Goal: Check status: Check status

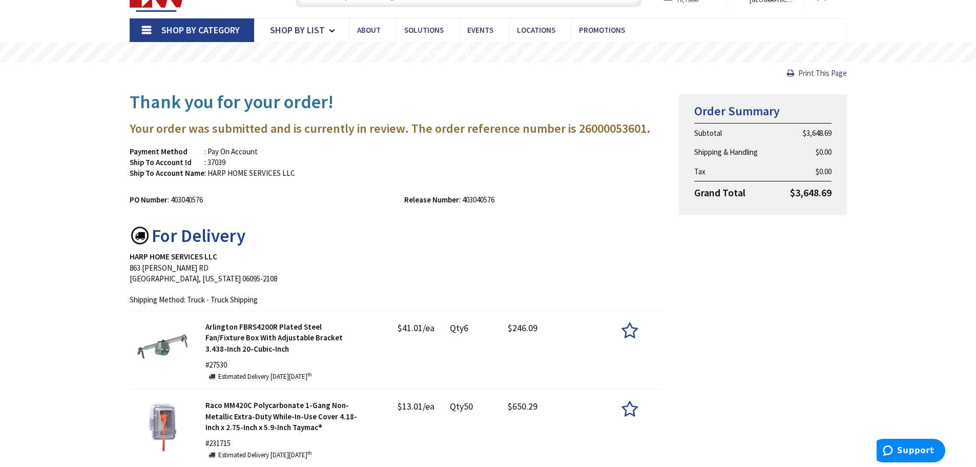
drag, startPoint x: 0, startPoint y: 0, endPoint x: 442, endPoint y: 141, distance: 464.1
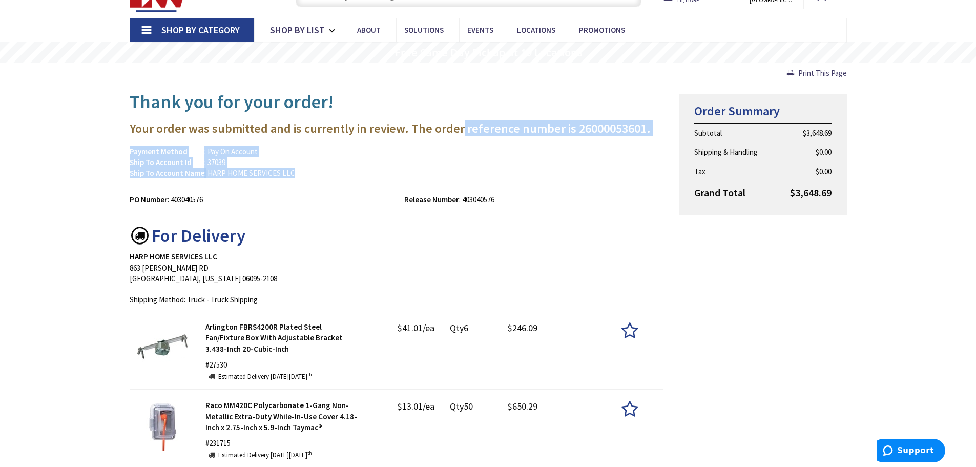
drag, startPoint x: 442, startPoint y: 141, endPoint x: 461, endPoint y: 101, distance: 44.9
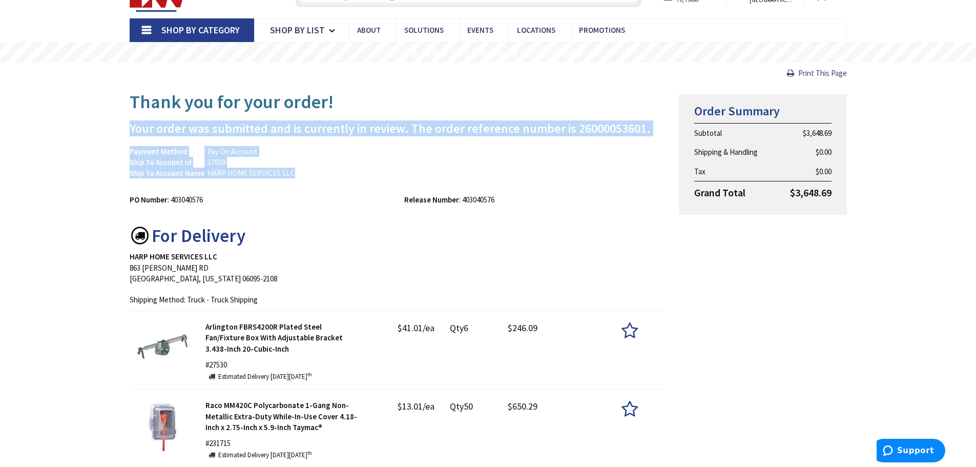
click at [463, 98] on h1 "Thank you for your order!" at bounding box center [397, 102] width 534 height 20
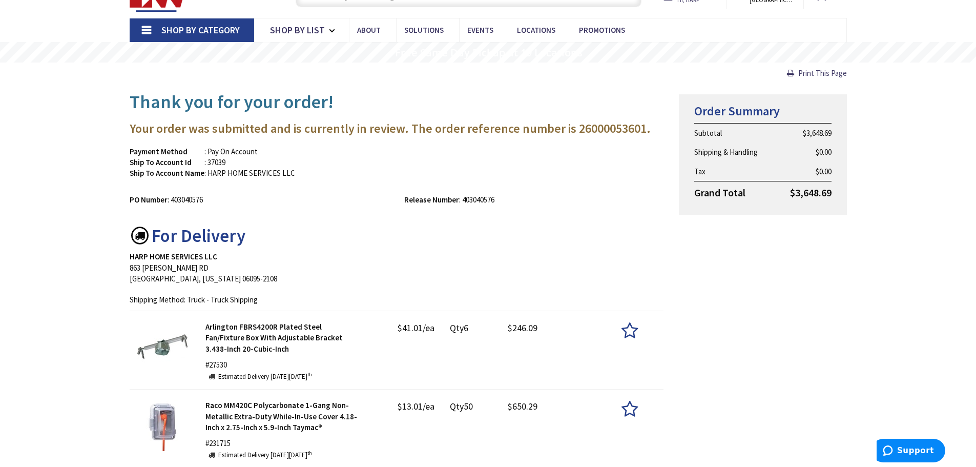
click at [463, 98] on h1 "Thank you for your order!" at bounding box center [397, 102] width 534 height 20
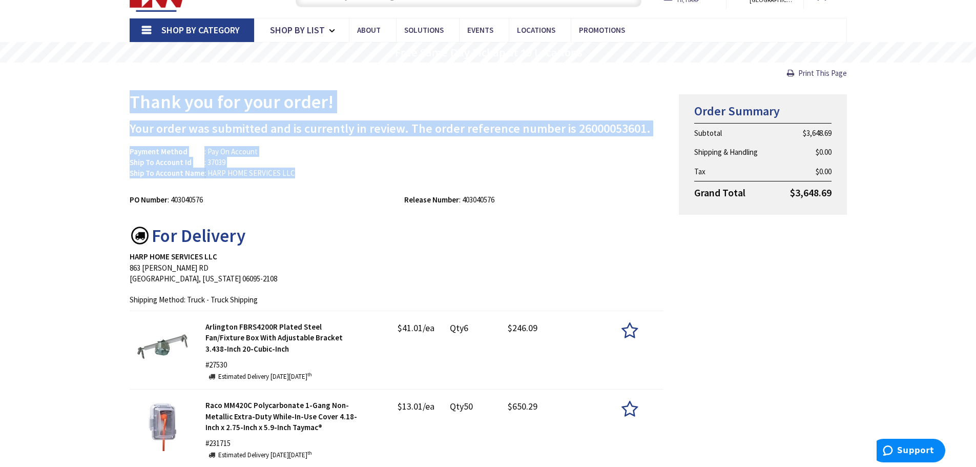
drag, startPoint x: 463, startPoint y: 98, endPoint x: 470, endPoint y: 165, distance: 67.5
click at [470, 165] on div "Payment Method : Pay On Account Ship To Account Id : 37039 Ship To Account Name…" at bounding box center [397, 167] width 550 height 43
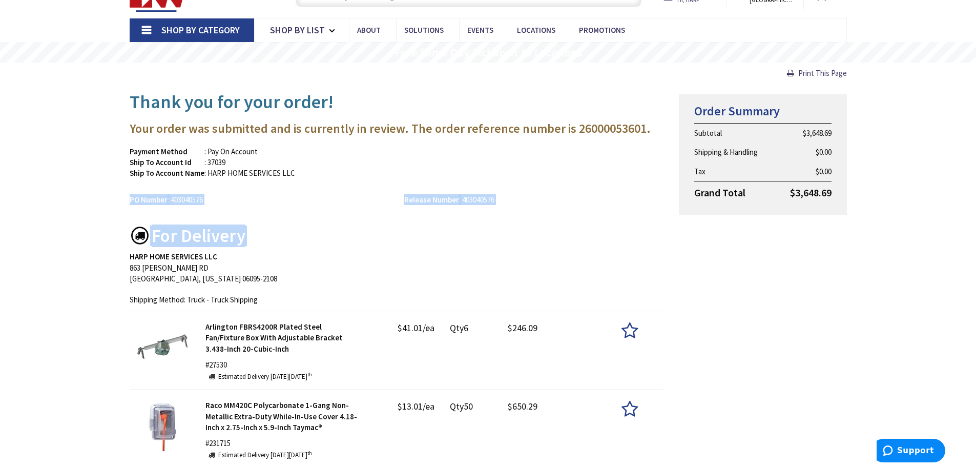
drag, startPoint x: 470, startPoint y: 165, endPoint x: 568, endPoint y: 220, distance: 111.4
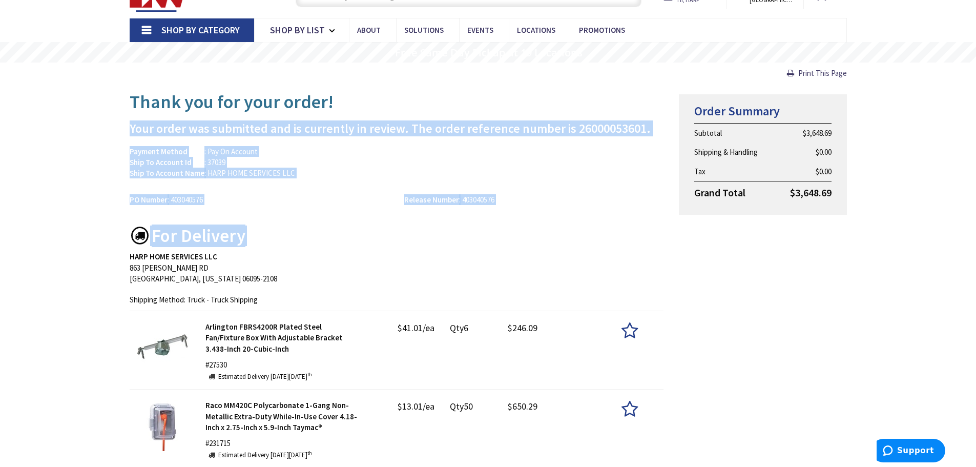
drag, startPoint x: 568, startPoint y: 217, endPoint x: 571, endPoint y: 88, distance: 129.6
click at [572, 98] on h1 "Thank you for your order!" at bounding box center [397, 102] width 534 height 20
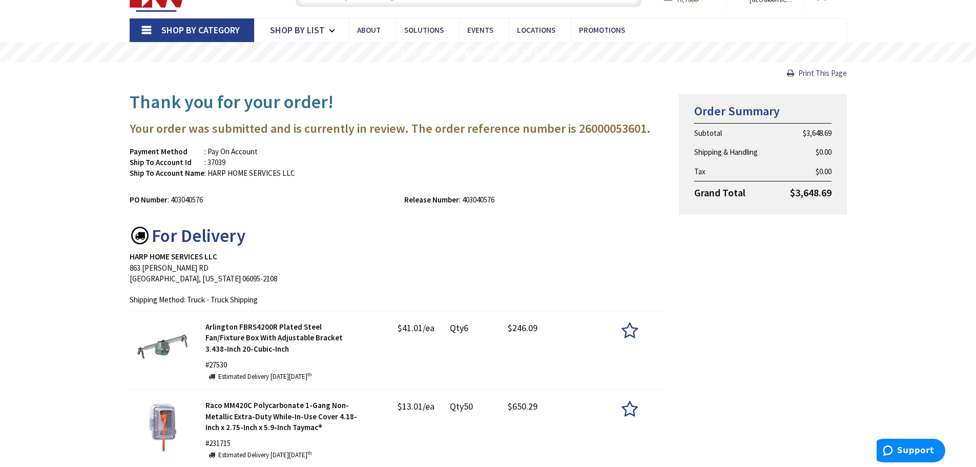
click at [572, 98] on h1 "Thank you for your order!" at bounding box center [397, 102] width 534 height 20
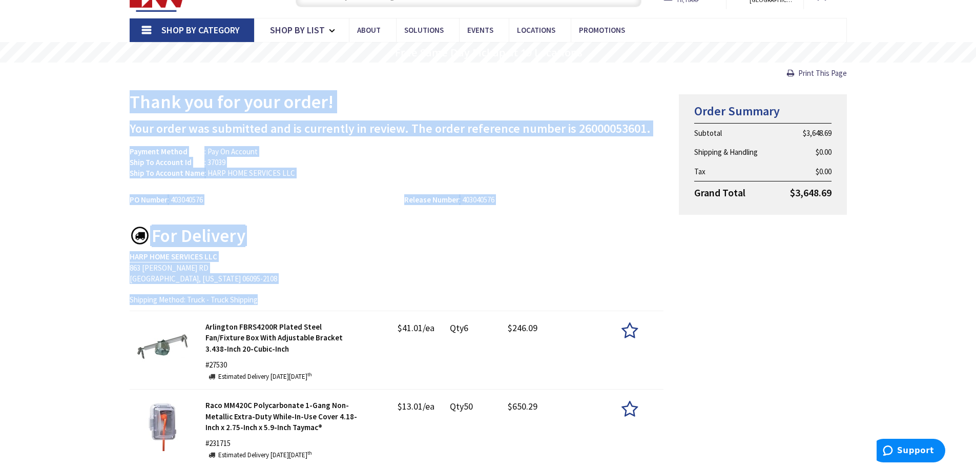
drag, startPoint x: 572, startPoint y: 98, endPoint x: 579, endPoint y: 286, distance: 187.6
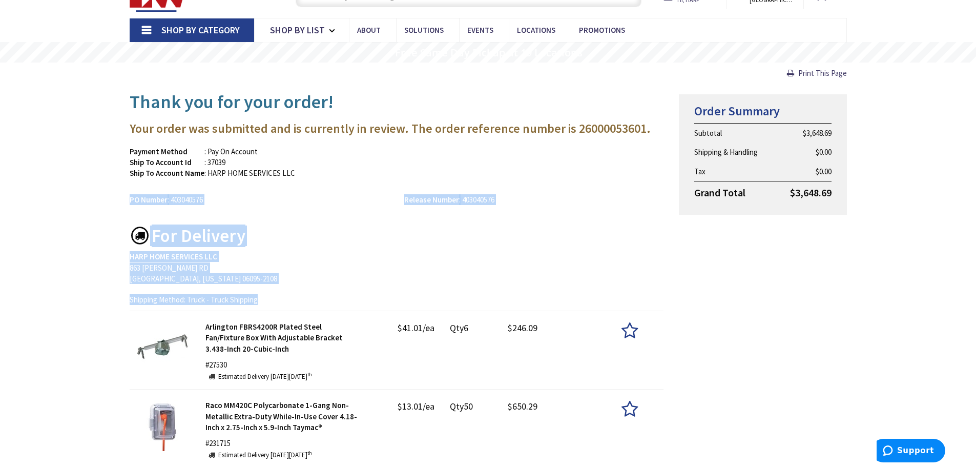
drag, startPoint x: 344, startPoint y: 292, endPoint x: 358, endPoint y: 157, distance: 135.9
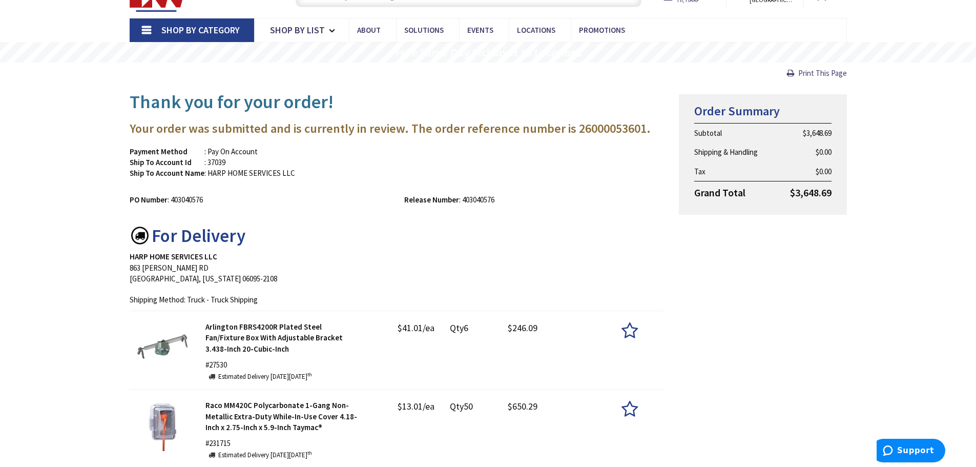
click at [395, 108] on h1 "Thank you for your order!" at bounding box center [397, 102] width 534 height 20
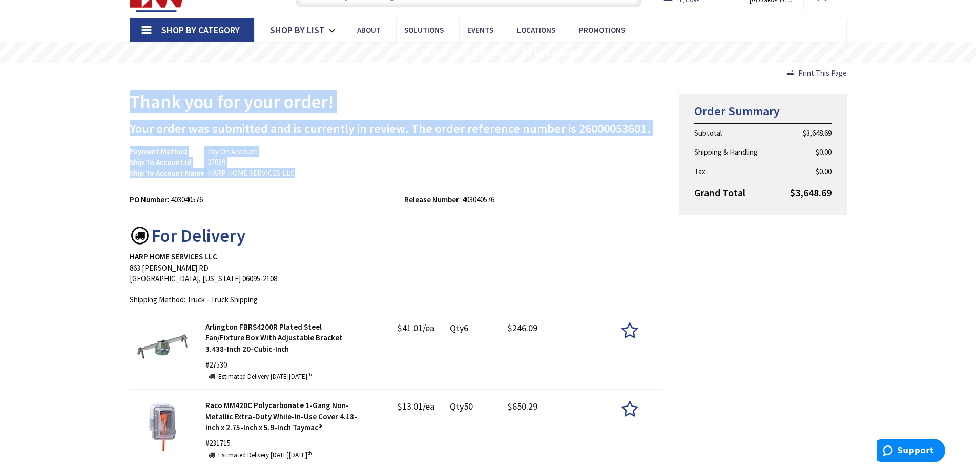
drag, startPoint x: 395, startPoint y: 108, endPoint x: 403, endPoint y: 170, distance: 61.9
click at [397, 173] on div "Payment Method : Pay On Account Ship To Account Id : 37039 Ship To Account Name…" at bounding box center [397, 167] width 550 height 43
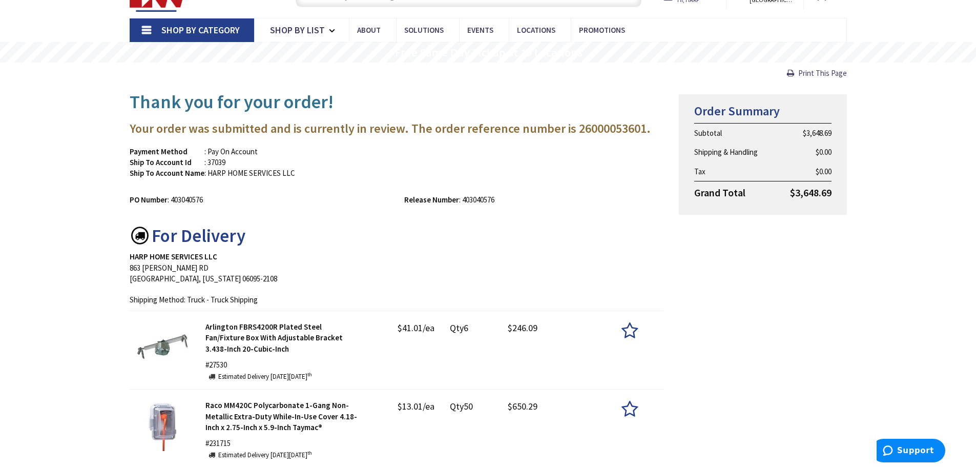
click at [397, 173] on div "Payment Method : Pay On Account Ship To Account Id : 37039 Ship To Account Name…" at bounding box center [397, 167] width 550 height 43
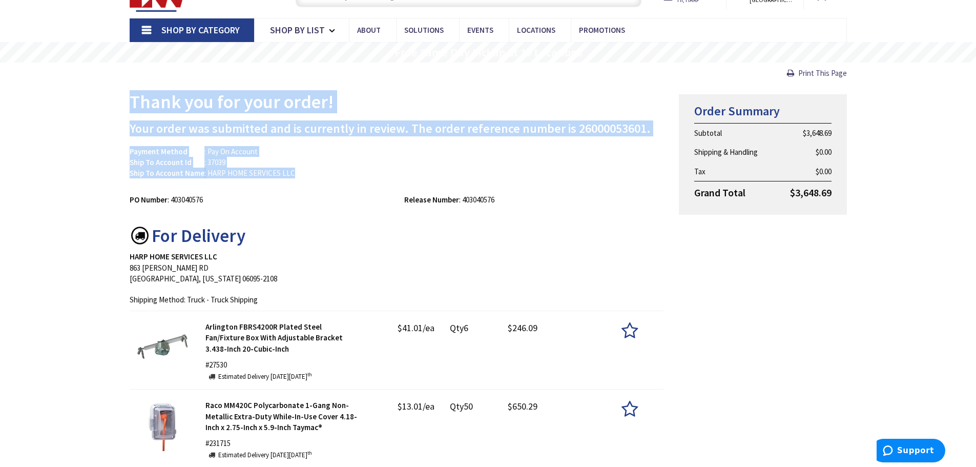
drag, startPoint x: 397, startPoint y: 173, endPoint x: 409, endPoint y: 100, distance: 73.7
click at [411, 99] on h1 "Thank you for your order!" at bounding box center [397, 102] width 534 height 20
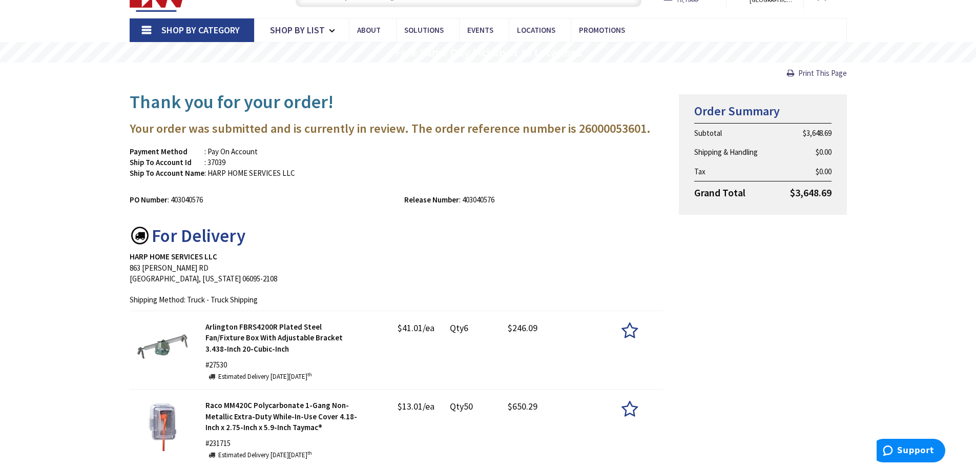
click at [411, 99] on h1 "Thank you for your order!" at bounding box center [397, 102] width 534 height 20
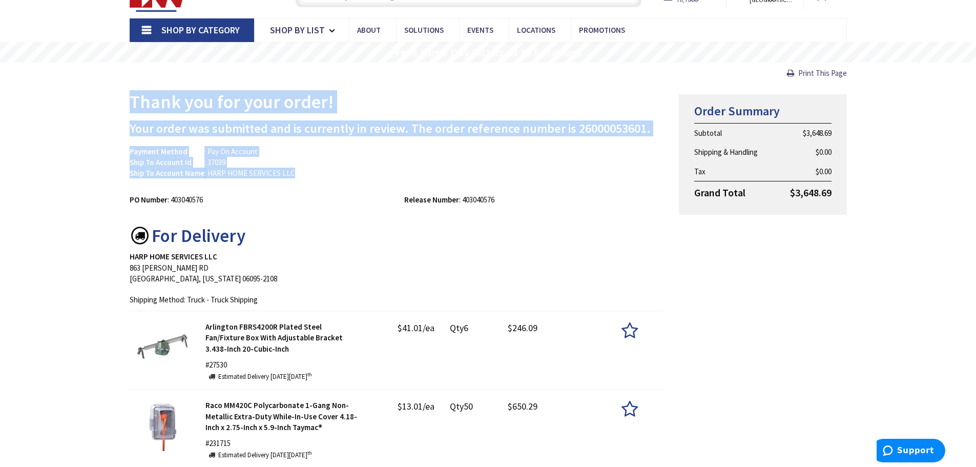
drag, startPoint x: 411, startPoint y: 99, endPoint x: 418, endPoint y: 181, distance: 82.3
click at [418, 181] on div "Payment Method : Pay On Account Ship To Account Id : 37039 Ship To Account Name…" at bounding box center [397, 167] width 550 height 43
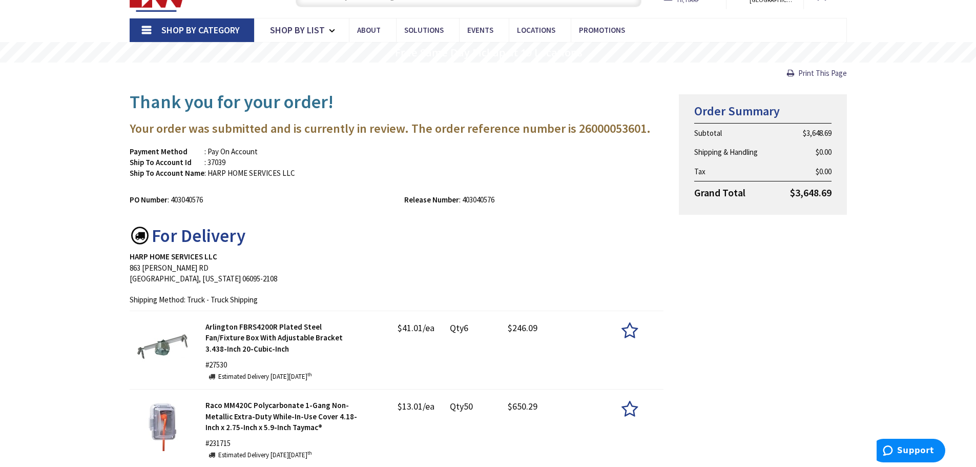
click at [418, 181] on div "Payment Method : Pay On Account Ship To Account Id : 37039 Ship To Account Name…" at bounding box center [397, 167] width 550 height 43
drag, startPoint x: 418, startPoint y: 181, endPoint x: 417, endPoint y: 143, distance: 37.9
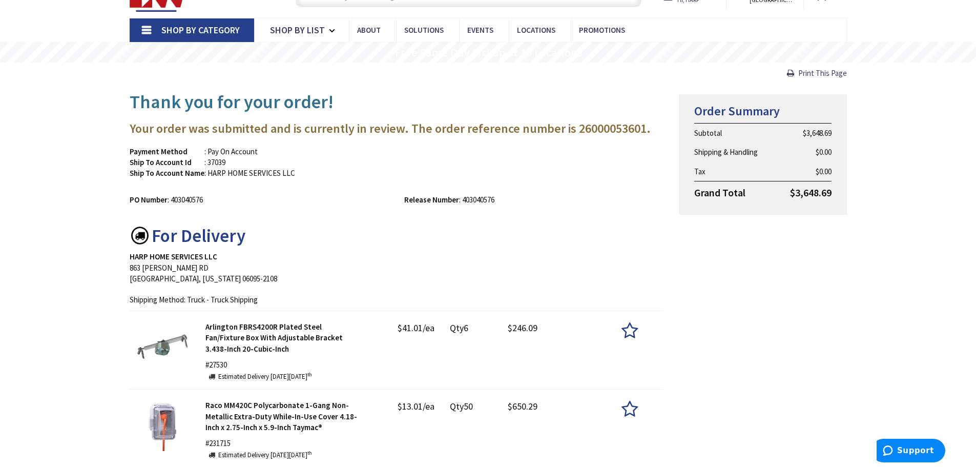
click at [411, 154] on div "Payment Method : Pay On Account Ship To Account Id : 37039 Ship To Account Name…" at bounding box center [397, 167] width 550 height 43
drag, startPoint x: 411, startPoint y: 154, endPoint x: 413, endPoint y: 183, distance: 29.8
click at [413, 183] on div "Payment Method : Pay On Account Ship To Account Id : 37039 Ship To Account Name…" at bounding box center [397, 167] width 550 height 43
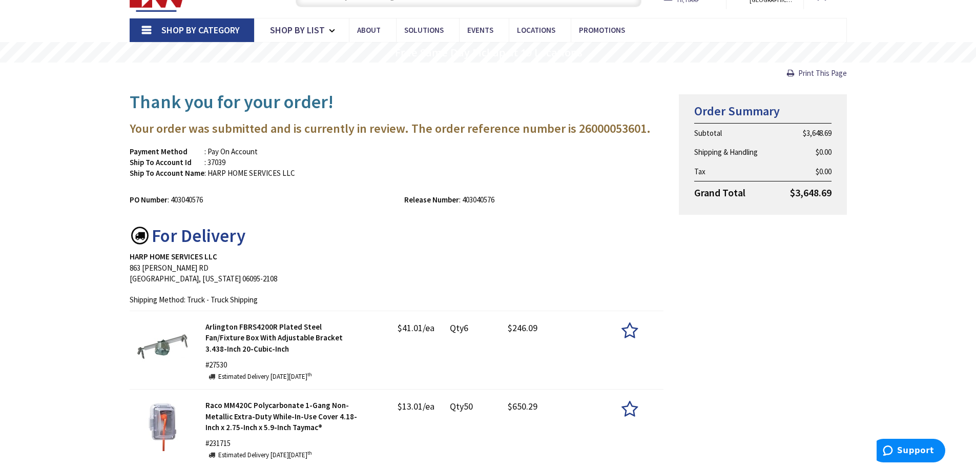
drag, startPoint x: 413, startPoint y: 183, endPoint x: 423, endPoint y: 138, distance: 46.7
drag, startPoint x: 423, startPoint y: 138, endPoint x: 426, endPoint y: 167, distance: 29.8
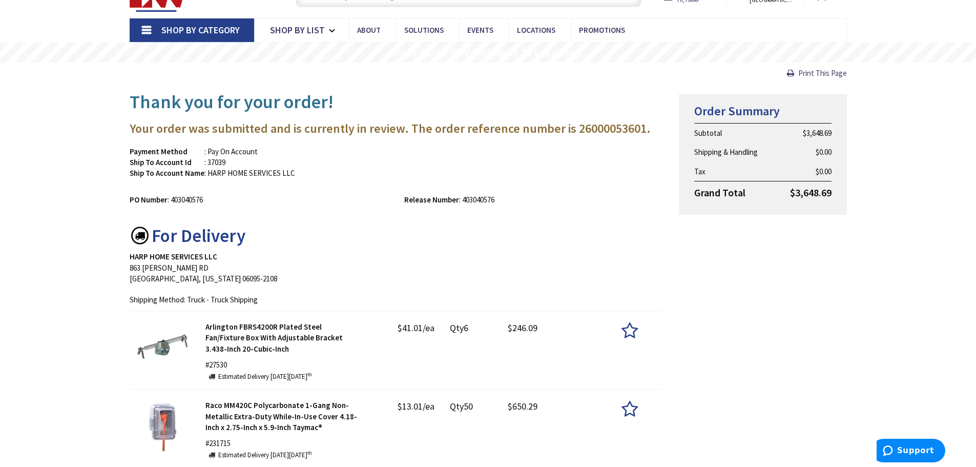
click at [426, 167] on div "Payment Method : Pay On Account Ship To Account Id : 37039 Ship To Account Name…" at bounding box center [397, 167] width 550 height 43
drag, startPoint x: 426, startPoint y: 167, endPoint x: 430, endPoint y: 142, distance: 25.9
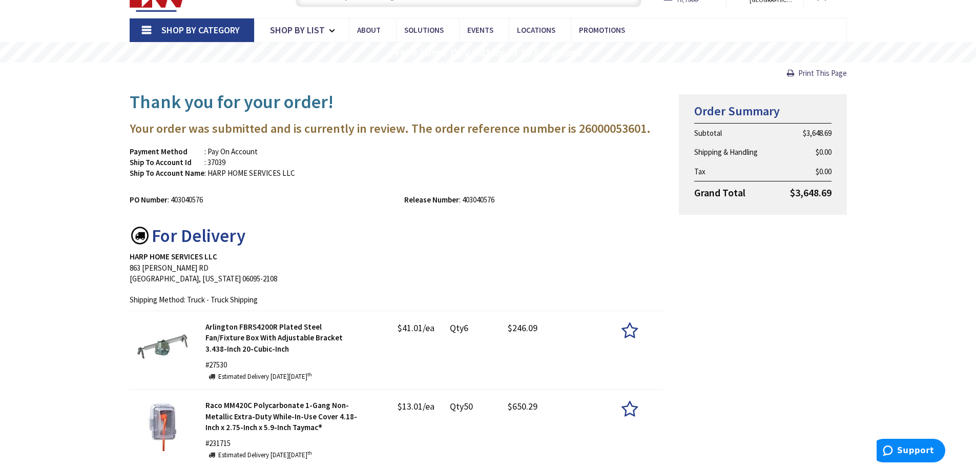
click at [428, 146] on div "Payment Method : Pay On Account Ship To Account Id : 37039 Ship To Account Name…" at bounding box center [397, 167] width 550 height 43
drag, startPoint x: 428, startPoint y: 146, endPoint x: 427, endPoint y: 183, distance: 36.4
click at [427, 183] on div "Payment Method : Pay On Account Ship To Account Id : 37039 Ship To Account Name…" at bounding box center [397, 167] width 550 height 43
drag, startPoint x: 413, startPoint y: 216, endPoint x: 416, endPoint y: 141, distance: 74.4
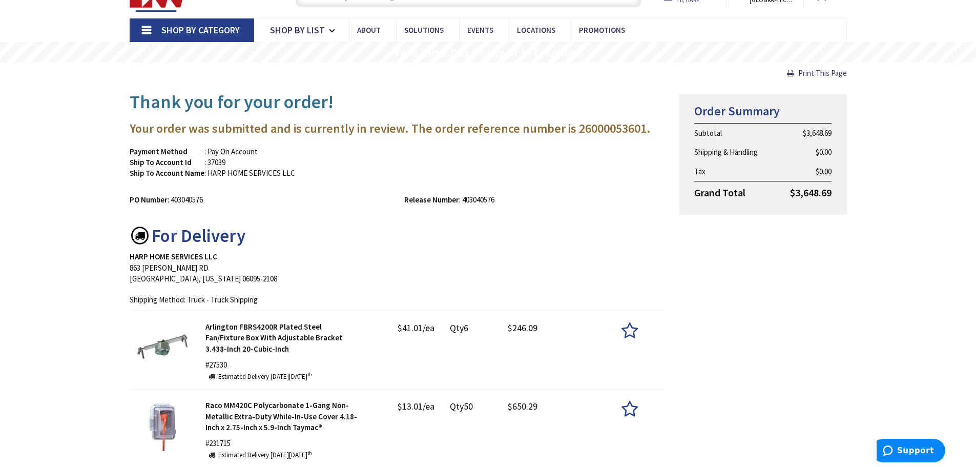
click at [417, 147] on div "Payment Method : Pay On Account Ship To Account Id : 37039 Ship To Account Name…" at bounding box center [397, 167] width 550 height 43
drag, startPoint x: 417, startPoint y: 147, endPoint x: 455, endPoint y: 227, distance: 88.7
drag, startPoint x: 411, startPoint y: 207, endPoint x: 422, endPoint y: 108, distance: 100.5
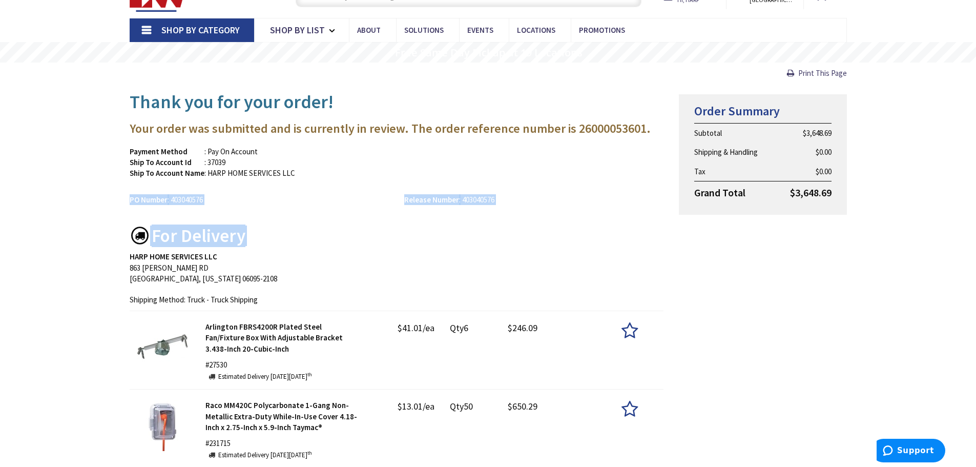
click at [429, 98] on h1 "Thank you for your order!" at bounding box center [397, 102] width 534 height 20
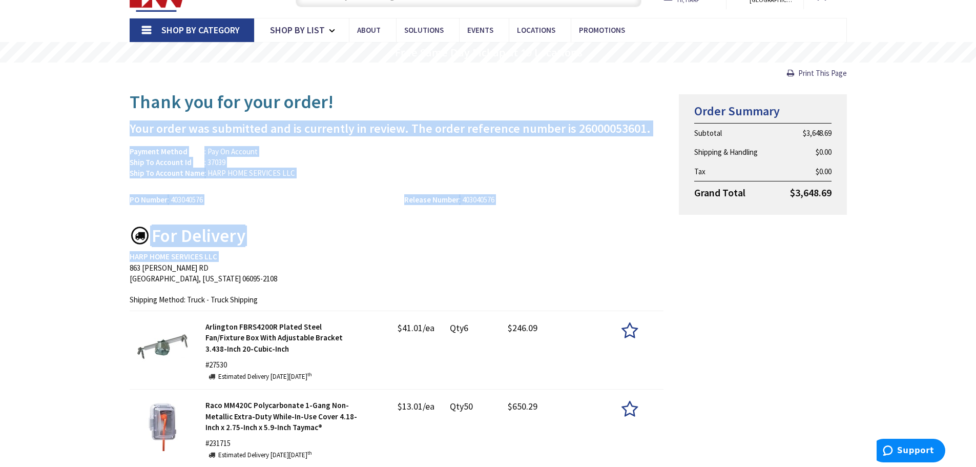
drag, startPoint x: 429, startPoint y: 98, endPoint x: 478, endPoint y: 262, distance: 170.5
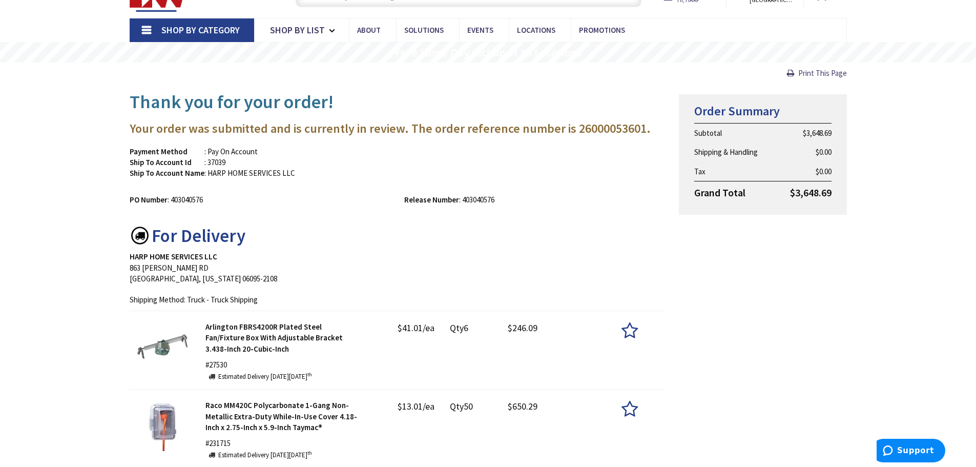
click at [478, 262] on address "[STREET_ADDRESS][PERSON_NAME][PERSON_NAME][US_STATE]" at bounding box center [397, 267] width 534 height 33
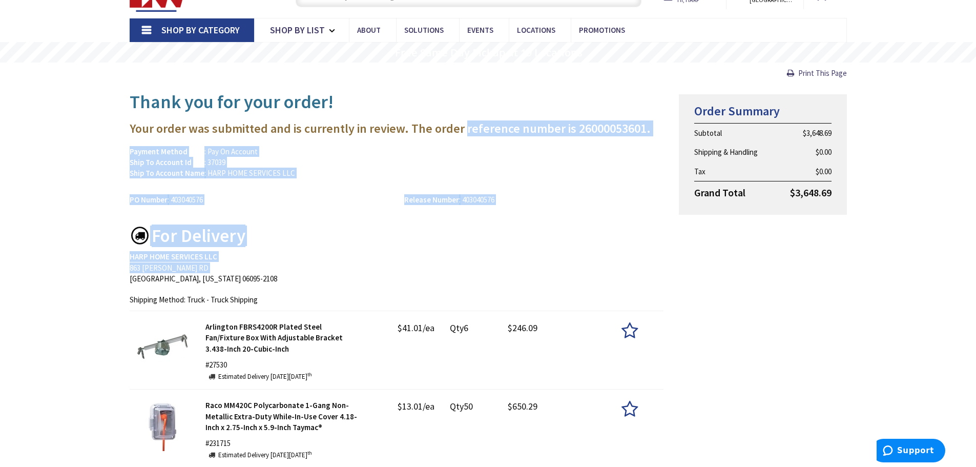
drag, startPoint x: 478, startPoint y: 262, endPoint x: 469, endPoint y: 113, distance: 149.8
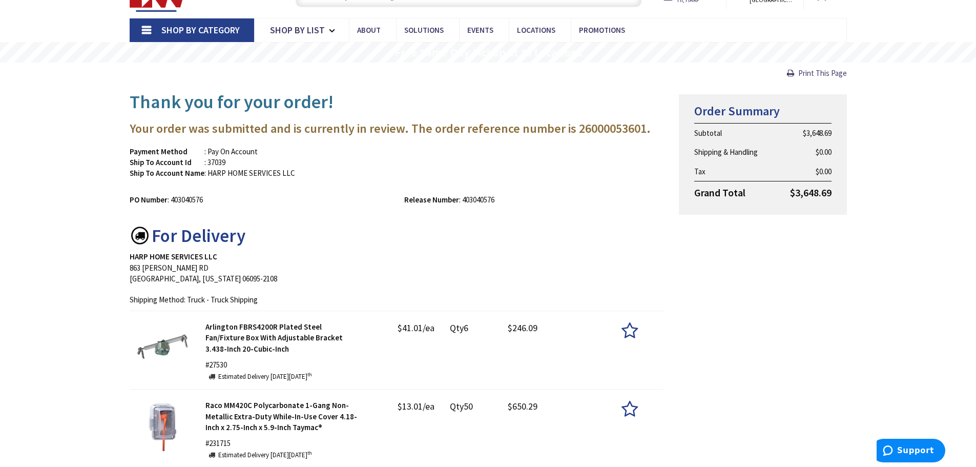
click at [472, 102] on h1 "Thank you for your order!" at bounding box center [397, 102] width 534 height 20
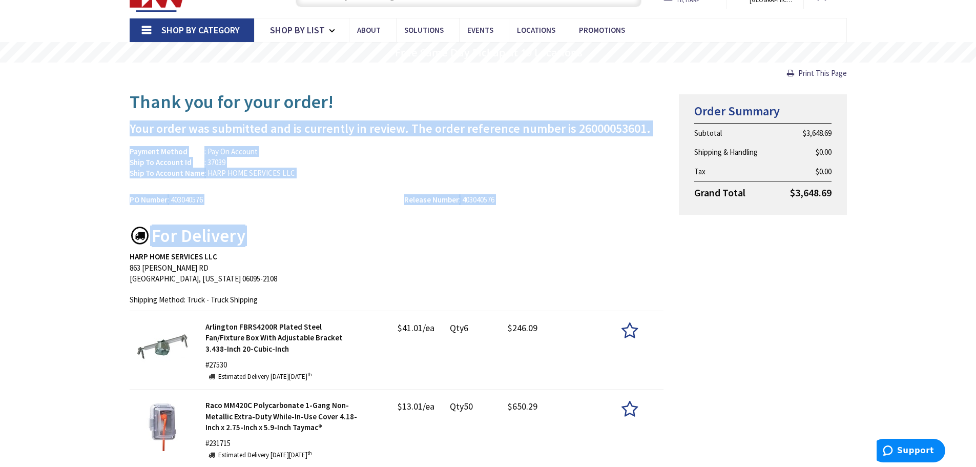
drag, startPoint x: 472, startPoint y: 102, endPoint x: 519, endPoint y: 205, distance: 113.0
click at [519, 204] on div "Release Number : 403040576" at bounding box center [533, 199] width 275 height 11
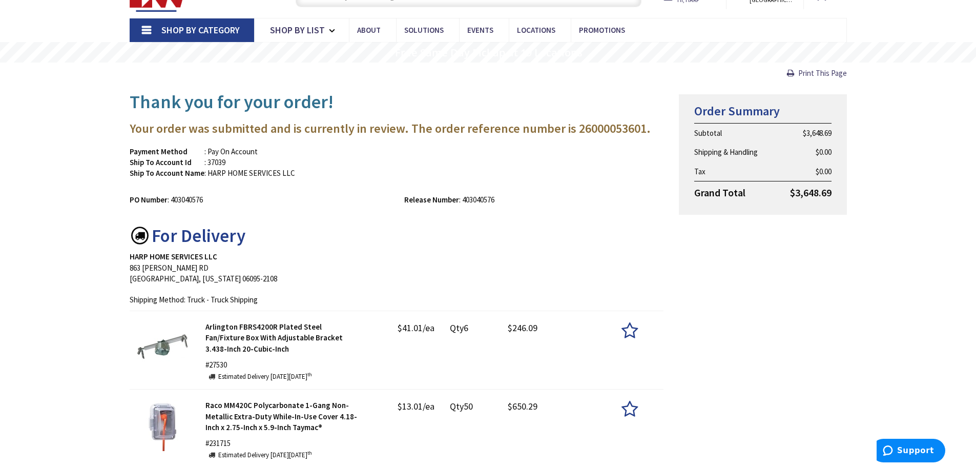
click at [519, 204] on div "Release Number : 403040576" at bounding box center [533, 199] width 275 height 11
drag, startPoint x: 519, startPoint y: 204, endPoint x: 500, endPoint y: 141, distance: 66.1
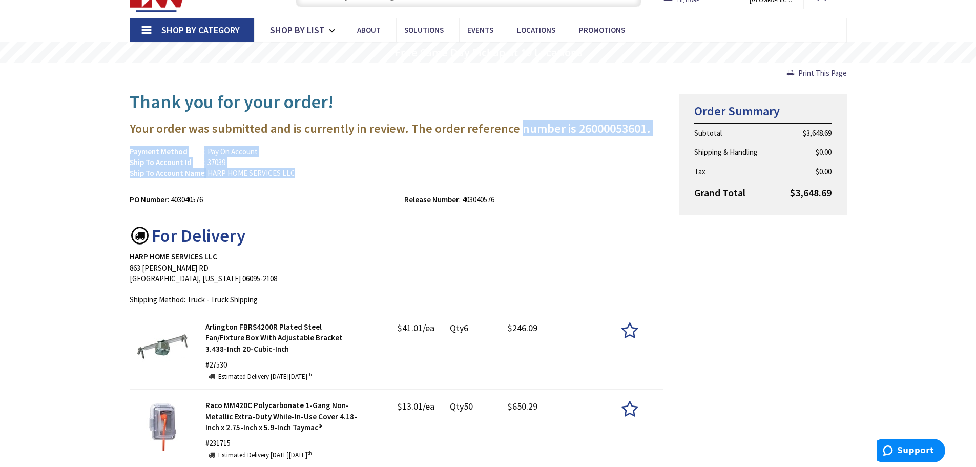
drag, startPoint x: 500, startPoint y: 141, endPoint x: 514, endPoint y: 119, distance: 25.3
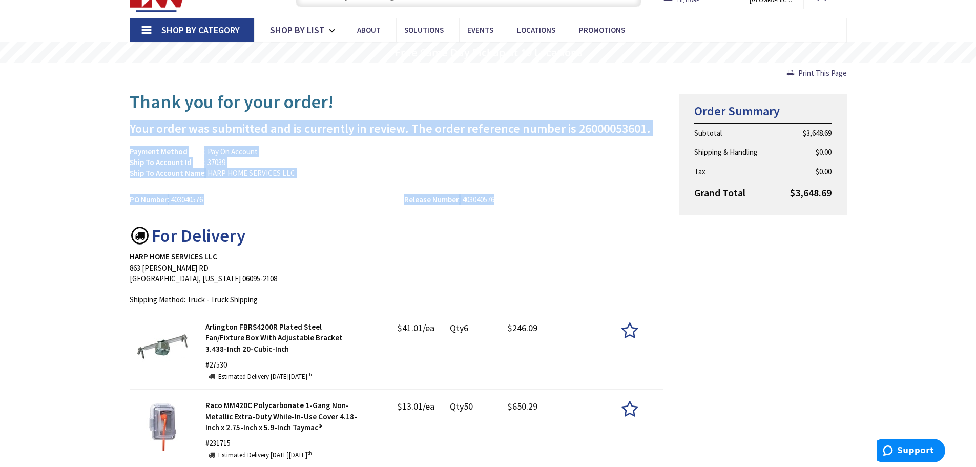
drag, startPoint x: 514, startPoint y: 118, endPoint x: 524, endPoint y: 189, distance: 71.4
click at [524, 196] on div "Release Number : 403040576" at bounding box center [533, 199] width 275 height 11
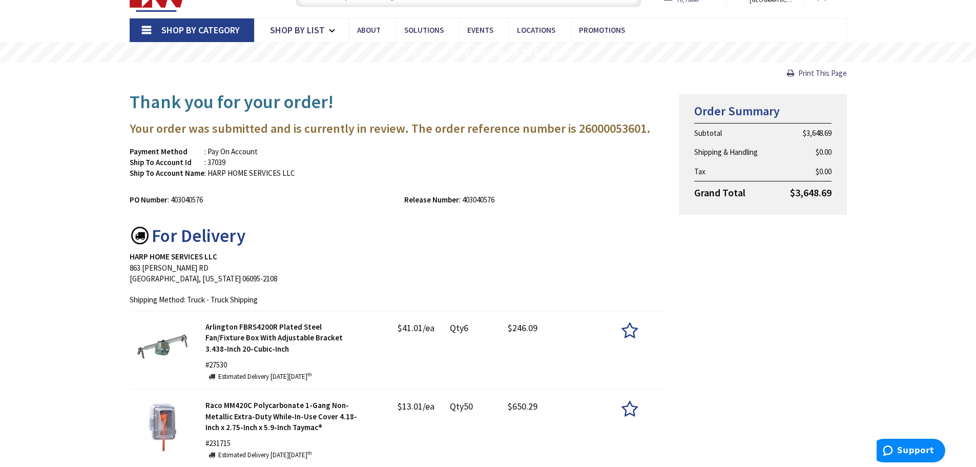
click at [573, 146] on div "Payment Method : Pay On Account Ship To Account Id : 37039 Ship To Account Name…" at bounding box center [397, 167] width 550 height 43
drag, startPoint x: 580, startPoint y: 129, endPoint x: 583, endPoint y: 100, distance: 28.3
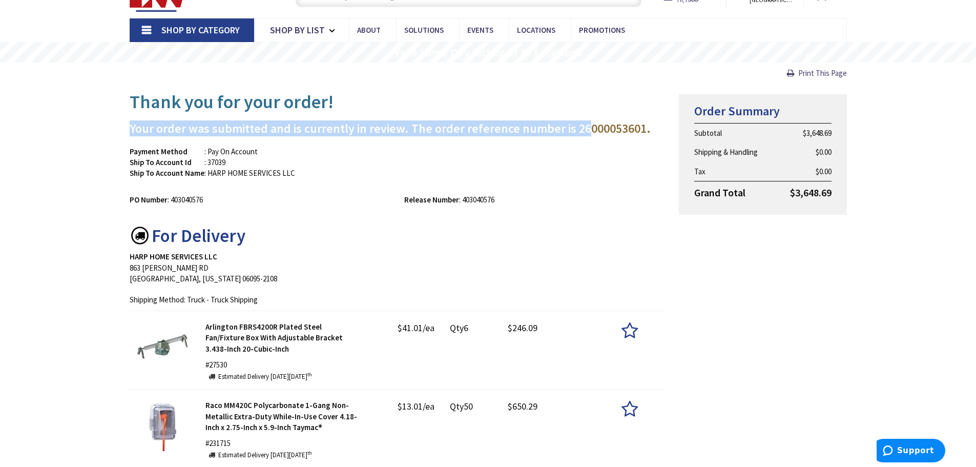
click at [585, 97] on h1 "Thank you for your order!" at bounding box center [397, 102] width 534 height 20
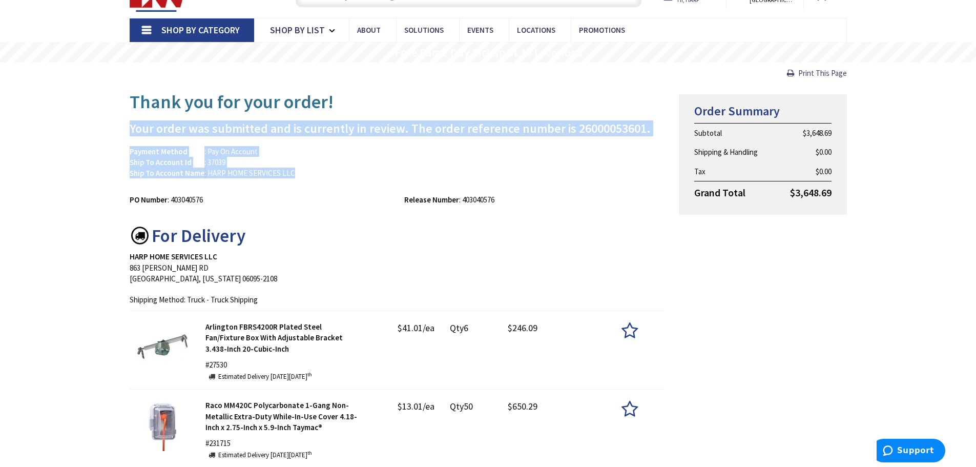
drag, startPoint x: 585, startPoint y: 97, endPoint x: 598, endPoint y: 177, distance: 80.9
click at [598, 177] on div "Payment Method : Pay On Account Ship To Account Id : 37039 Ship To Account Name…" at bounding box center [397, 167] width 550 height 43
drag, startPoint x: 598, startPoint y: 177, endPoint x: 591, endPoint y: 95, distance: 82.3
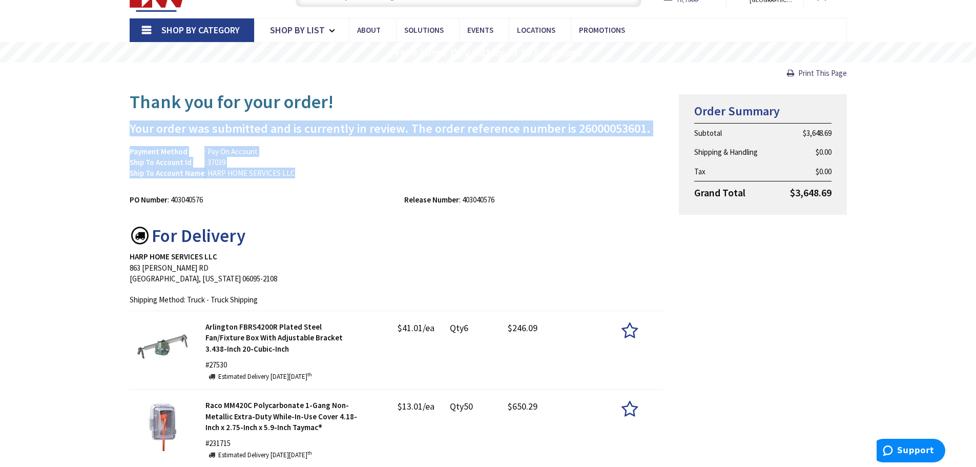
click at [591, 92] on h1 "Thank you for your order!" at bounding box center [397, 102] width 534 height 20
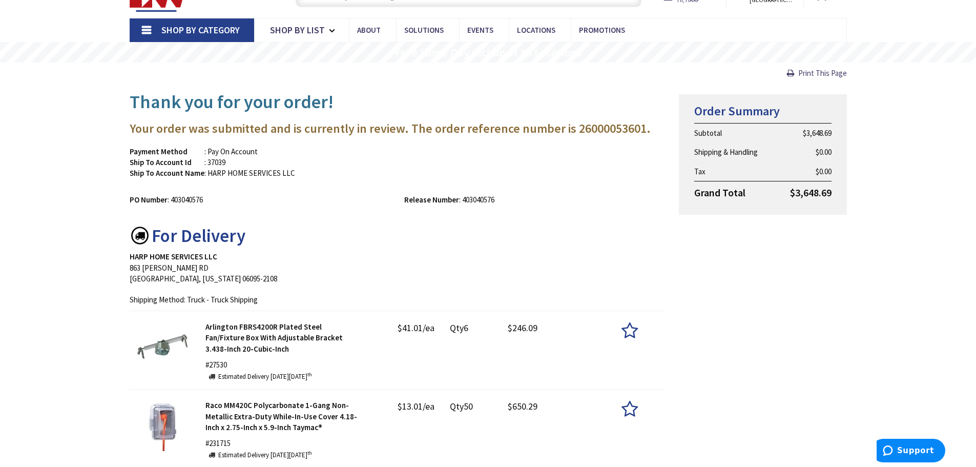
click at [591, 92] on h1 "Thank you for your order!" at bounding box center [397, 102] width 534 height 20
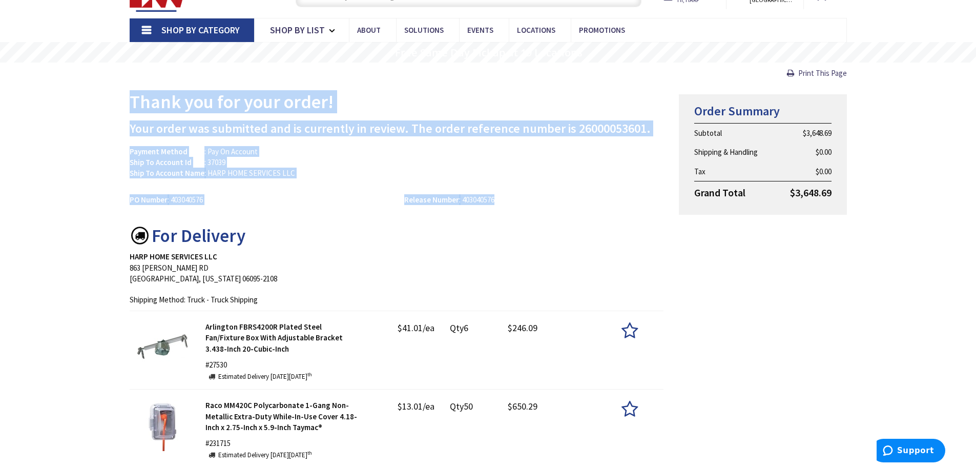
drag, startPoint x: 591, startPoint y: 92, endPoint x: 607, endPoint y: 194, distance: 103.2
click at [607, 194] on div "Release Number : 403040576" at bounding box center [533, 199] width 275 height 11
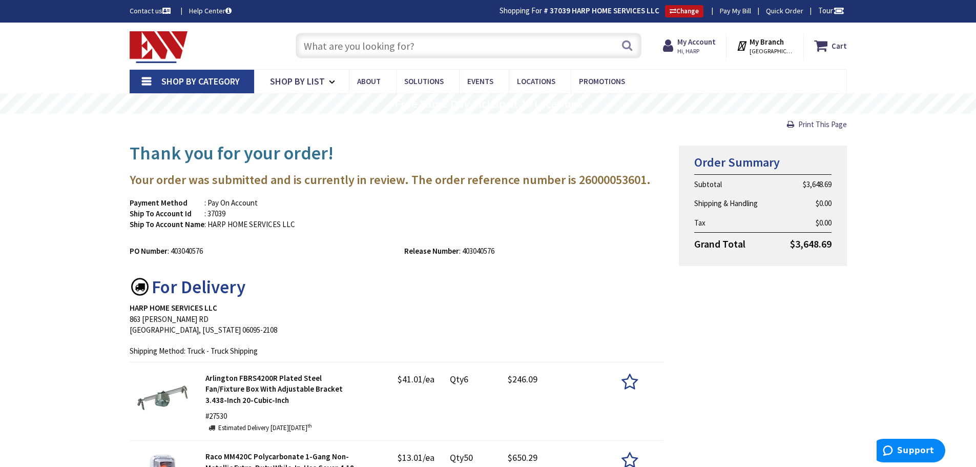
drag, startPoint x: 553, startPoint y: 292, endPoint x: 571, endPoint y: 272, distance: 26.5
drag, startPoint x: 545, startPoint y: 281, endPoint x: 548, endPoint y: 343, distance: 61.5
click at [552, 183] on h3 "Your order was submitted and is currently in review. The order reference number…" at bounding box center [397, 179] width 534 height 13
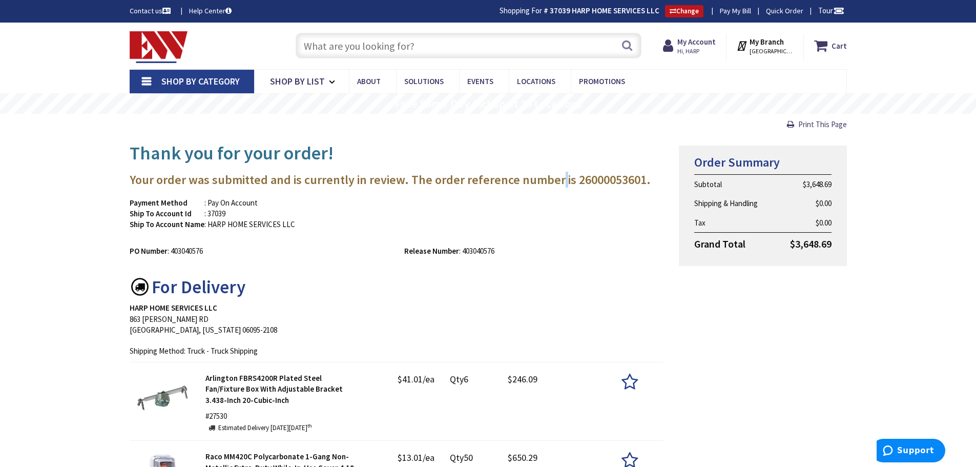
click at [552, 183] on h3 "Your order was submitted and is currently in review. The order reference number…" at bounding box center [397, 179] width 534 height 13
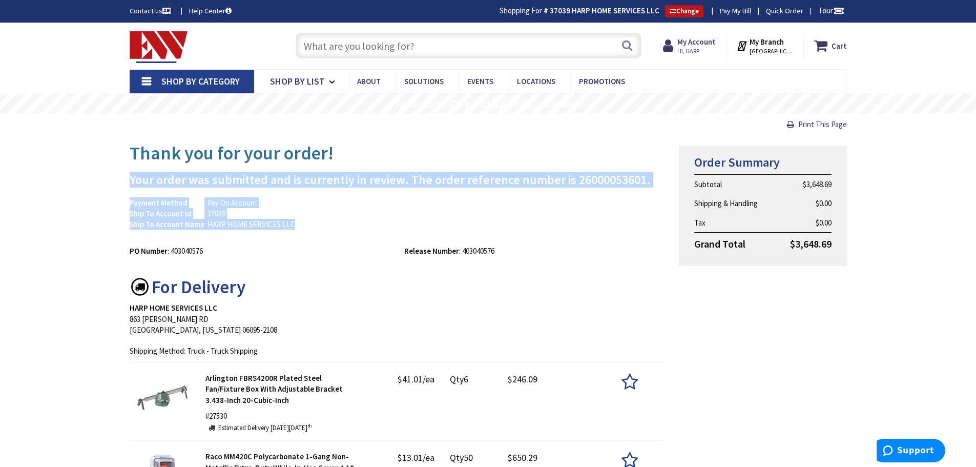
drag, startPoint x: 552, startPoint y: 183, endPoint x: 559, endPoint y: 239, distance: 55.8
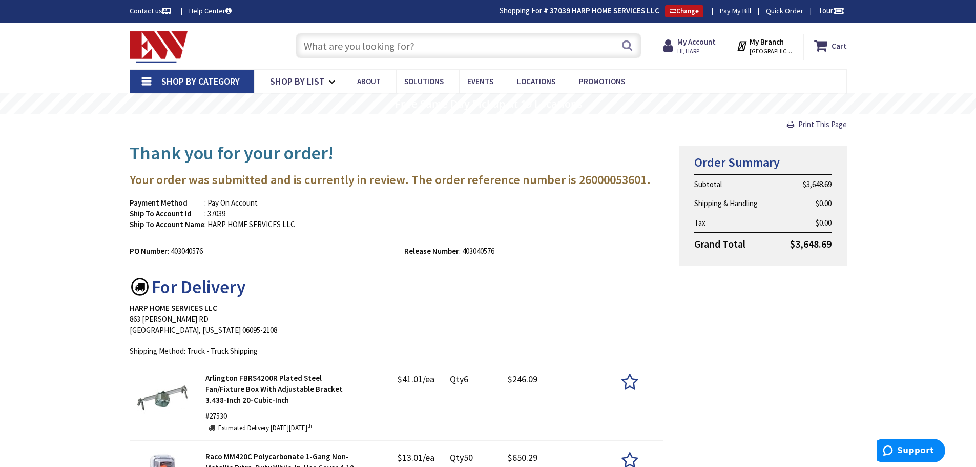
click at [543, 240] on div "PO Number : 403040576 Release Number : 403040576" at bounding box center [397, 248] width 550 height 16
drag, startPoint x: 543, startPoint y: 240, endPoint x: 546, endPoint y: 172, distance: 67.7
click at [545, 173] on h3 "Your order was submitted and is currently in review. The order reference number…" at bounding box center [397, 179] width 534 height 13
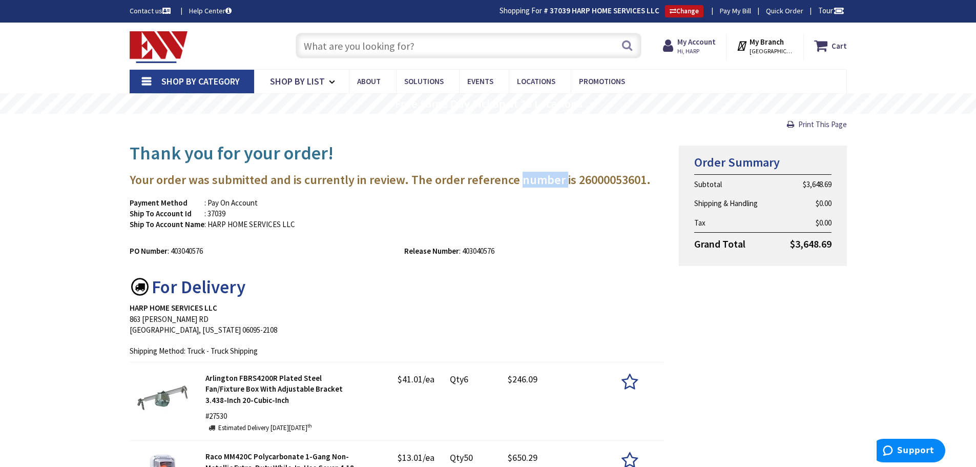
click at [545, 173] on h3 "Your order was submitted and is currently in review. The order reference number…" at bounding box center [397, 179] width 534 height 13
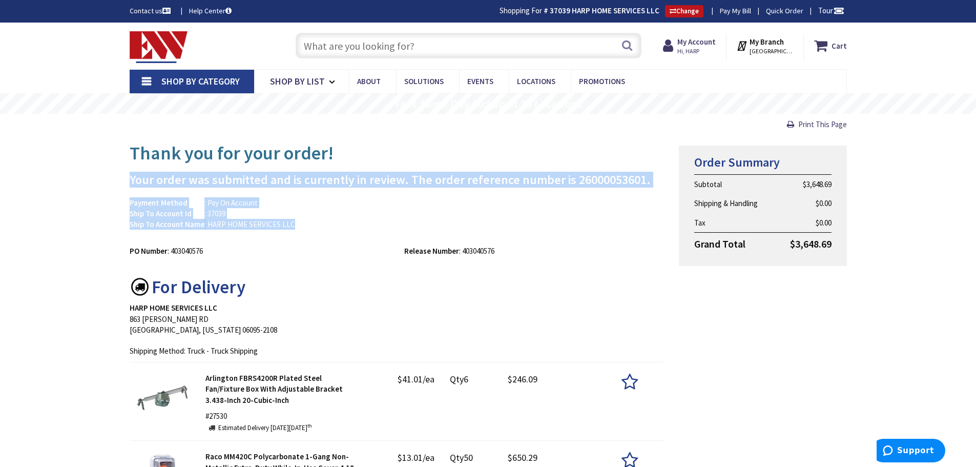
drag, startPoint x: 545, startPoint y: 172, endPoint x: 548, endPoint y: 213, distance: 40.5
click at [547, 220] on div "Payment Method : Pay On Account Ship To Account Id : 37039 Ship To Account Name…" at bounding box center [397, 218] width 550 height 43
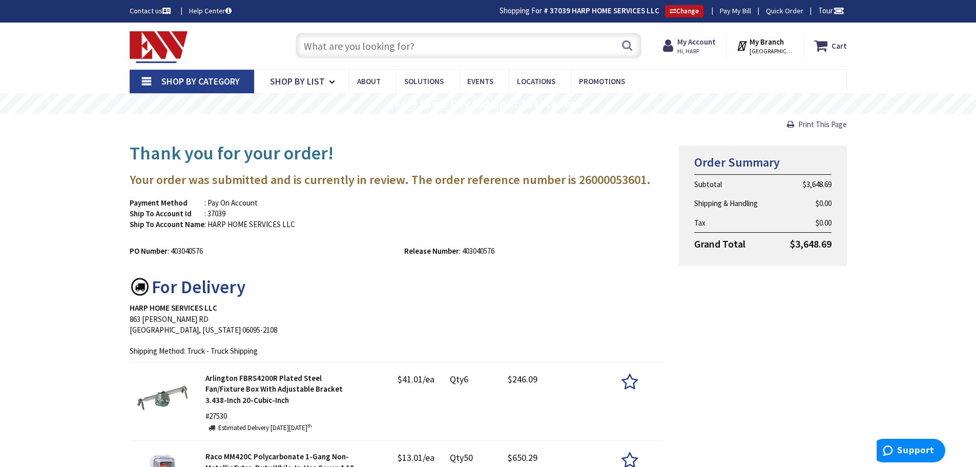
click at [547, 220] on div "Payment Method : Pay On Account Ship To Account Id : 37039 Ship To Account Name…" at bounding box center [397, 218] width 550 height 43
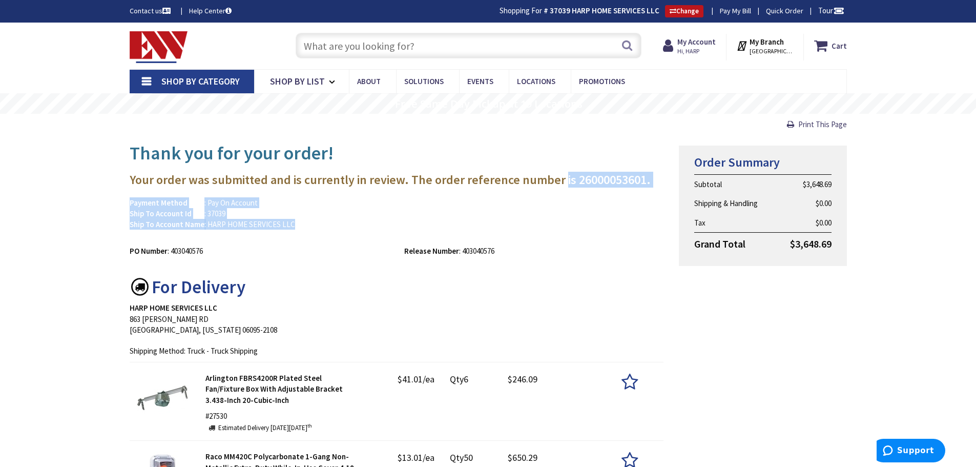
drag, startPoint x: 547, startPoint y: 220, endPoint x: 556, endPoint y: 156, distance: 65.2
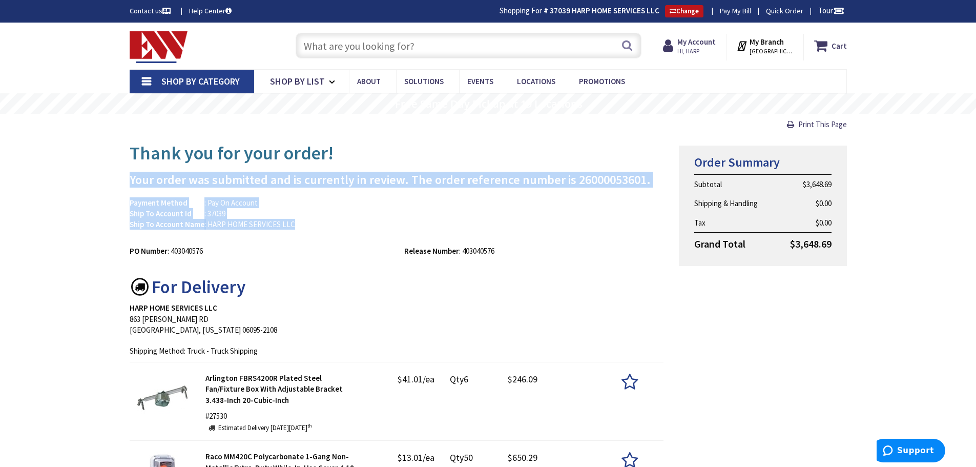
click at [558, 151] on h1 "Thank you for your order!" at bounding box center [397, 153] width 534 height 20
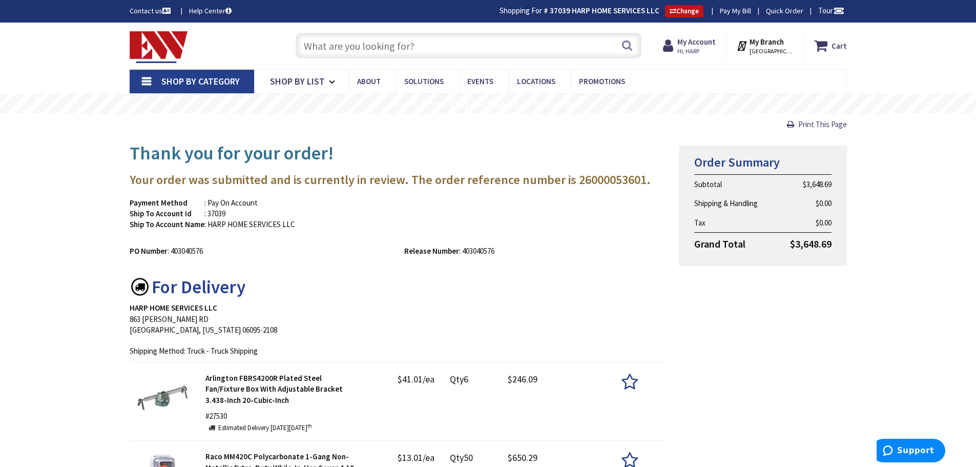
click at [558, 151] on h1 "Thank you for your order!" at bounding box center [397, 153] width 534 height 20
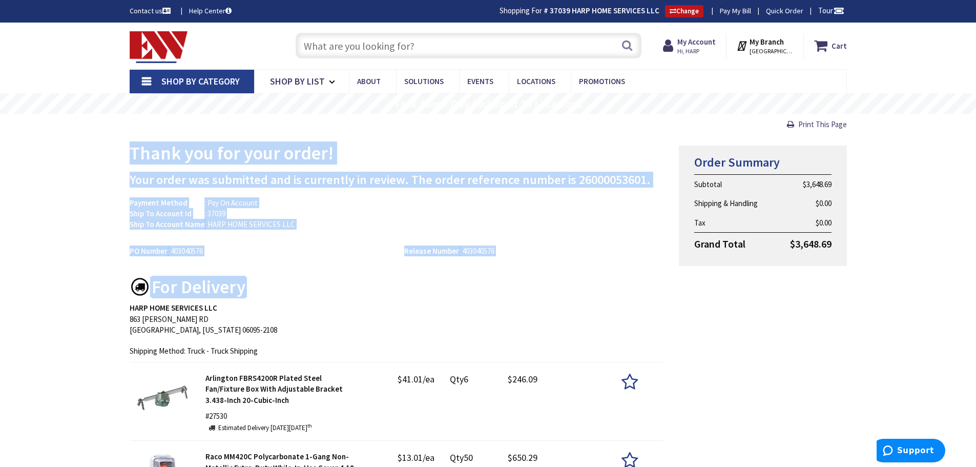
drag, startPoint x: 560, startPoint y: 157, endPoint x: 561, endPoint y: 264, distance: 107.1
click at [559, 250] on div "Release Number : 403040576" at bounding box center [533, 250] width 275 height 11
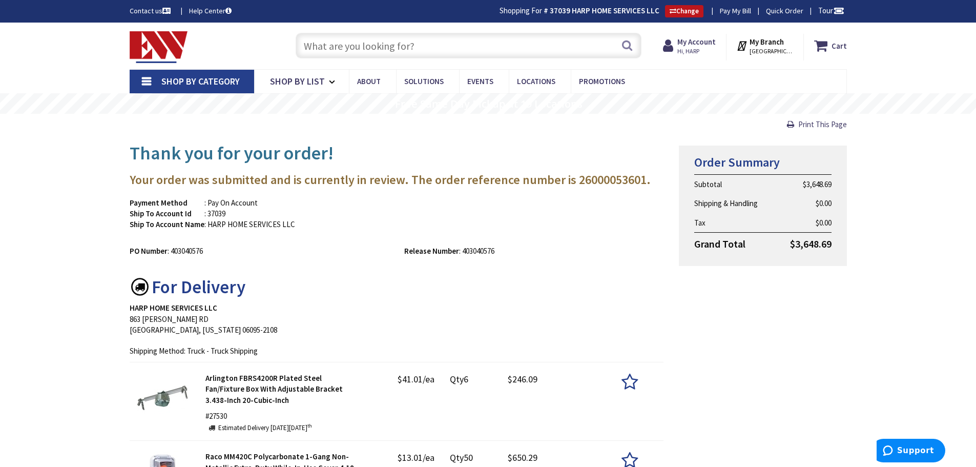
click at [559, 250] on div "Release Number : 403040576" at bounding box center [533, 250] width 275 height 11
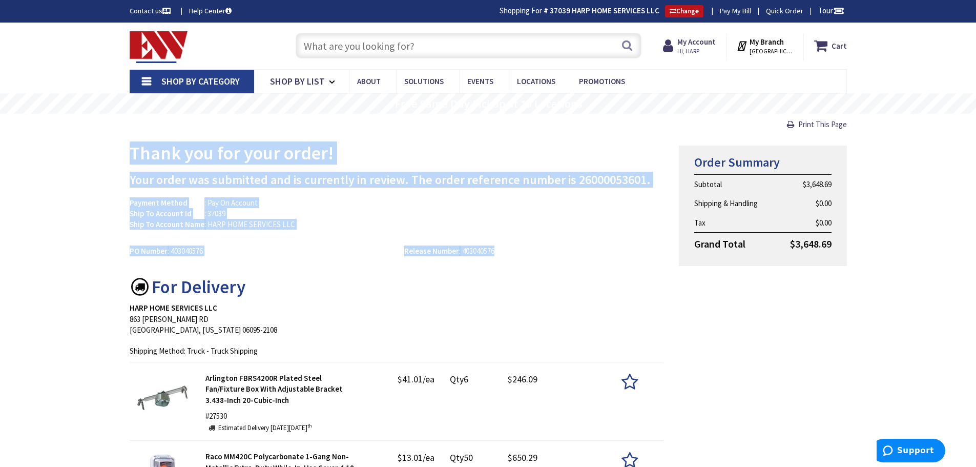
drag, startPoint x: 559, startPoint y: 250, endPoint x: 531, endPoint y: 143, distance: 111.2
click at [531, 143] on h1 "Thank you for your order!" at bounding box center [397, 153] width 534 height 20
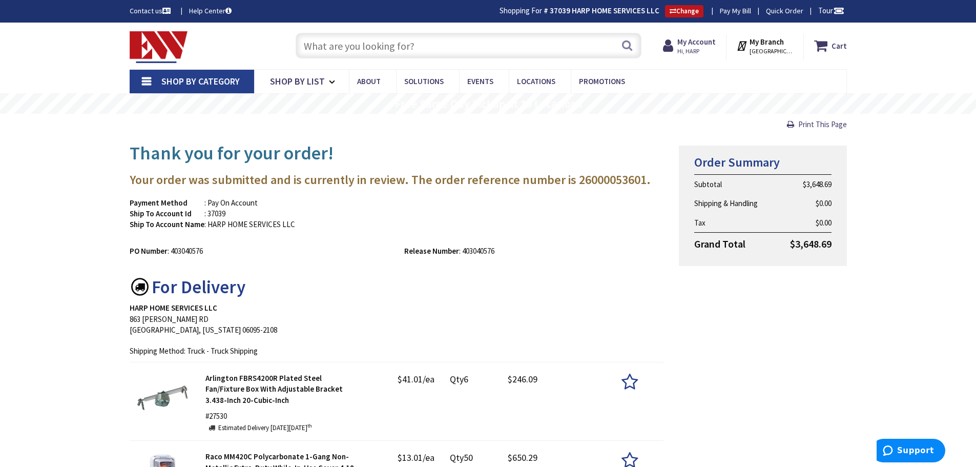
click at [531, 143] on h1 "Thank you for your order!" at bounding box center [397, 153] width 534 height 20
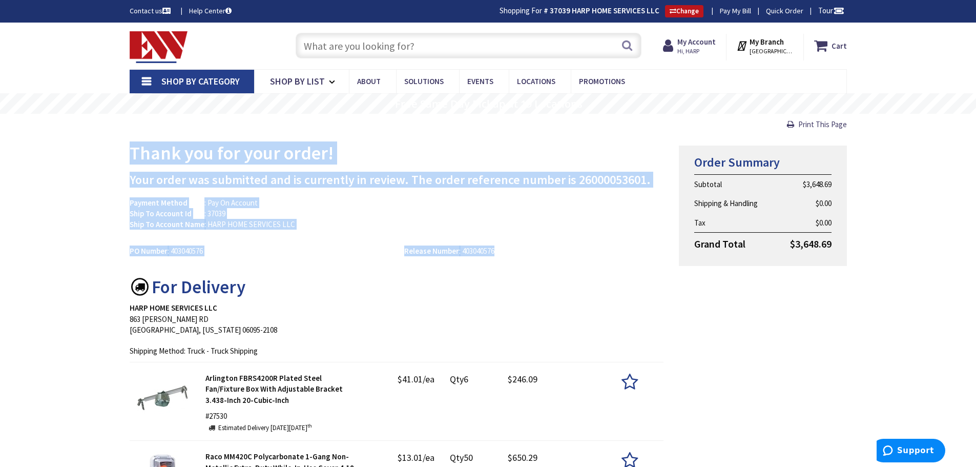
drag, startPoint x: 531, startPoint y: 143, endPoint x: 551, endPoint y: 241, distance: 100.0
click at [551, 241] on div "PO Number : 403040576 Release Number : 403040576" at bounding box center [397, 248] width 550 height 16
drag, startPoint x: 551, startPoint y: 241, endPoint x: 113, endPoint y: 154, distance: 447.0
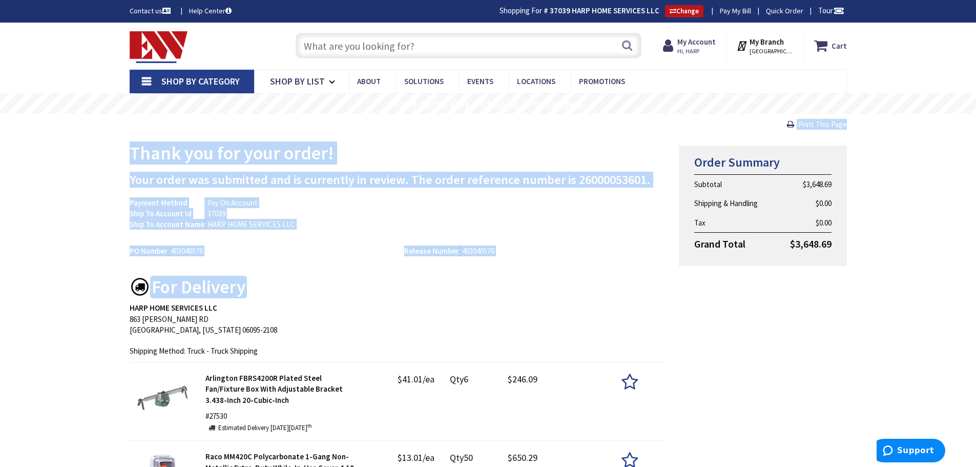
drag, startPoint x: 114, startPoint y: 154, endPoint x: 540, endPoint y: 256, distance: 438.7
click at [541, 254] on div "Release Number : 403040576" at bounding box center [533, 250] width 275 height 11
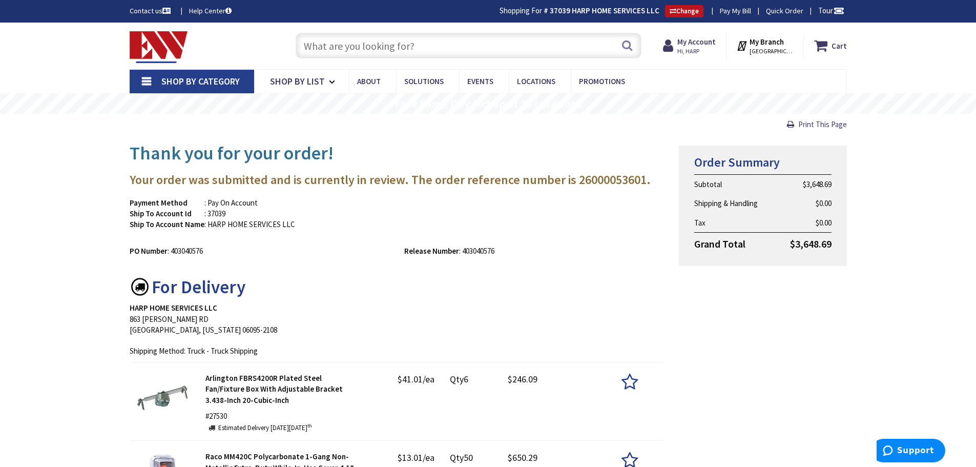
click at [541, 254] on div "Release Number : 403040576" at bounding box center [533, 250] width 275 height 11
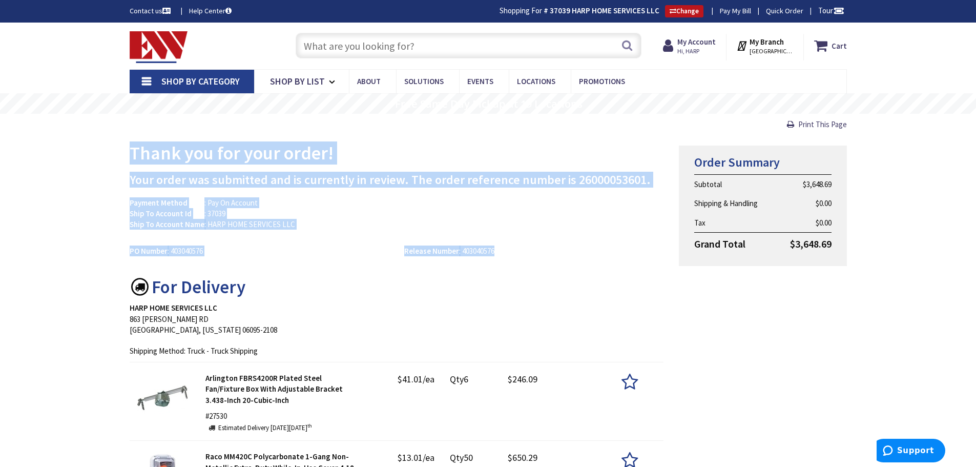
drag, startPoint x: 541, startPoint y: 254, endPoint x: 136, endPoint y: 156, distance: 416.3
click at [137, 155] on h1 "Thank you for your order!" at bounding box center [397, 153] width 534 height 20
drag, startPoint x: 137, startPoint y: 155, endPoint x: 513, endPoint y: 260, distance: 390.8
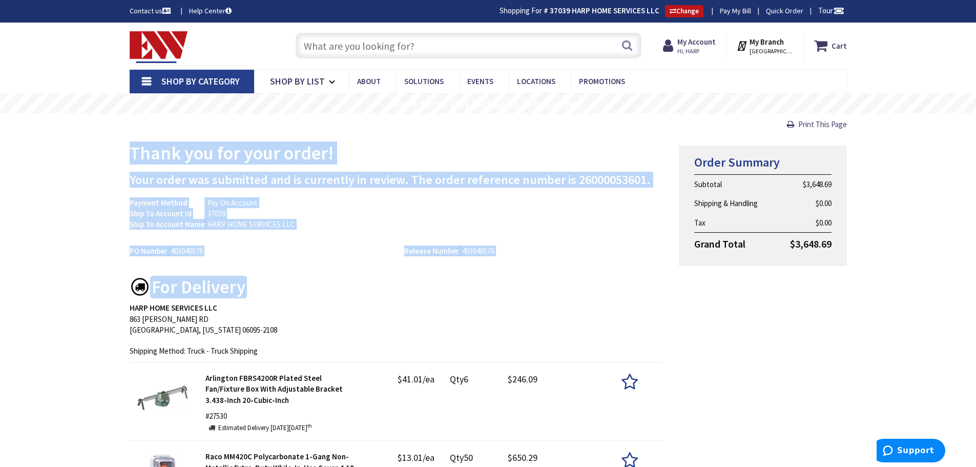
click at [513, 250] on div "Release Number : 403040576" at bounding box center [533, 250] width 275 height 11
drag, startPoint x: 513, startPoint y: 250, endPoint x: 134, endPoint y: 145, distance: 393.3
click at [134, 145] on h1 "Thank you for your order!" at bounding box center [397, 153] width 534 height 20
drag, startPoint x: 134, startPoint y: 145, endPoint x: 533, endPoint y: 245, distance: 411.2
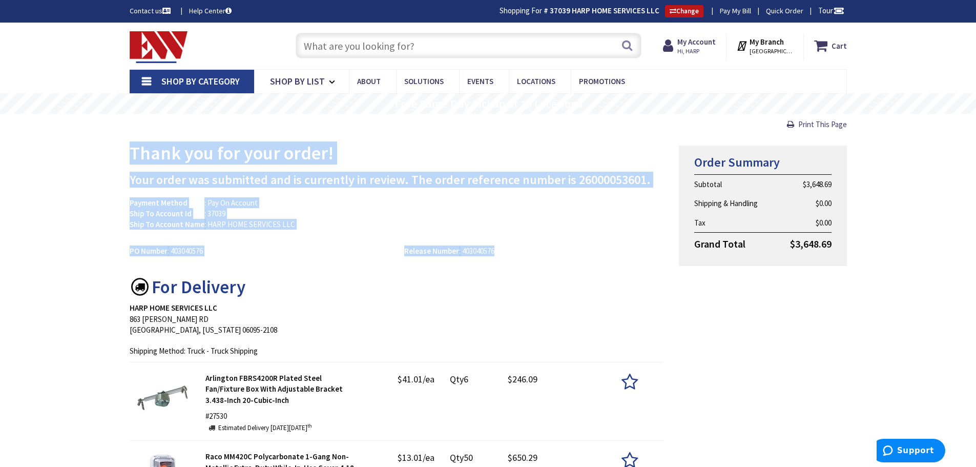
click at [533, 245] on div "Release Number : 403040576" at bounding box center [533, 250] width 275 height 11
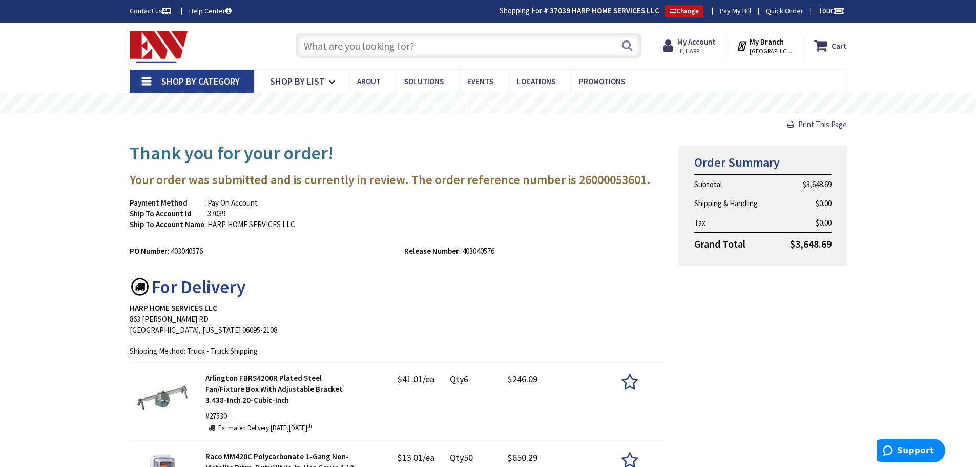
click at [325, 181] on h3 "Your order was submitted and is currently in review. The order reference number…" at bounding box center [397, 179] width 534 height 13
drag, startPoint x: 325, startPoint y: 181, endPoint x: 441, endPoint y: 165, distance: 116.9
click at [490, 173] on h3 "Your order was submitted and is currently in review. The order reference number…" at bounding box center [397, 179] width 534 height 13
drag, startPoint x: 481, startPoint y: 176, endPoint x: 332, endPoint y: 180, distance: 148.6
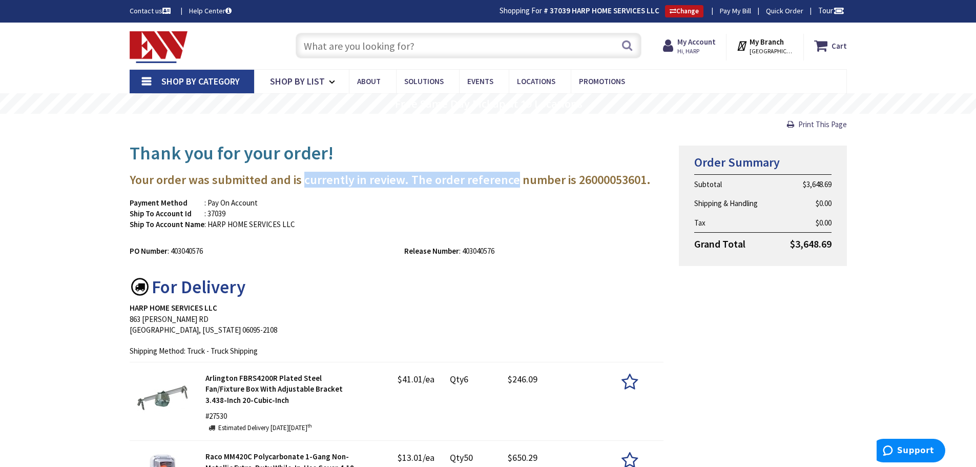
click at [332, 180] on h3 "Your order was submitted and is currently in review. The order reference number…" at bounding box center [397, 179] width 534 height 13
drag, startPoint x: 332, startPoint y: 180, endPoint x: 507, endPoint y: 178, distance: 174.7
click at [507, 178] on h3 "Your order was submitted and is currently in review. The order reference number…" at bounding box center [397, 179] width 534 height 13
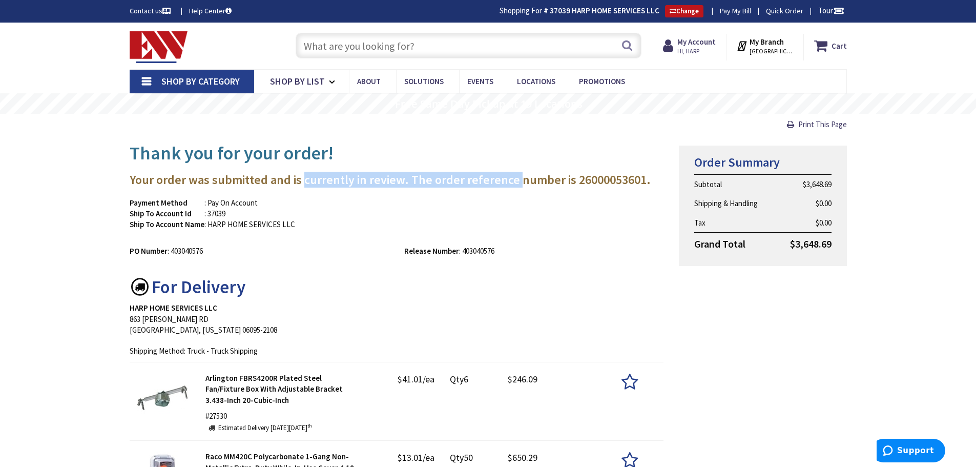
drag, startPoint x: 507, startPoint y: 178, endPoint x: 333, endPoint y: 184, distance: 174.3
click at [333, 184] on h3 "Your order was submitted and is currently in review. The order reference number…" at bounding box center [397, 179] width 534 height 13
drag, startPoint x: 333, startPoint y: 184, endPoint x: 521, endPoint y: 181, distance: 188.0
click at [521, 181] on h3 "Your order was submitted and is currently in review. The order reference number…" at bounding box center [397, 179] width 534 height 13
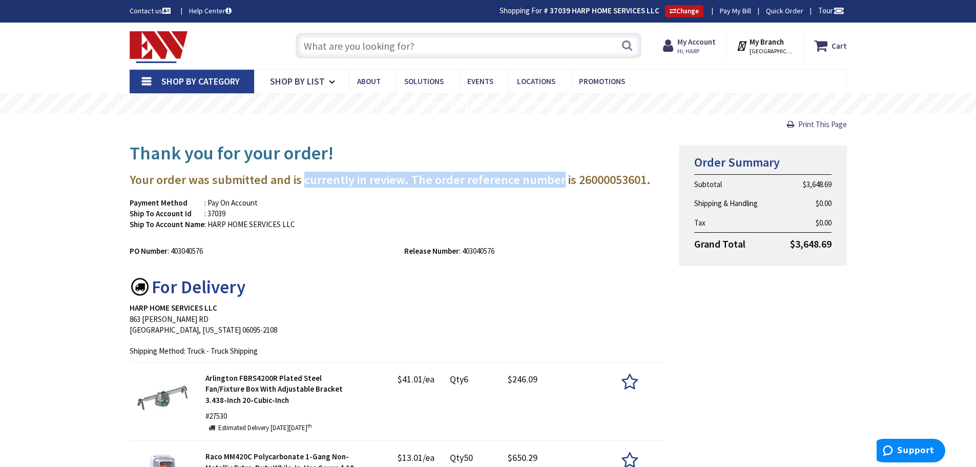
click at [521, 181] on h3 "Your order was submitted and is currently in review. The order reference number…" at bounding box center [397, 179] width 534 height 13
drag, startPoint x: 521, startPoint y: 181, endPoint x: 264, endPoint y: 180, distance: 256.6
click at [264, 180] on h3 "Your order was submitted and is currently in review. The order reference number…" at bounding box center [397, 179] width 534 height 13
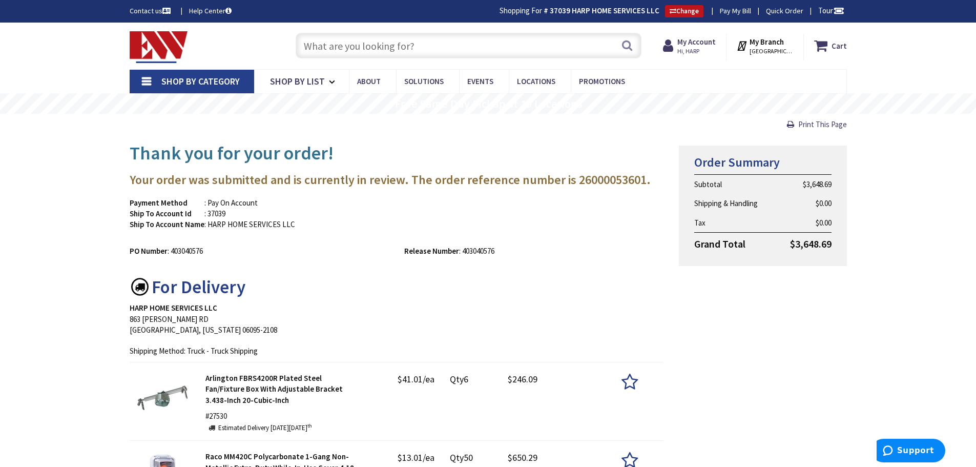
click at [254, 180] on h3 "Your order was submitted and is currently in review. The order reference number…" at bounding box center [397, 179] width 534 height 13
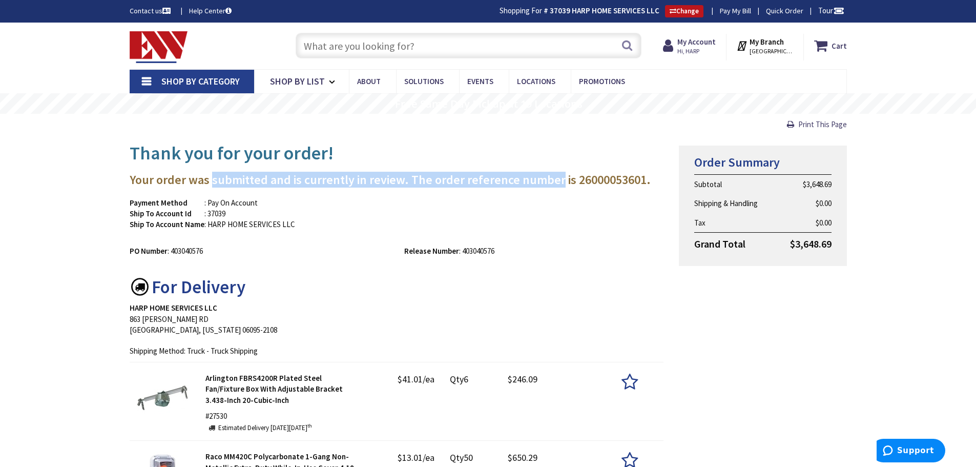
drag, startPoint x: 254, startPoint y: 180, endPoint x: 528, endPoint y: 178, distance: 273.5
click at [528, 178] on h3 "Your order was submitted and is currently in review. The order reference number…" at bounding box center [397, 179] width 534 height 13
drag, startPoint x: 528, startPoint y: 178, endPoint x: 217, endPoint y: 165, distance: 310.7
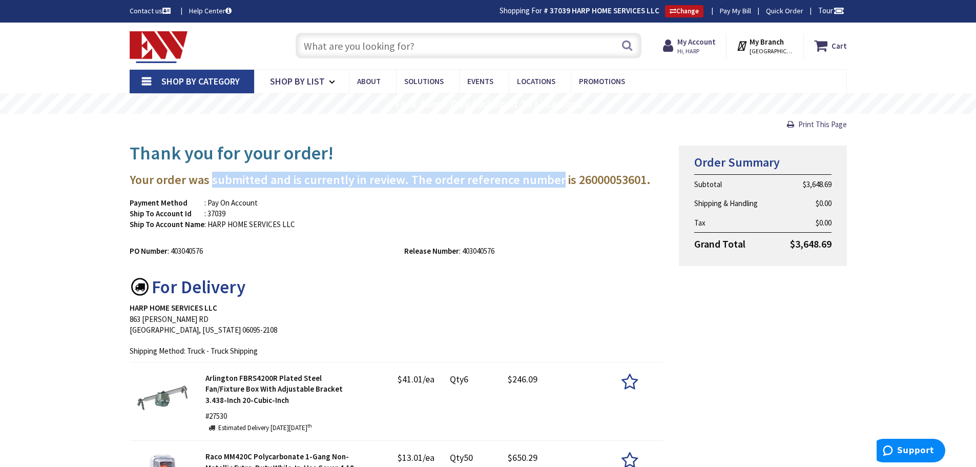
click at [227, 180] on h3 "Your order was submitted and is currently in review. The order reference number…" at bounding box center [397, 179] width 534 height 13
drag, startPoint x: 227, startPoint y: 180, endPoint x: 556, endPoint y: 164, distance: 329.7
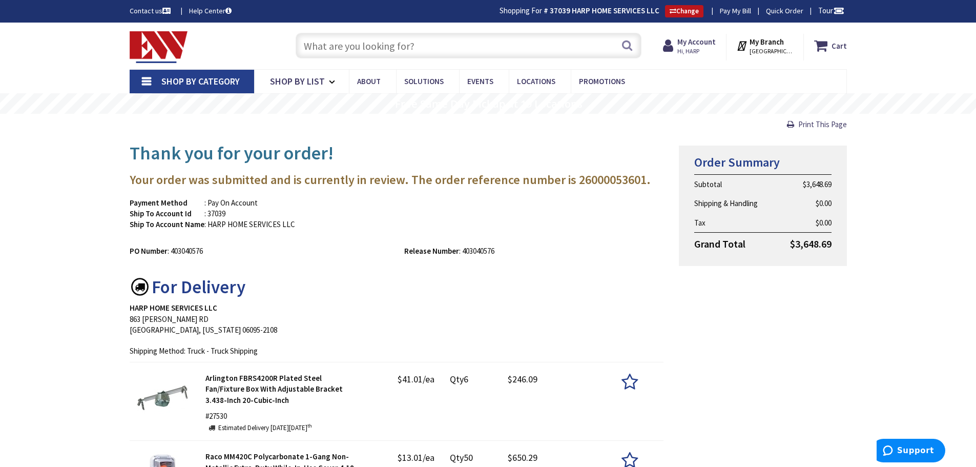
click at [613, 182] on h3 "Your order was submitted and is currently in review. The order reference number…" at bounding box center [397, 179] width 534 height 13
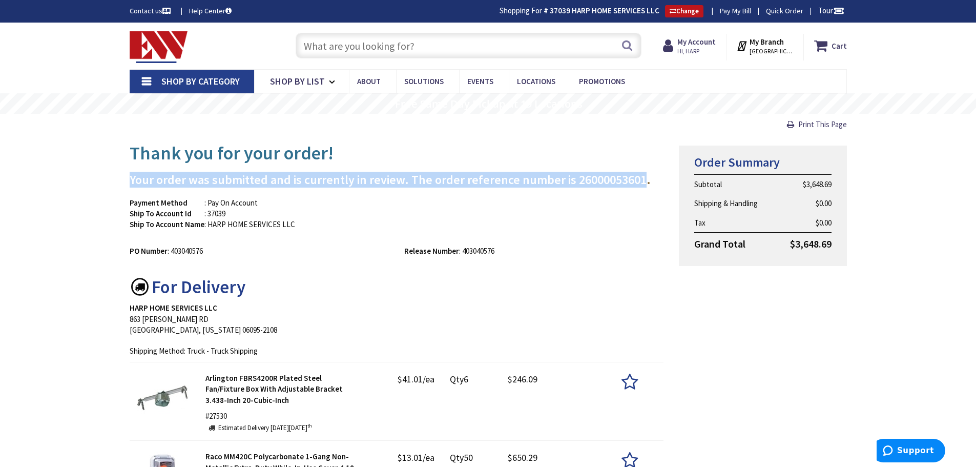
drag, startPoint x: 613, startPoint y: 182, endPoint x: 145, endPoint y: 181, distance: 468.2
click at [145, 181] on h3 "Your order was submitted and is currently in review. The order reference number…" at bounding box center [397, 179] width 534 height 13
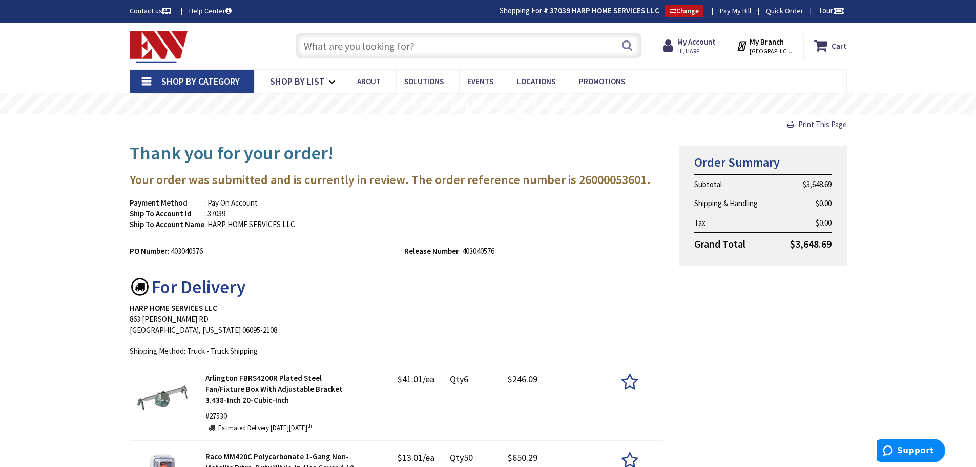
click at [148, 157] on h1 "Thank you for your order!" at bounding box center [397, 153] width 534 height 20
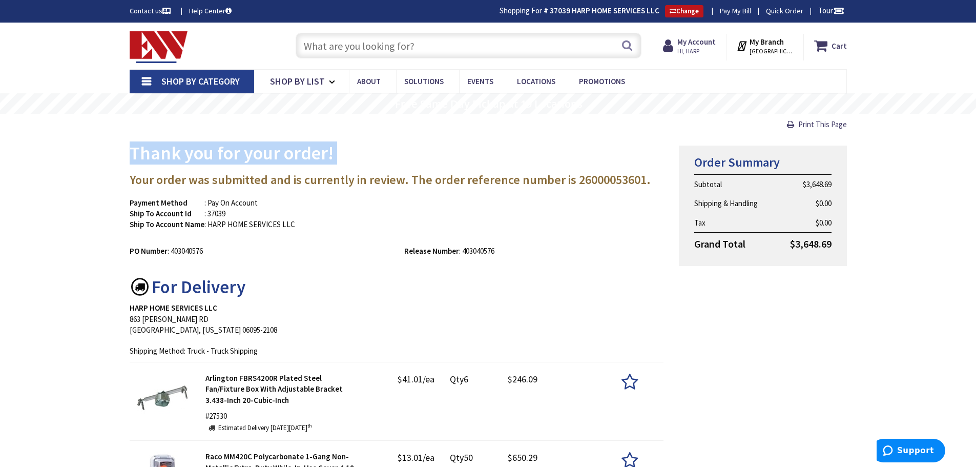
drag, startPoint x: 148, startPoint y: 157, endPoint x: 353, endPoint y: 155, distance: 205.4
click at [353, 155] on h1 "Thank you for your order!" at bounding box center [397, 153] width 534 height 20
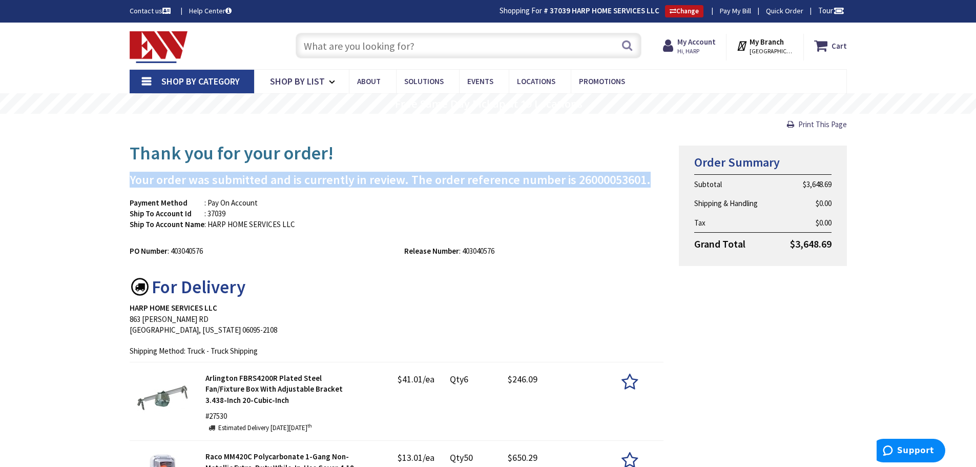
drag, startPoint x: 353, startPoint y: 155, endPoint x: 653, endPoint y: 172, distance: 300.6
click at [590, 178] on h3 "Your order was submitted and is currently in review. The order reference number…" at bounding box center [397, 179] width 534 height 13
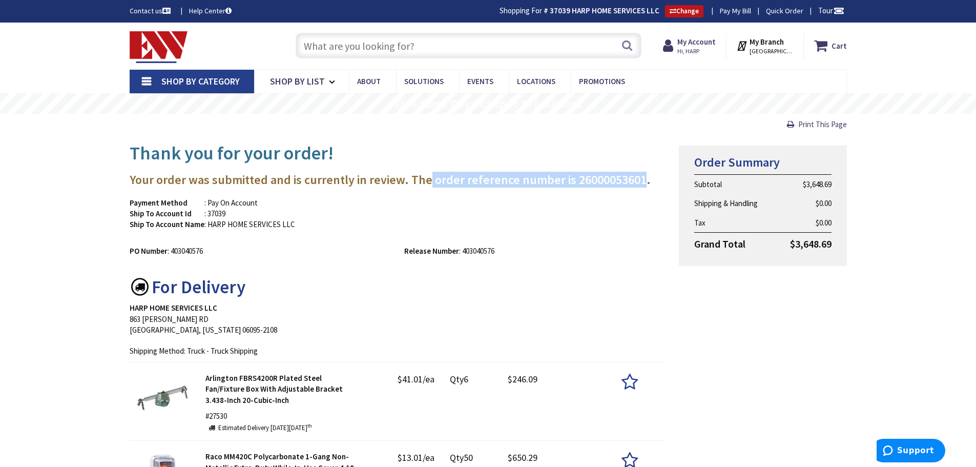
drag, startPoint x: 590, startPoint y: 178, endPoint x: 425, endPoint y: 187, distance: 164.6
click at [425, 186] on h3 "Your order was submitted and is currently in review. The order reference number…" at bounding box center [397, 179] width 534 height 13
click at [408, 185] on h3 "Your order was submitted and is currently in review. The order reference number…" at bounding box center [397, 179] width 534 height 13
click at [409, 180] on h3 "Your order was submitted and is currently in review. The order reference number…" at bounding box center [397, 179] width 534 height 13
drag, startPoint x: 409, startPoint y: 180, endPoint x: 598, endPoint y: 176, distance: 189.1
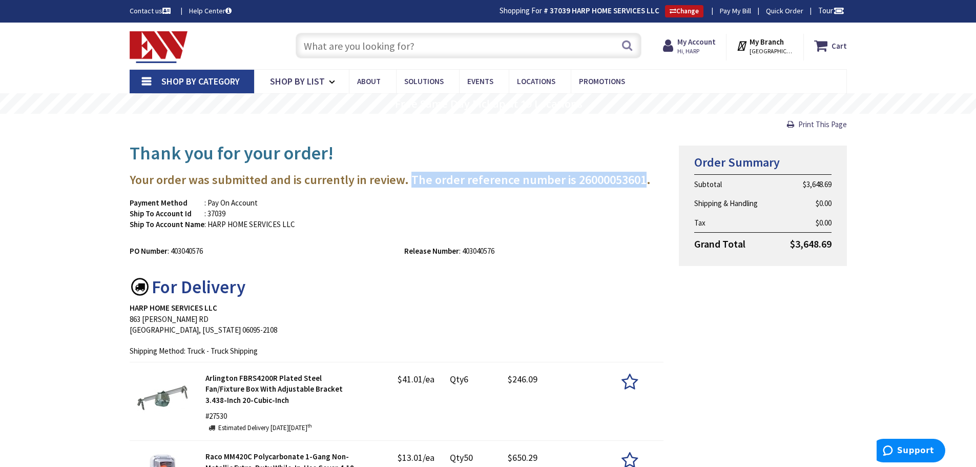
click at [598, 176] on h3 "Your order was submitted and is currently in review. The order reference number…" at bounding box center [397, 179] width 534 height 13
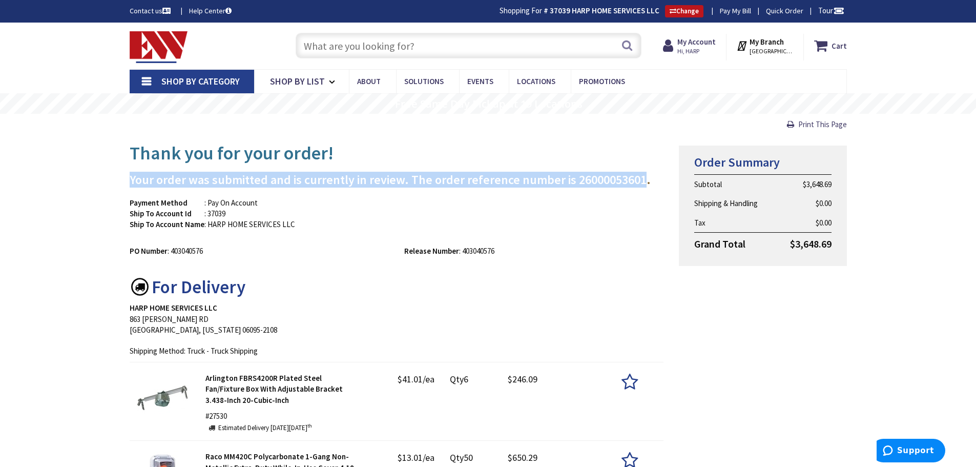
drag, startPoint x: 598, startPoint y: 176, endPoint x: 404, endPoint y: 152, distance: 195.1
click at [404, 152] on h1 "Thank you for your order!" at bounding box center [397, 153] width 534 height 20
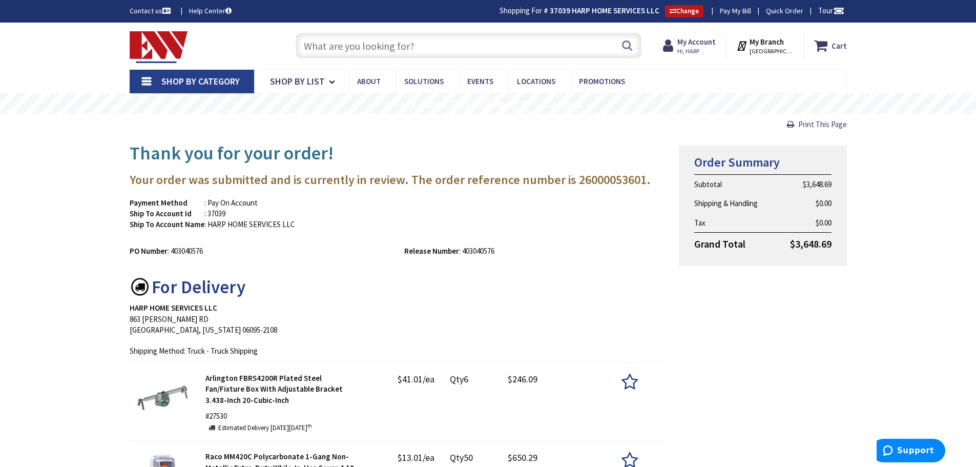
click at [404, 152] on h1 "Thank you for your order!" at bounding box center [397, 153] width 534 height 20
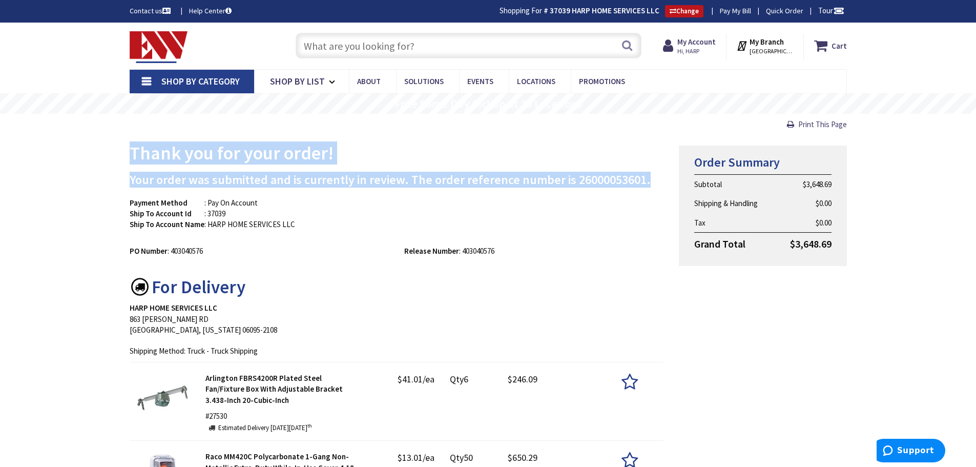
drag, startPoint x: 404, startPoint y: 152, endPoint x: 637, endPoint y: 180, distance: 234.3
click at [637, 180] on h3 "Your order was submitted and is currently in review. The order reference number…" at bounding box center [397, 179] width 534 height 13
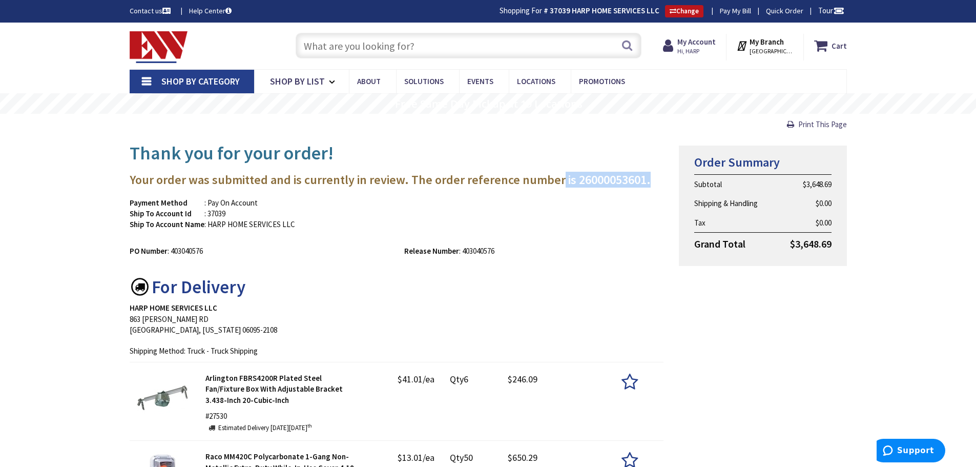
drag, startPoint x: 637, startPoint y: 180, endPoint x: 551, endPoint y: 175, distance: 86.2
click at [551, 175] on h3 "Your order was submitted and is currently in review. The order reference number…" at bounding box center [397, 179] width 534 height 13
click at [413, 176] on h3 "Your order was submitted and is currently in review. The order reference number…" at bounding box center [397, 179] width 534 height 13
drag, startPoint x: 413, startPoint y: 176, endPoint x: 586, endPoint y: 180, distance: 172.7
click at [586, 180] on h3 "Your order was submitted and is currently in review. The order reference number…" at bounding box center [397, 179] width 534 height 13
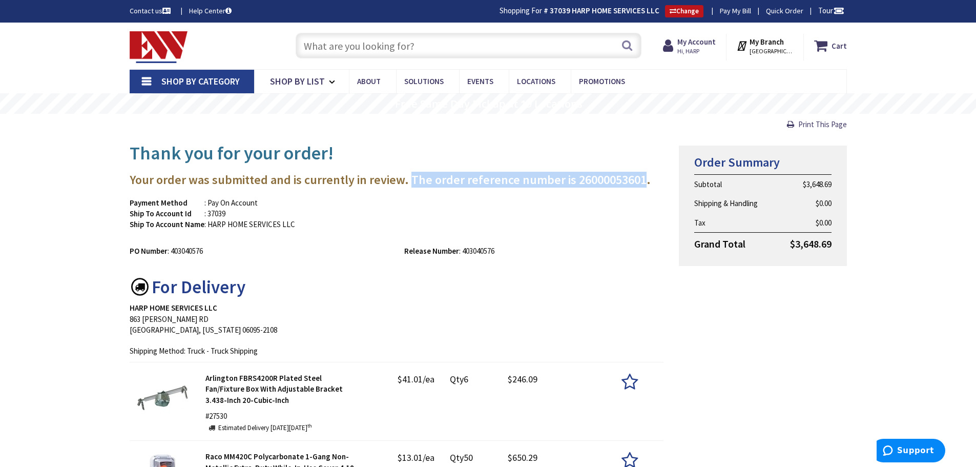
click at [586, 180] on h3 "Your order was submitted and is currently in review. The order reference number…" at bounding box center [397, 179] width 534 height 13
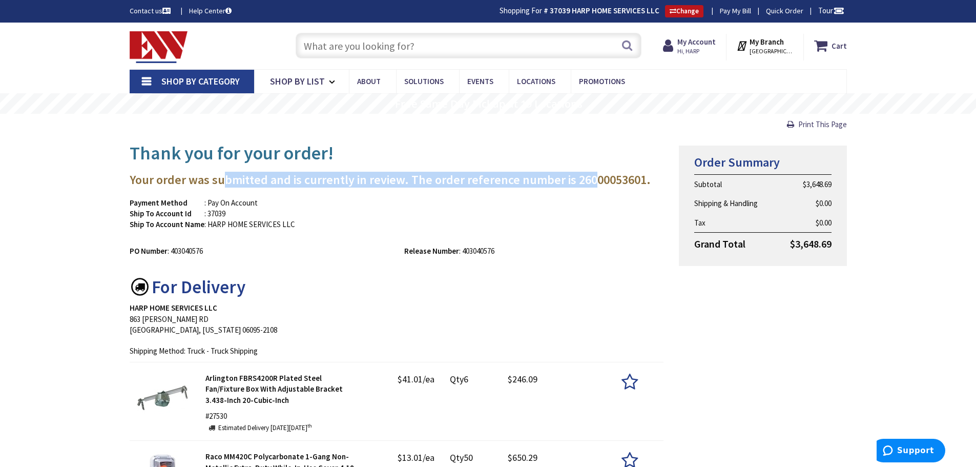
drag, startPoint x: 589, startPoint y: 178, endPoint x: 223, endPoint y: 184, distance: 365.2
click at [223, 184] on h3 "Your order was submitted and is currently in review. The order reference number…" at bounding box center [397, 179] width 534 height 13
drag, startPoint x: 223, startPoint y: 184, endPoint x: 561, endPoint y: 185, distance: 337.5
click at [561, 185] on h3 "Your order was submitted and is currently in review. The order reference number…" at bounding box center [397, 179] width 534 height 13
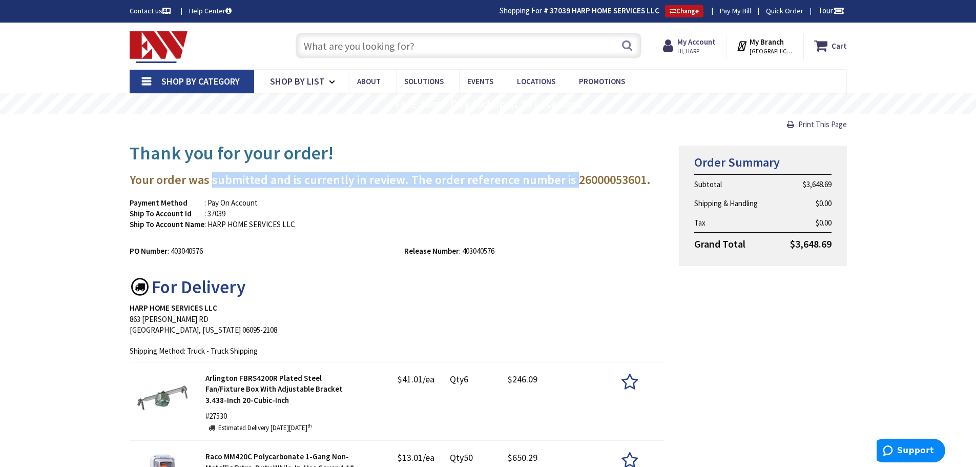
click at [561, 185] on h3 "Your order was submitted and is currently in review. The order reference number…" at bounding box center [397, 179] width 534 height 13
drag, startPoint x: 561, startPoint y: 185, endPoint x: 170, endPoint y: 178, distance: 391.4
click at [170, 178] on h3 "Your order was submitted and is currently in review. The order reference number…" at bounding box center [397, 179] width 534 height 13
drag, startPoint x: 170, startPoint y: 178, endPoint x: 601, endPoint y: 179, distance: 431.3
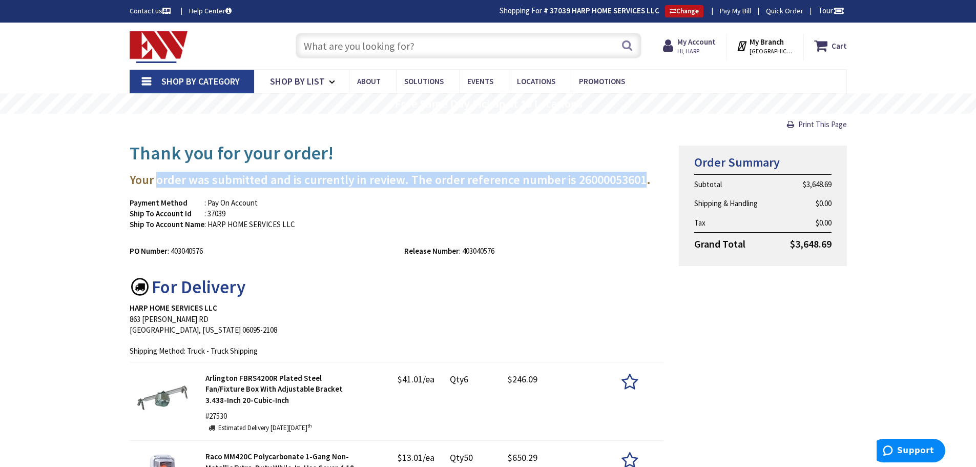
click at [601, 179] on h3 "Your order was submitted and is currently in review. The order reference number…" at bounding box center [397, 179] width 534 height 13
drag, startPoint x: 601, startPoint y: 179, endPoint x: 147, endPoint y: 174, distance: 453.8
click at [147, 174] on h3 "Your order was submitted and is currently in review. The order reference number…" at bounding box center [397, 179] width 534 height 13
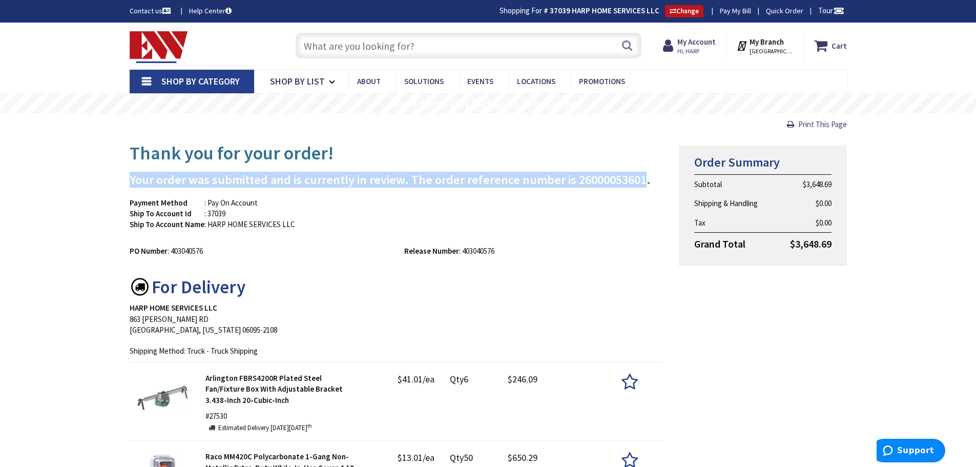
drag, startPoint x: 147, startPoint y: 174, endPoint x: 575, endPoint y: 176, distance: 427.7
click at [575, 176] on h3 "Your order was submitted and is currently in review. The order reference number…" at bounding box center [397, 179] width 534 height 13
click at [628, 178] on h3 "Your order was submitted and is currently in review. The order reference number…" at bounding box center [397, 179] width 534 height 13
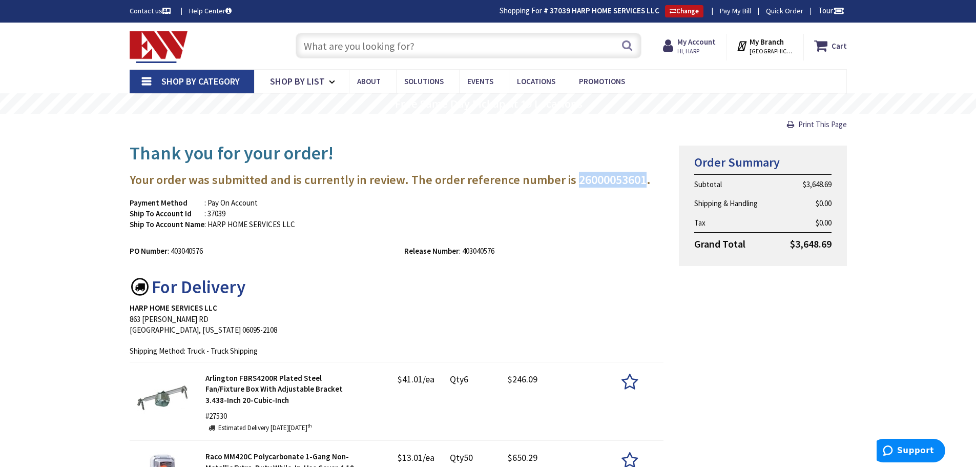
click at [628, 178] on h3 "Your order was submitted and is currently in review. The order reference number…" at bounding box center [397, 179] width 534 height 13
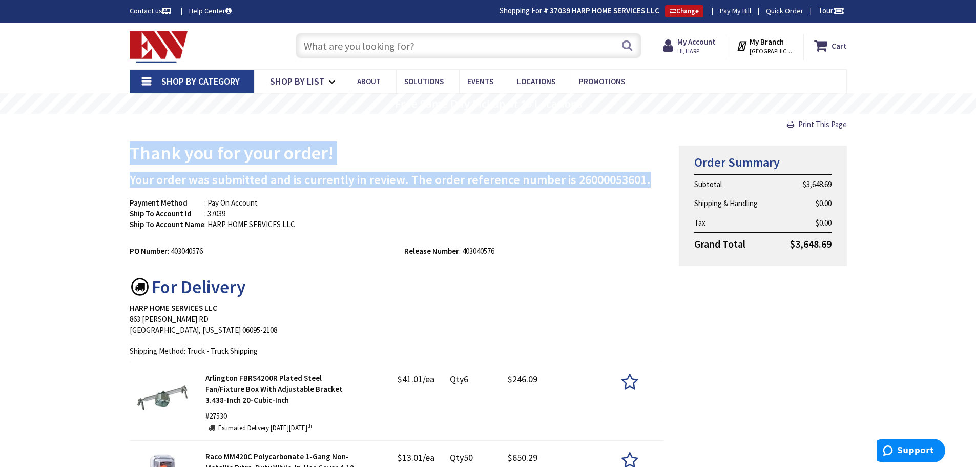
drag, startPoint x: 628, startPoint y: 178, endPoint x: 128, endPoint y: 160, distance: 500.8
click at [130, 160] on h1 "Thank you for your order!" at bounding box center [397, 153] width 534 height 20
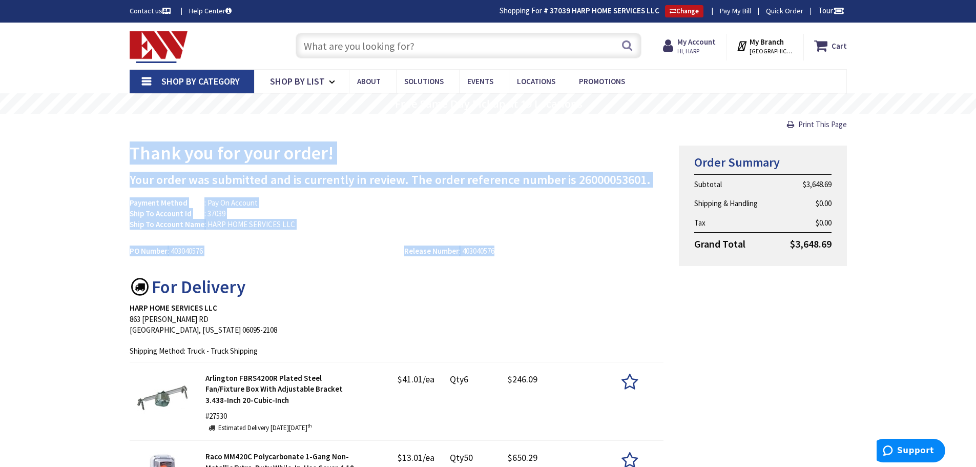
drag, startPoint x: 129, startPoint y: 160, endPoint x: 563, endPoint y: 249, distance: 443.4
click at [563, 249] on div "Release Number : 403040576" at bounding box center [533, 250] width 275 height 11
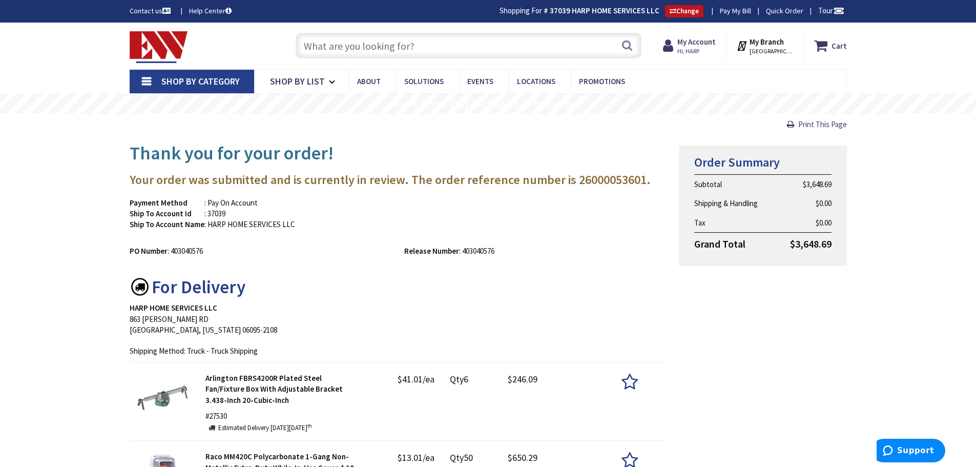
drag, startPoint x: 563, startPoint y: 249, endPoint x: 579, endPoint y: 212, distance: 40.2
click at [577, 215] on div "Payment Method : Pay On Account Ship To Account Id : 37039 Ship To Account Name…" at bounding box center [397, 226] width 534 height 59
click at [588, 202] on div "Payment Method : Pay On Account Ship To Account Id : 37039 Ship To Account Name…" at bounding box center [397, 218] width 550 height 43
click at [430, 179] on h3 "Your order was submitted and is currently in review. The order reference number…" at bounding box center [397, 179] width 534 height 13
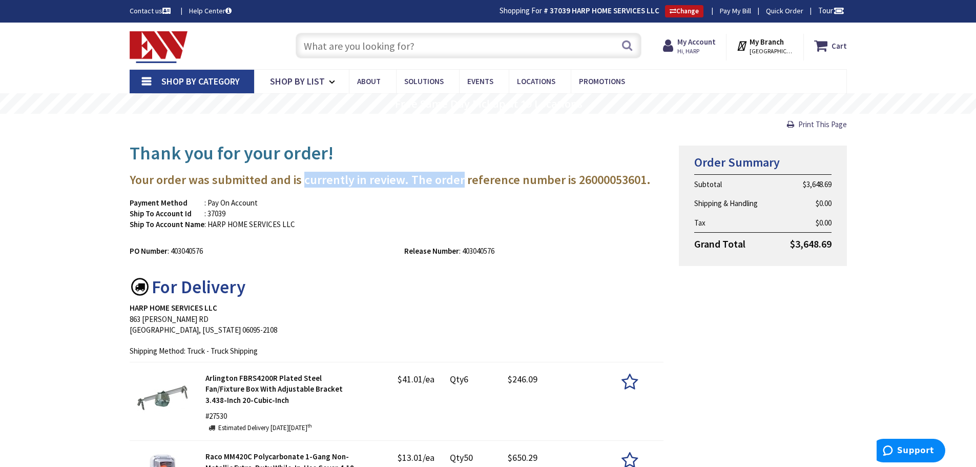
drag, startPoint x: 430, startPoint y: 179, endPoint x: 333, endPoint y: 184, distance: 96.9
click at [333, 184] on h3 "Your order was submitted and is currently in review. The order reference number…" at bounding box center [397, 179] width 534 height 13
drag, startPoint x: 349, startPoint y: 178, endPoint x: 370, endPoint y: 179, distance: 20.5
click at [374, 181] on h3 "Your order was submitted and is currently in review. The order reference number…" at bounding box center [397, 179] width 534 height 13
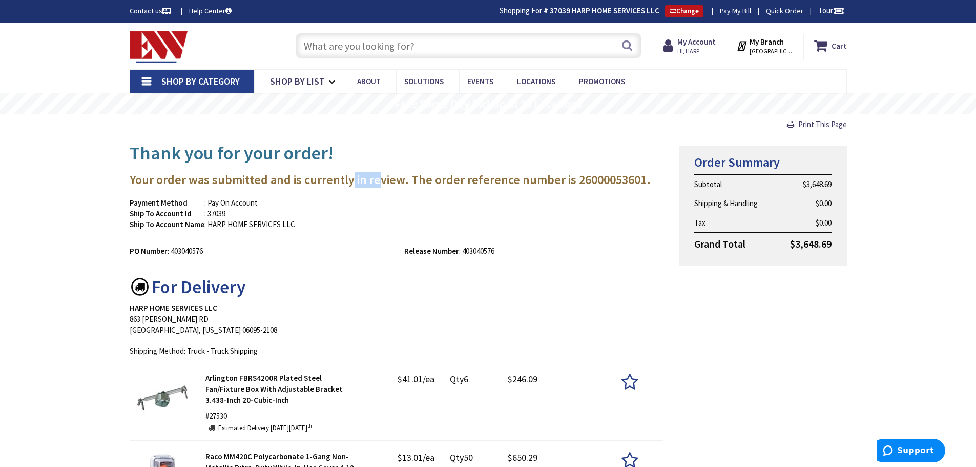
click at [370, 180] on h3 "Your order was submitted and is currently in review. The order reference number…" at bounding box center [397, 179] width 534 height 13
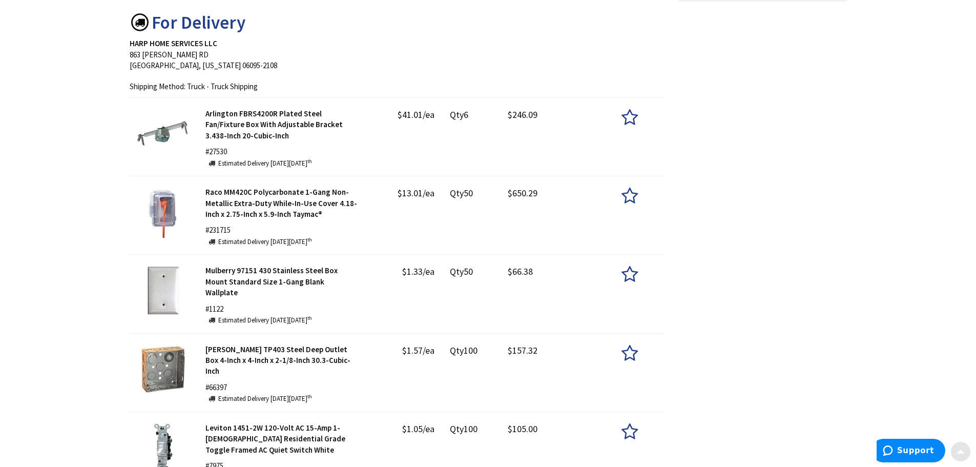
scroll to position [307, 0]
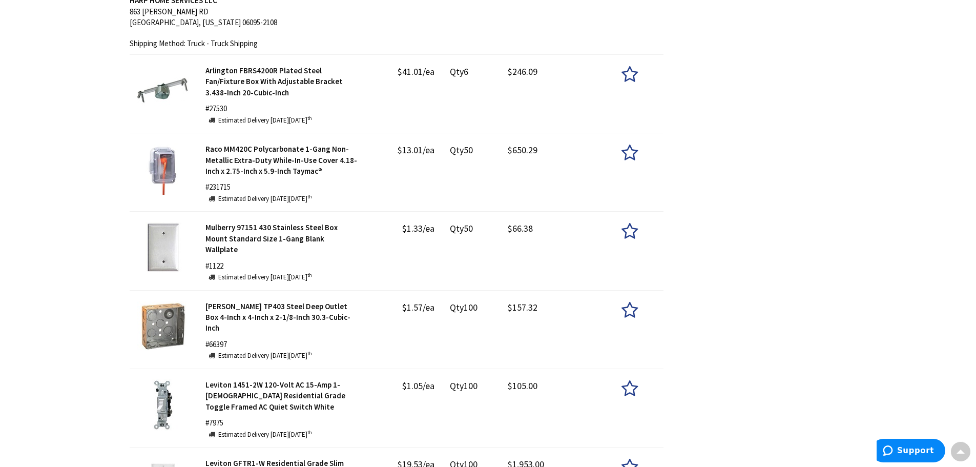
drag, startPoint x: 737, startPoint y: 211, endPoint x: 731, endPoint y: 212, distance: 5.7
click at [737, 211] on div "Thank you for your order! Your order was submitted and is currently in review. …" at bounding box center [488, 266] width 732 height 876
drag, startPoint x: 448, startPoint y: 150, endPoint x: 432, endPoint y: 150, distance: 15.9
click at [432, 150] on div "Raco MM420C Polycarbonate 1-Gang Non-Metallic Extra-Duty While-In-Use Cover 4.1…" at bounding box center [397, 174] width 550 height 62
click at [442, 167] on div "Qty 50 50 $650.29" at bounding box center [556, 155] width 229 height 25
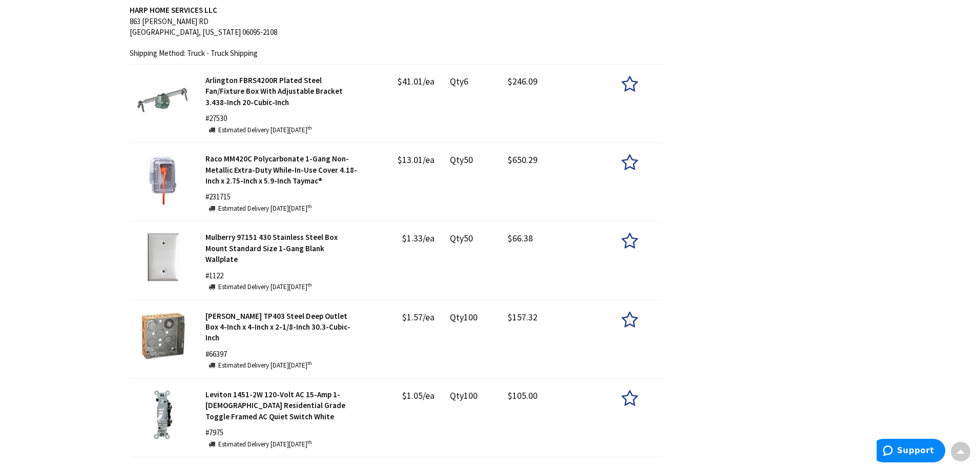
scroll to position [256, 0]
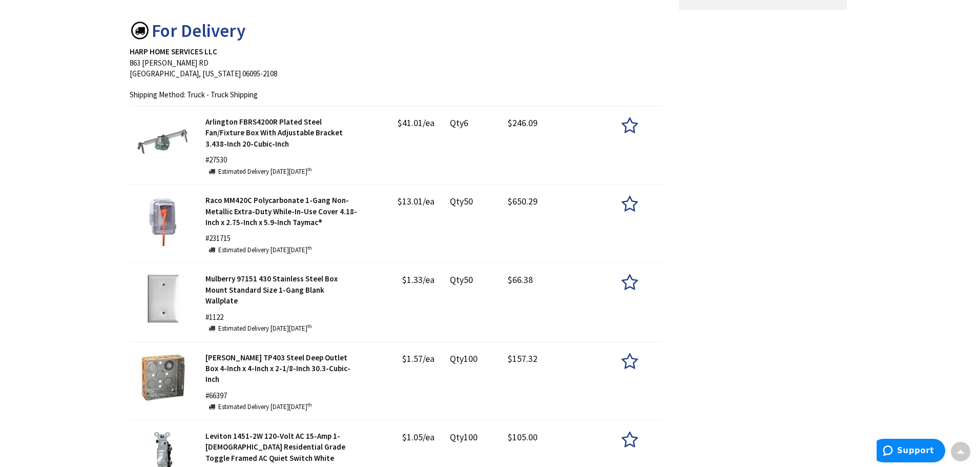
drag, startPoint x: 799, startPoint y: 200, endPoint x: 798, endPoint y: 100, distance: 100.4
click at [799, 102] on div "Thank you for your order! Your order was submitted and is currently in review. …" at bounding box center [488, 317] width 732 height 876
click at [798, 100] on div "Thank you for your order! Your order was submitted and is currently in review. …" at bounding box center [488, 317] width 732 height 876
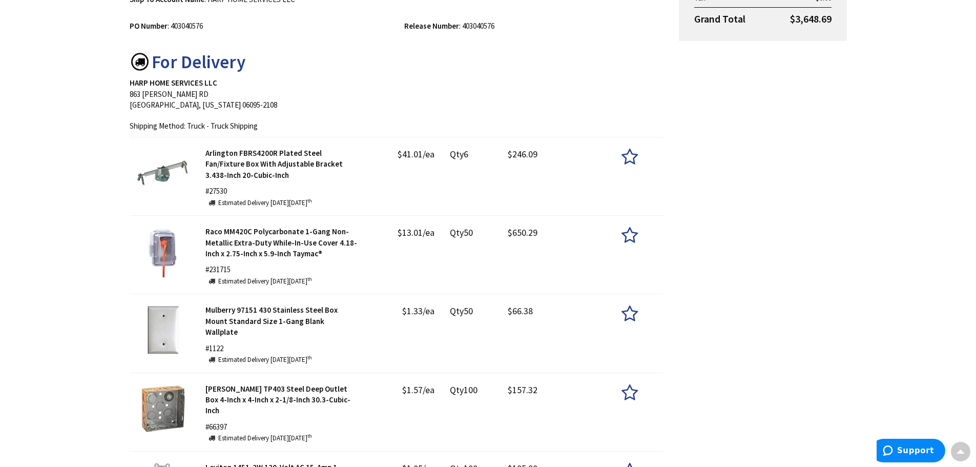
scroll to position [154, 0]
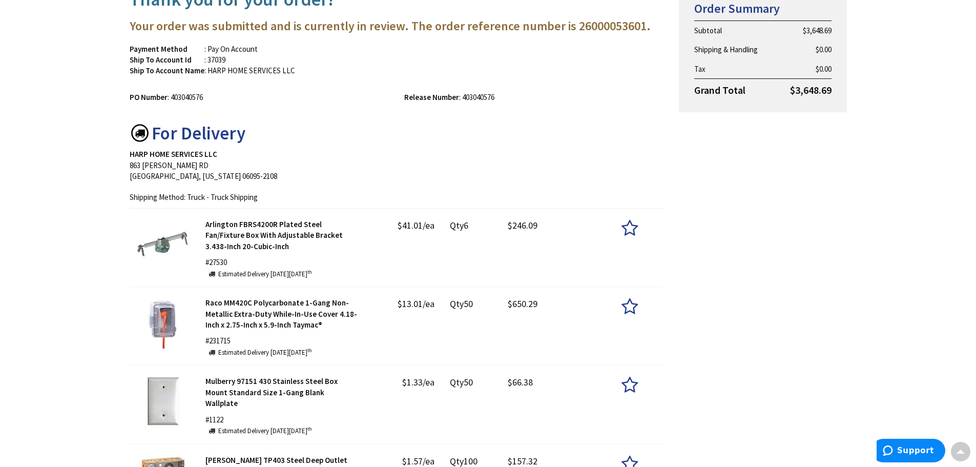
drag, startPoint x: 558, startPoint y: 104, endPoint x: 560, endPoint y: 50, distance: 54.8
click at [560, 50] on div "Thank you for your order! Your order was submitted and is currently in review. …" at bounding box center [397, 420] width 550 height 876
click at [569, 71] on div "Payment Method : Pay On Account Ship To Account Id : 37039 Ship To Account Name…" at bounding box center [397, 65] width 550 height 43
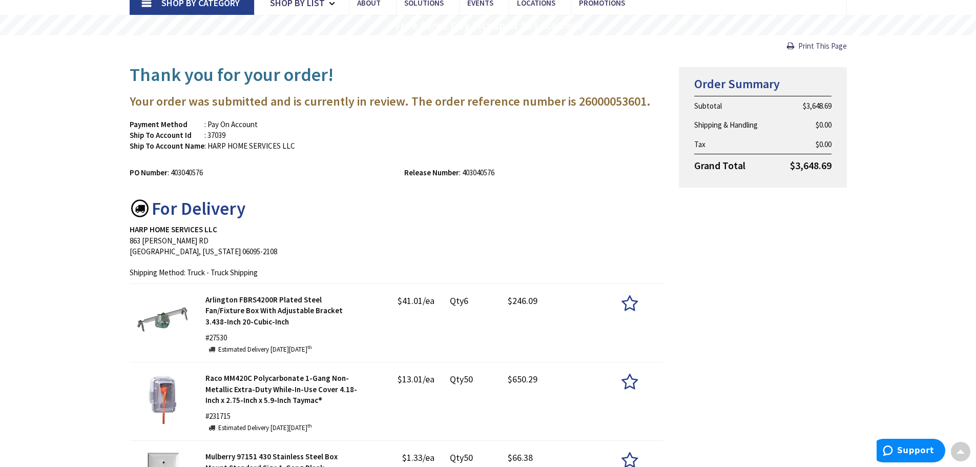
scroll to position [0, 0]
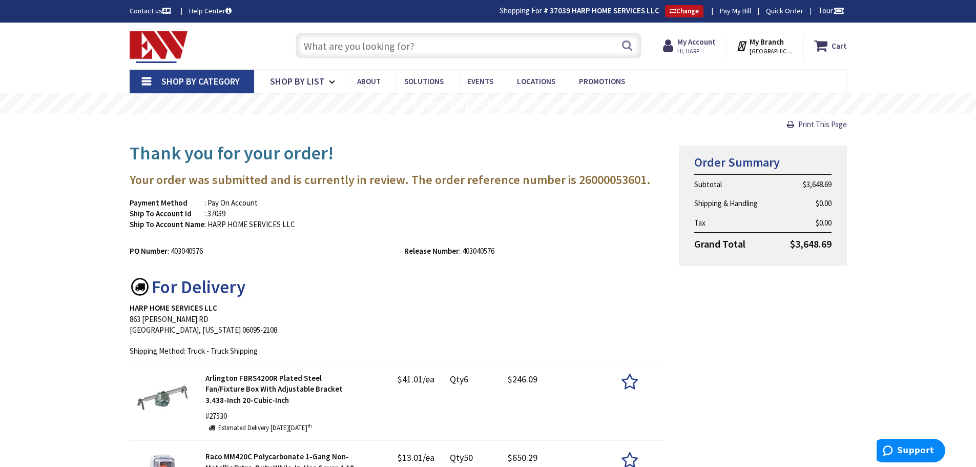
click at [490, 152] on h1 "Thank you for your order!" at bounding box center [397, 153] width 534 height 20
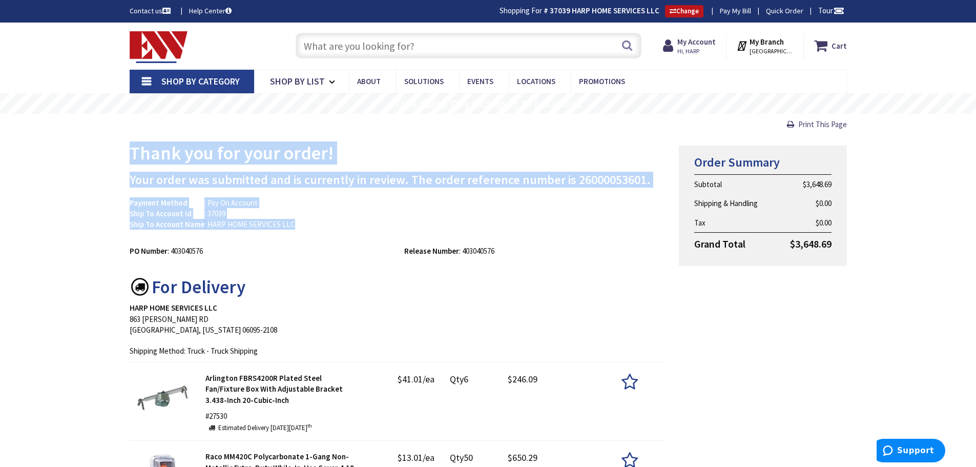
drag, startPoint x: 490, startPoint y: 152, endPoint x: 495, endPoint y: 203, distance: 51.4
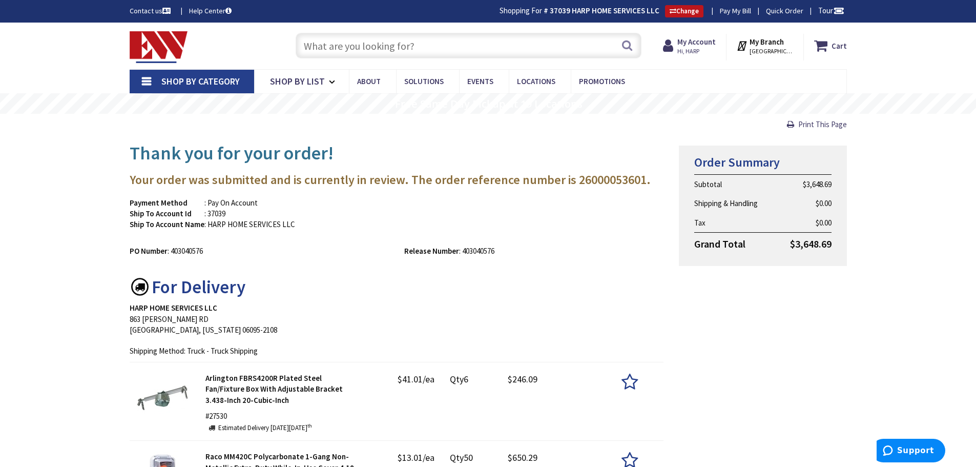
click at [520, 183] on h3 "Your order was submitted and is currently in review. The order reference number…" at bounding box center [397, 179] width 534 height 13
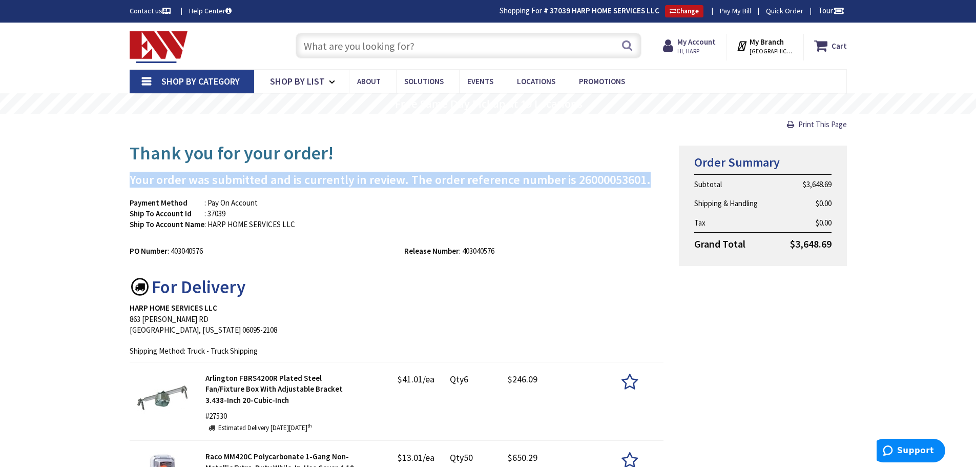
click at [520, 183] on h3 "Your order was submitted and is currently in review. The order reference number…" at bounding box center [397, 179] width 534 height 13
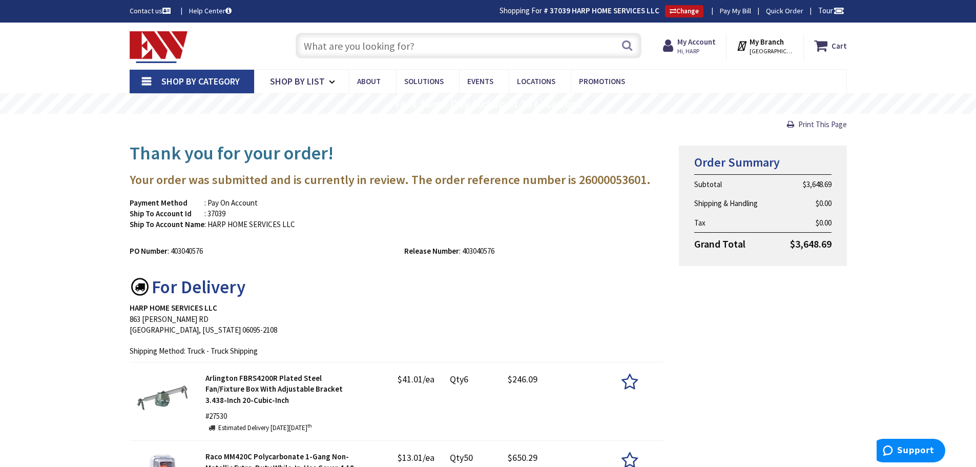
click at [510, 203] on div "Payment Method : Pay On Account Ship To Account Id : 37039 Ship To Account Name…" at bounding box center [397, 218] width 550 height 43
drag, startPoint x: 510, startPoint y: 203, endPoint x: 511, endPoint y: 174, distance: 29.2
click at [485, 154] on h1 "Thank you for your order!" at bounding box center [397, 153] width 534 height 20
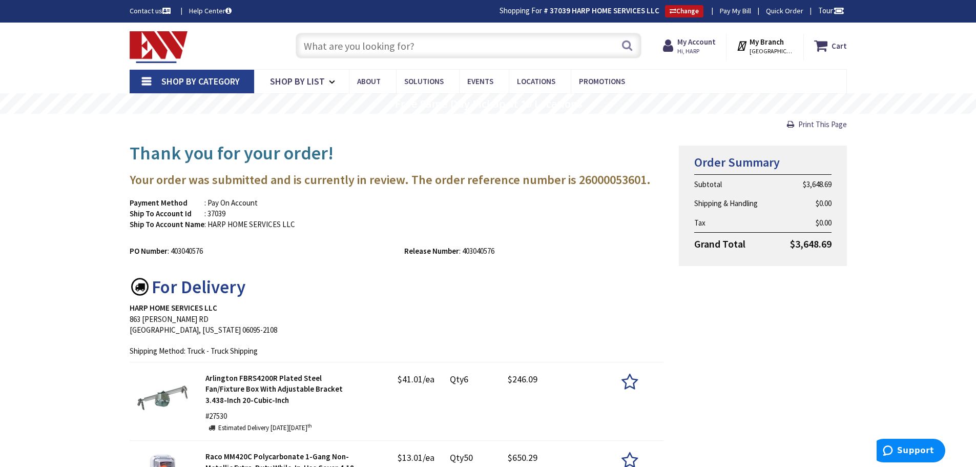
click at [485, 154] on h1 "Thank you for your order!" at bounding box center [397, 153] width 534 height 20
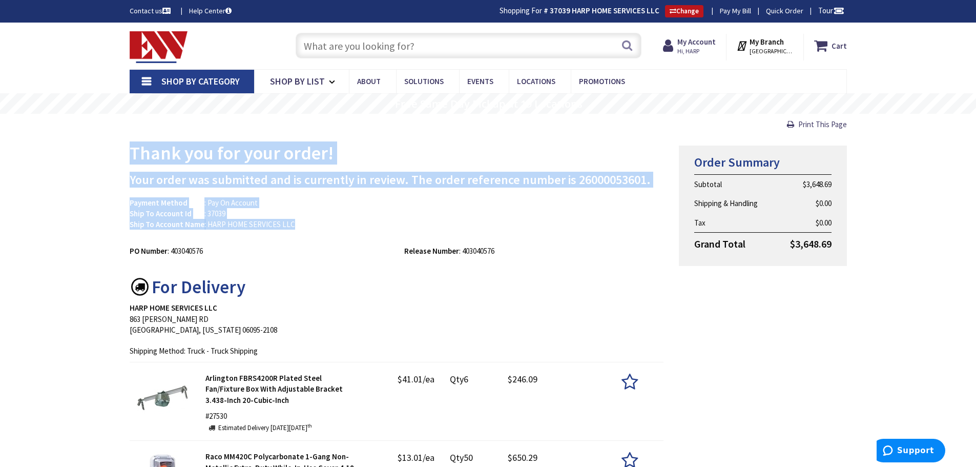
drag, startPoint x: 485, startPoint y: 154, endPoint x: 491, endPoint y: 204, distance: 51.0
click at [491, 204] on div "Payment Method : Pay On Account Ship To Account Id : 37039 Ship To Account Name…" at bounding box center [397, 218] width 550 height 43
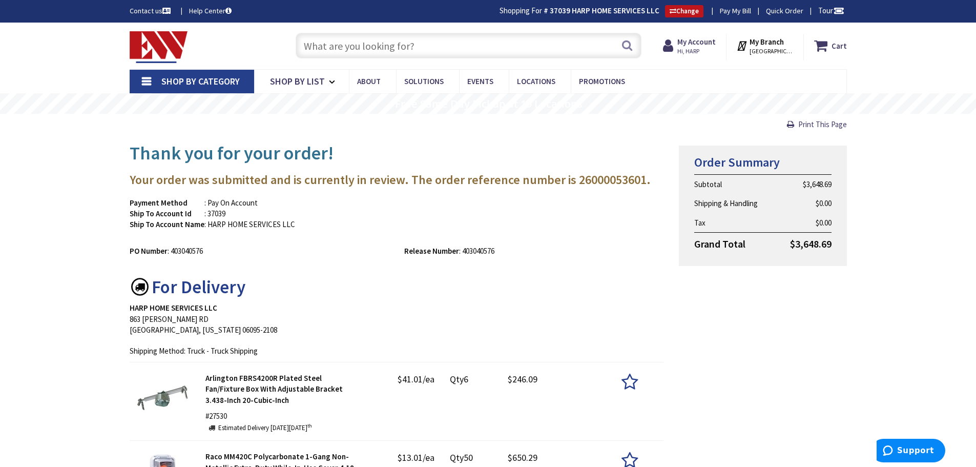
click at [491, 204] on div "Payment Method : Pay On Account Ship To Account Id : 37039 Ship To Account Name…" at bounding box center [397, 218] width 550 height 43
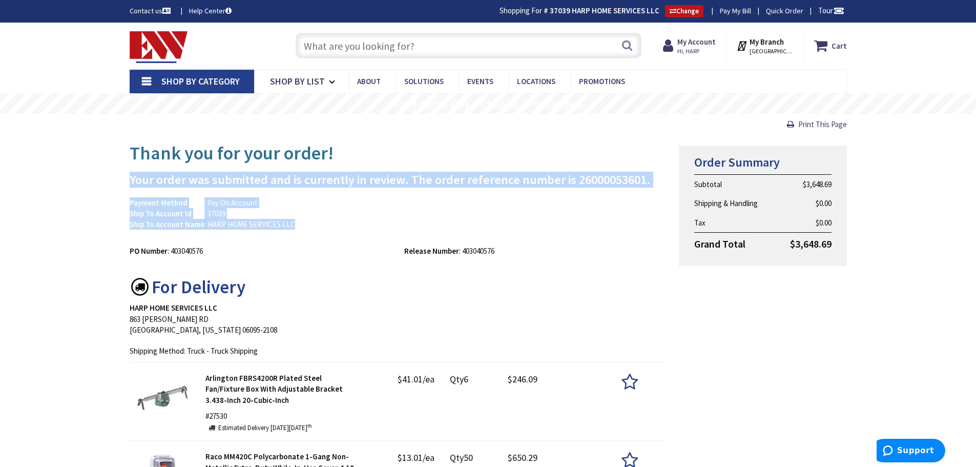
drag, startPoint x: 491, startPoint y: 204, endPoint x: 490, endPoint y: 145, distance: 58.9
click at [490, 145] on h1 "Thank you for your order!" at bounding box center [397, 153] width 534 height 20
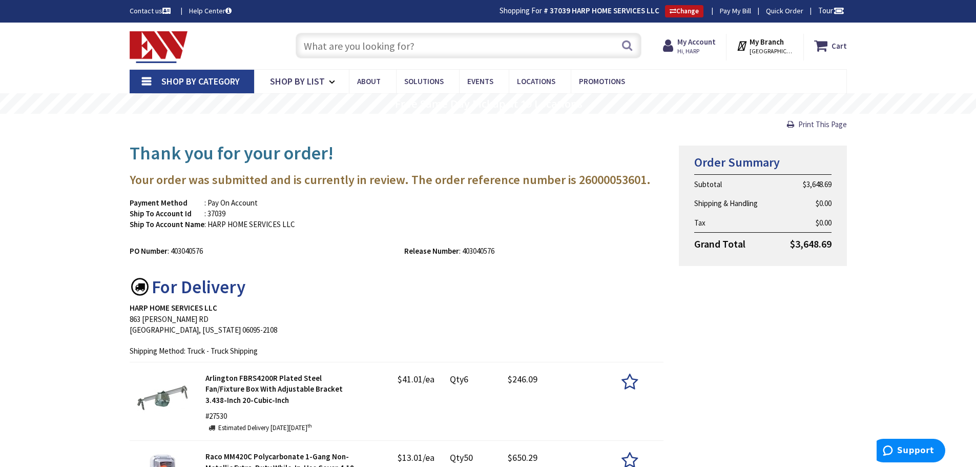
click at [490, 145] on h1 "Thank you for your order!" at bounding box center [397, 153] width 534 height 20
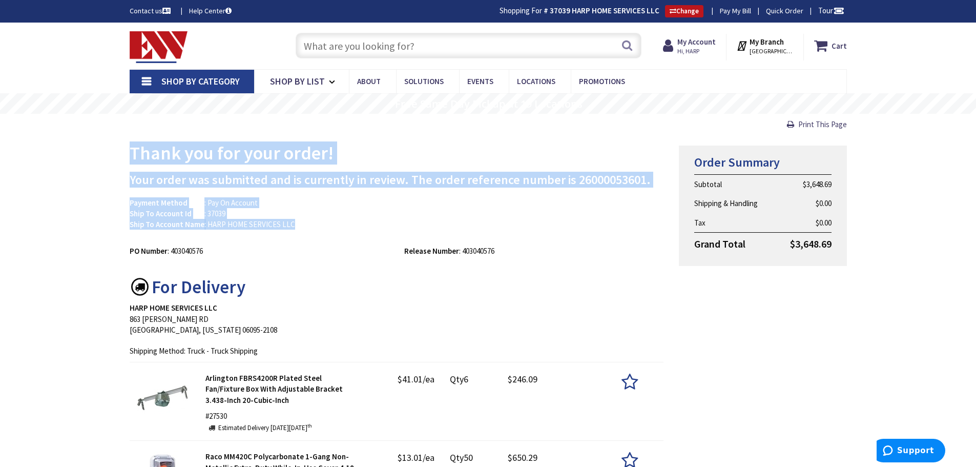
drag, startPoint x: 490, startPoint y: 145, endPoint x: 495, endPoint y: 231, distance: 86.2
click at [495, 231] on div "Payment Method : Pay On Account Ship To Account Id : 37039 Ship To Account Name…" at bounding box center [397, 218] width 550 height 43
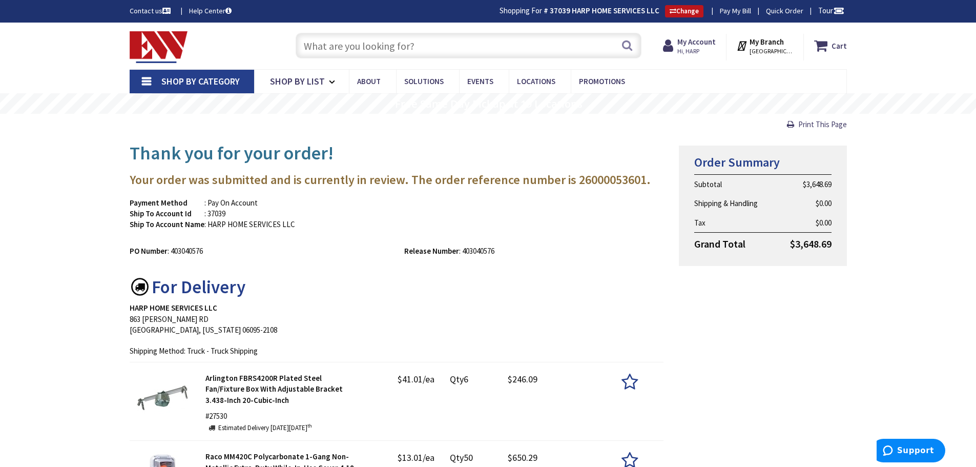
click at [495, 231] on div "Payment Method : Pay On Account Ship To Account Id : 37039 Ship To Account Name…" at bounding box center [397, 218] width 550 height 43
drag, startPoint x: 495, startPoint y: 231, endPoint x: 517, endPoint y: 250, distance: 29.0
click at [517, 250] on div "Payment Method : Pay On Account Ship To Account Id : 37039 Ship To Account Name…" at bounding box center [397, 226] width 534 height 59
click at [517, 250] on div "Release Number : 403040576" at bounding box center [533, 250] width 275 height 11
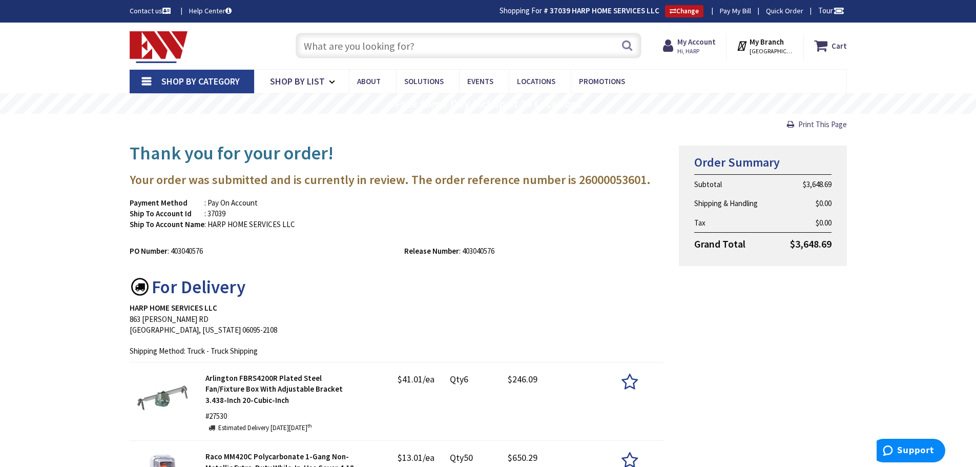
click at [520, 177] on h3 "Your order was submitted and is currently in review. The order reference number…" at bounding box center [397, 179] width 534 height 13
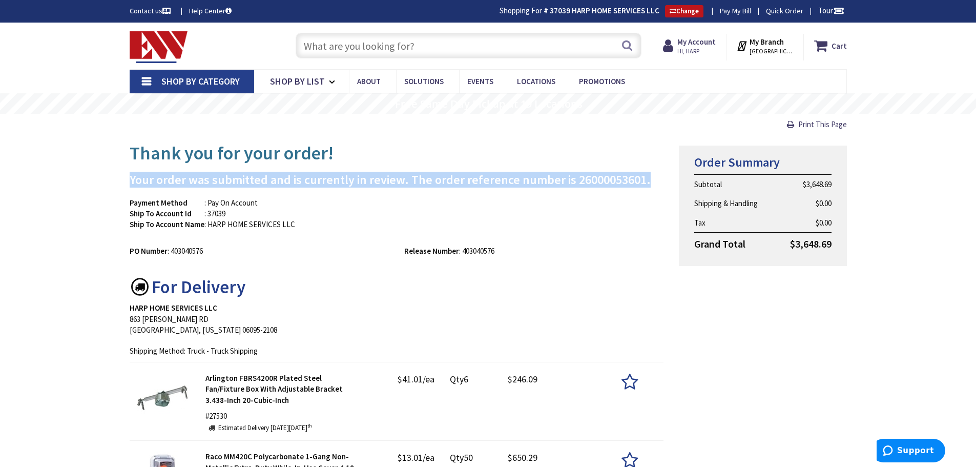
drag, startPoint x: 520, startPoint y: 177, endPoint x: 517, endPoint y: 146, distance: 30.9
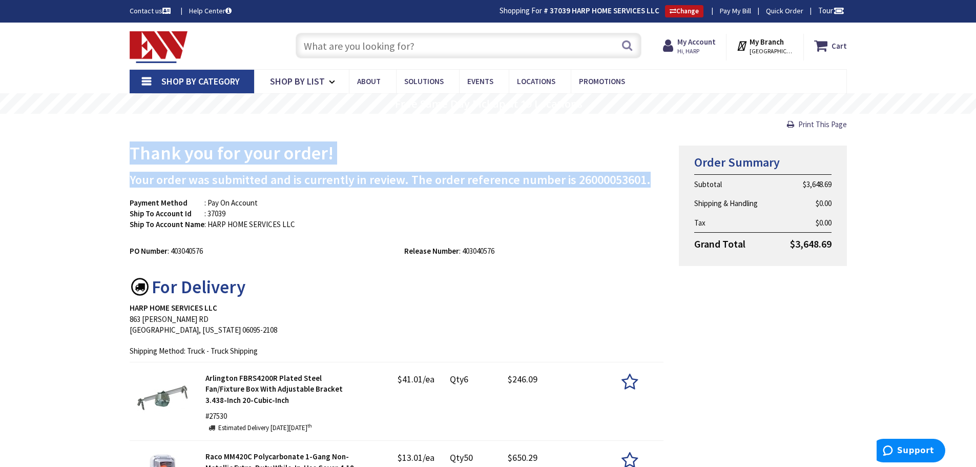
click at [517, 146] on h1 "Thank you for your order!" at bounding box center [397, 153] width 534 height 20
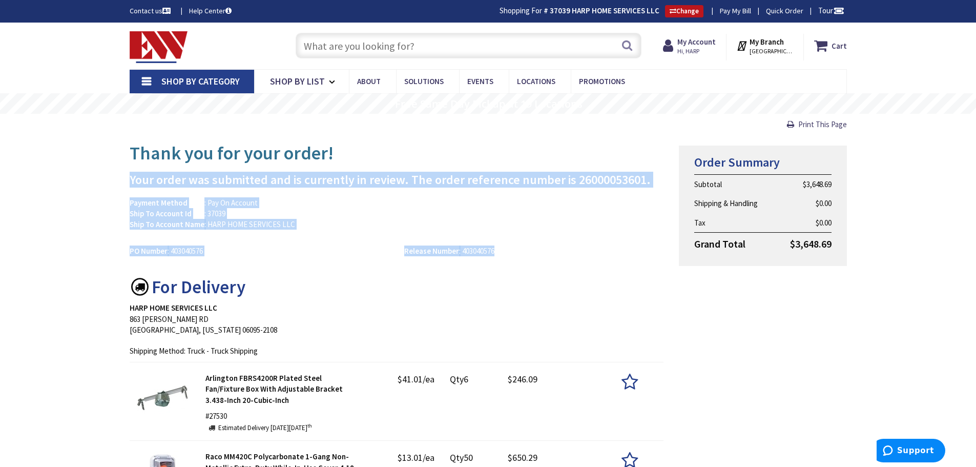
drag, startPoint x: 517, startPoint y: 146, endPoint x: 531, endPoint y: 251, distance: 106.0
click at [419, 210] on div "Payment Method : Pay On Account Ship To Account Id : 37039 Ship To Account Name…" at bounding box center [397, 218] width 550 height 43
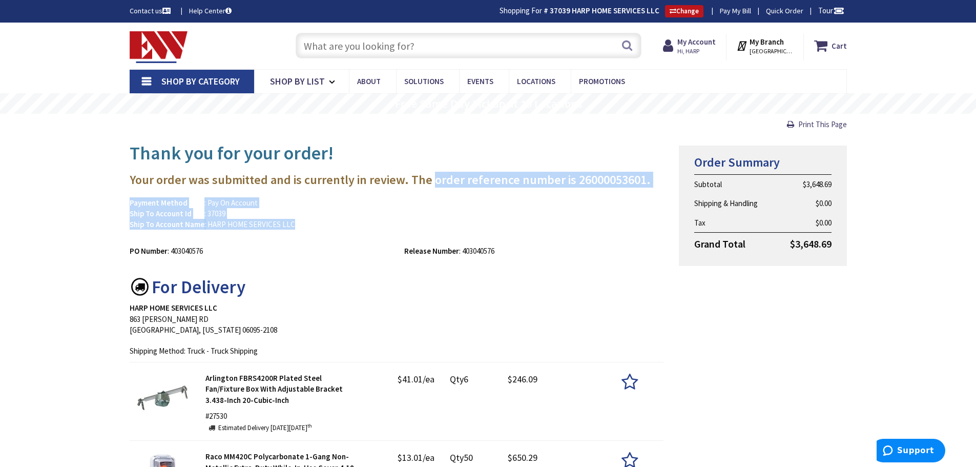
drag, startPoint x: 419, startPoint y: 210, endPoint x: 430, endPoint y: 158, distance: 52.8
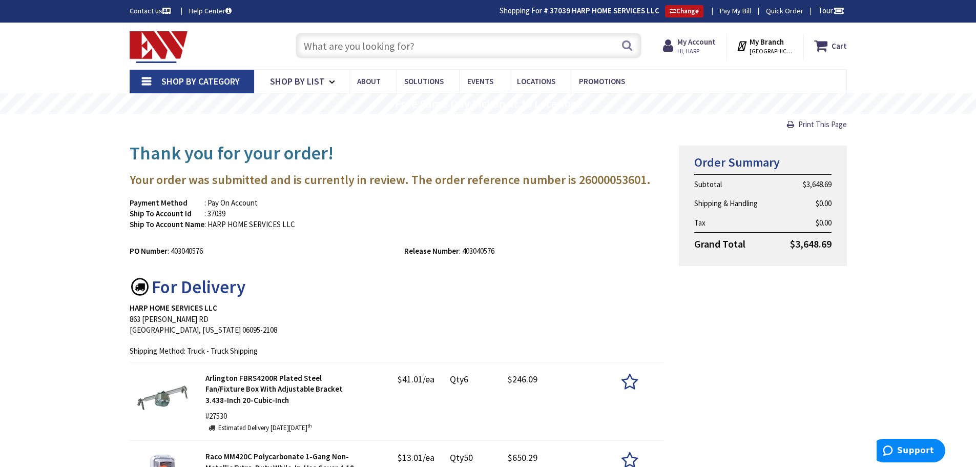
click at [430, 158] on h1 "Thank you for your order!" at bounding box center [397, 153] width 534 height 20
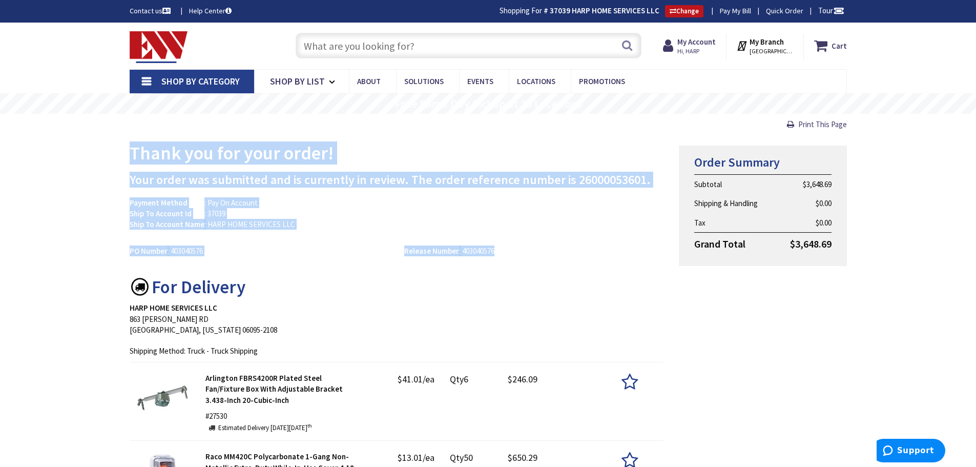
drag, startPoint x: 430, startPoint y: 158, endPoint x: 513, endPoint y: 250, distance: 124.0
click at [511, 250] on div "Release Number : 403040576" at bounding box center [533, 250] width 275 height 11
drag, startPoint x: 511, startPoint y: 250, endPoint x: 145, endPoint y: 153, distance: 378.4
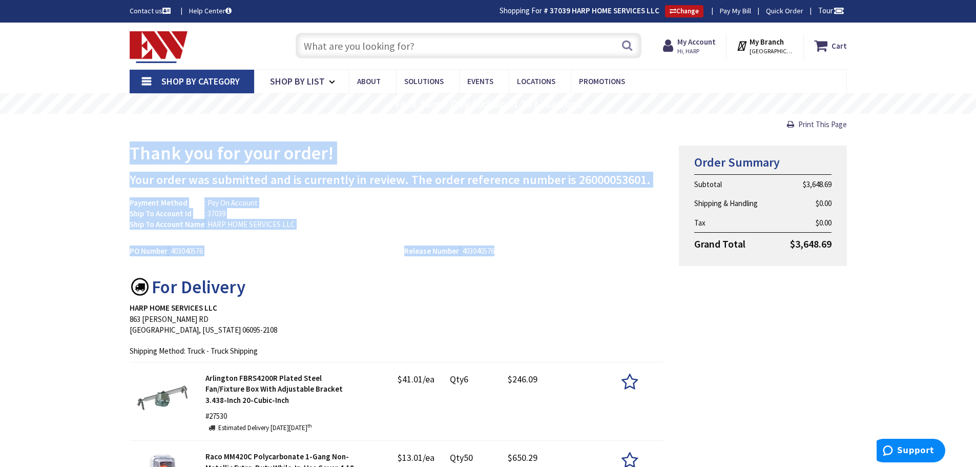
click at [145, 153] on h1 "Thank you for your order!" at bounding box center [397, 153] width 534 height 20
drag, startPoint x: 145, startPoint y: 153, endPoint x: 515, endPoint y: 247, distance: 381.6
click at [515, 247] on div "Release Number : 403040576" at bounding box center [533, 250] width 275 height 11
drag, startPoint x: 515, startPoint y: 247, endPoint x: 144, endPoint y: 151, distance: 383.0
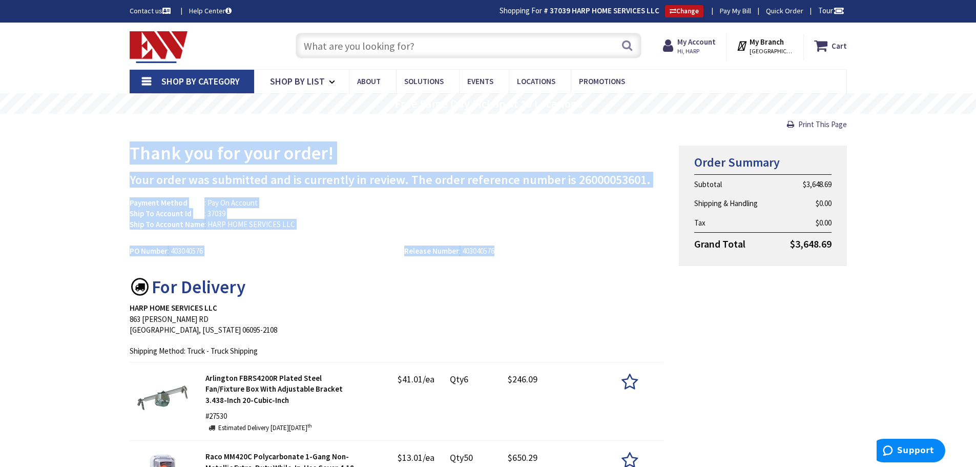
click at [144, 151] on h1 "Thank you for your order!" at bounding box center [397, 153] width 534 height 20
drag, startPoint x: 144, startPoint y: 151, endPoint x: 514, endPoint y: 256, distance: 383.8
click at [514, 256] on div "Release Number : 403040576" at bounding box center [533, 250] width 275 height 11
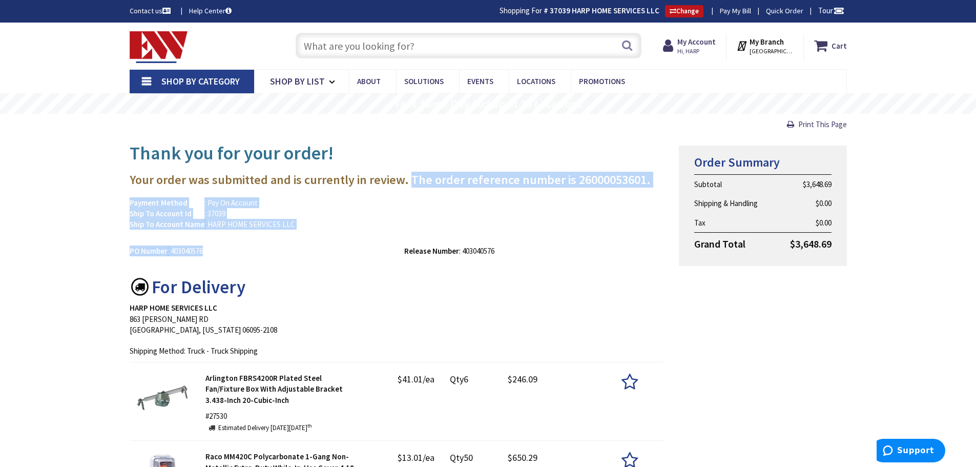
drag, startPoint x: 510, startPoint y: 251, endPoint x: 407, endPoint y: 184, distance: 123.2
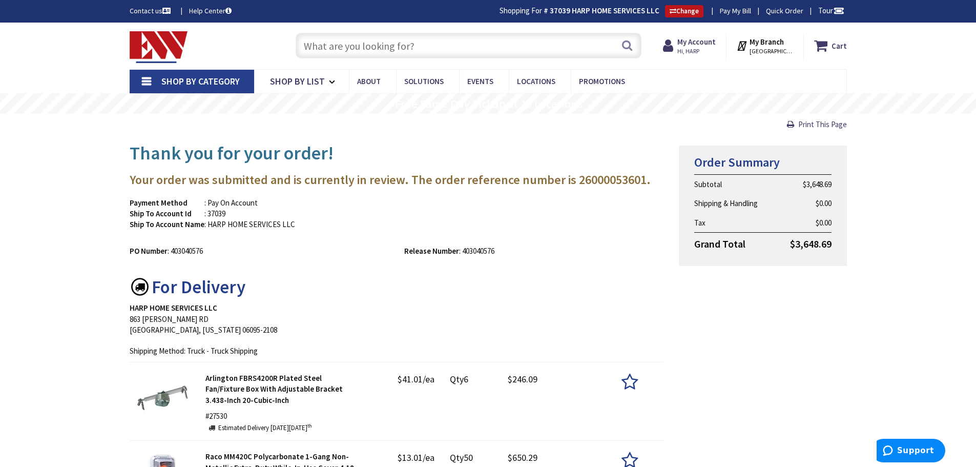
click at [400, 179] on h3 "Your order was submitted and is currently in review. The order reference number…" at bounding box center [397, 179] width 534 height 13
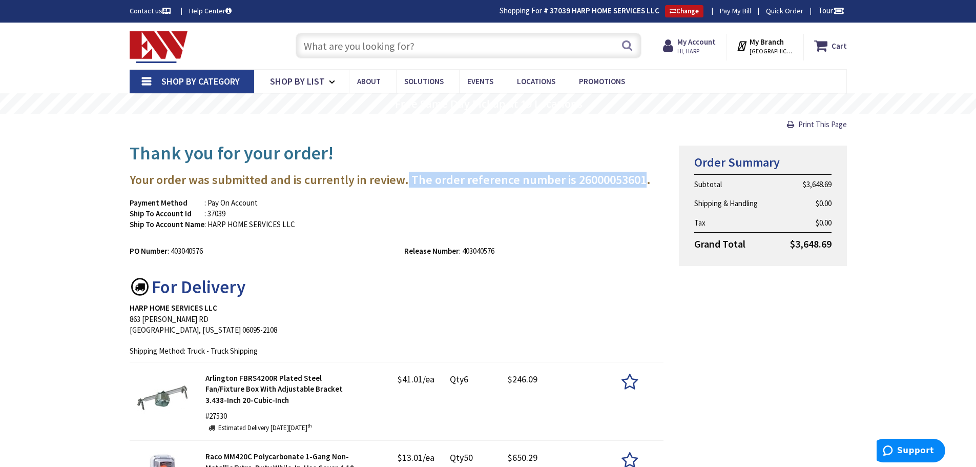
drag, startPoint x: 403, startPoint y: 179, endPoint x: 634, endPoint y: 181, distance: 231.0
click at [634, 181] on h3 "Your order was submitted and is currently in review. The order reference number…" at bounding box center [397, 179] width 534 height 13
drag, startPoint x: 634, startPoint y: 181, endPoint x: 412, endPoint y: 177, distance: 221.3
click at [412, 177] on h3 "Your order was submitted and is currently in review. The order reference number…" at bounding box center [397, 179] width 534 height 13
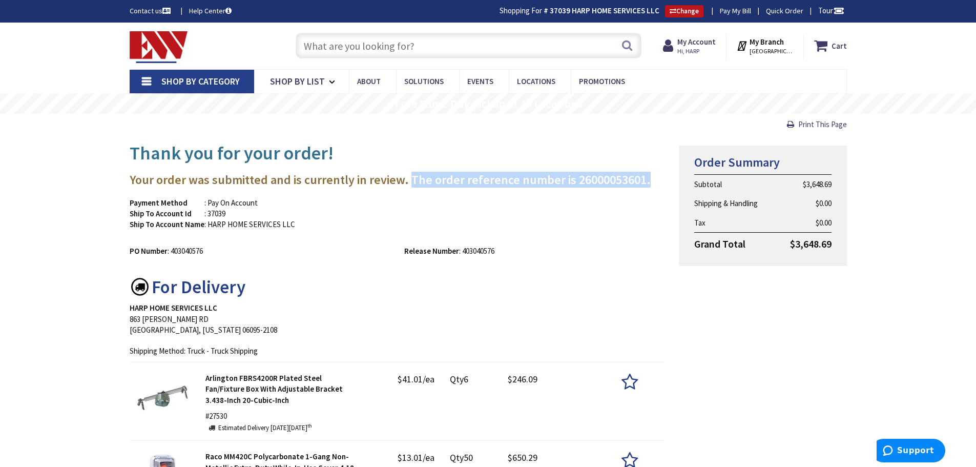
click at [412, 177] on h3 "Your order was submitted and is currently in review. The order reference number…" at bounding box center [397, 179] width 534 height 13
drag, startPoint x: 412, startPoint y: 177, endPoint x: 631, endPoint y: 179, distance: 218.2
click at [631, 179] on h3 "Your order was submitted and is currently in review. The order reference number…" at bounding box center [397, 179] width 534 height 13
drag, startPoint x: 631, startPoint y: 179, endPoint x: 402, endPoint y: 183, distance: 228.5
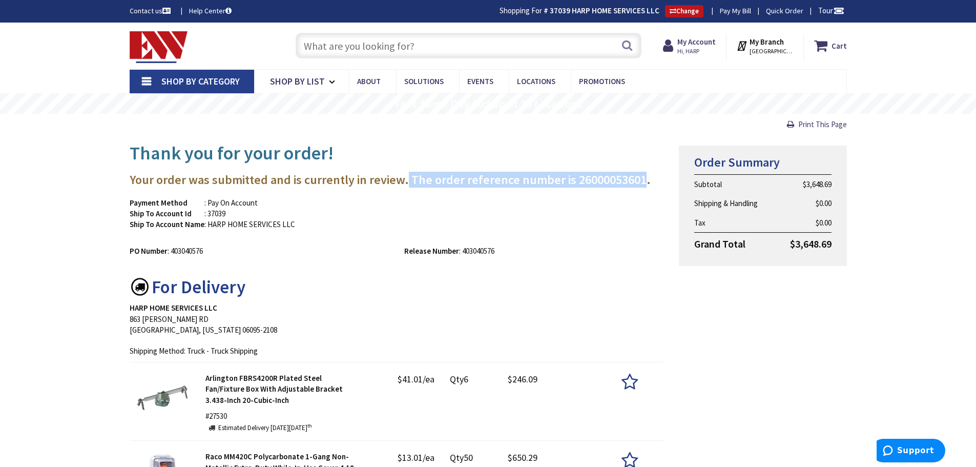
click at [402, 183] on h3 "Your order was submitted and is currently in review. The order reference number…" at bounding box center [397, 179] width 534 height 13
click at [408, 181] on h3 "Your order was submitted and is currently in review. The order reference number…" at bounding box center [397, 179] width 534 height 13
drag, startPoint x: 408, startPoint y: 181, endPoint x: 414, endPoint y: 178, distance: 7.1
click at [414, 178] on h3 "Your order was submitted and is currently in review. The order reference number…" at bounding box center [397, 179] width 534 height 13
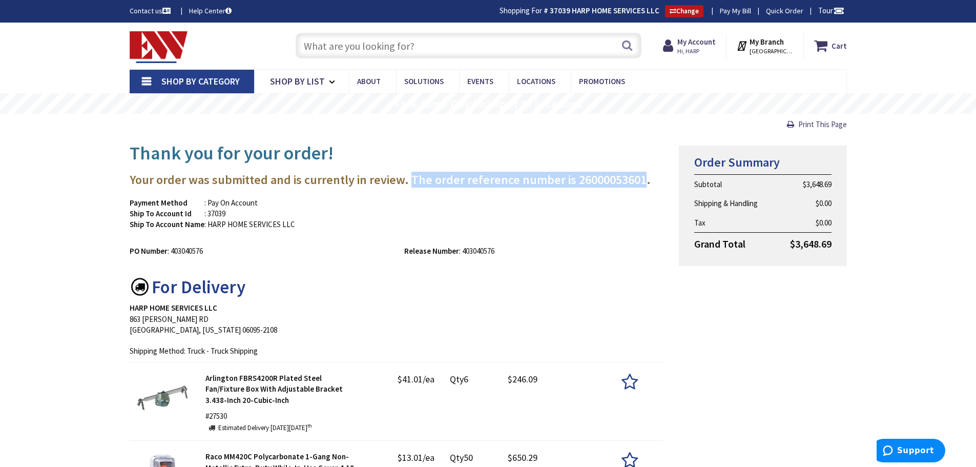
drag, startPoint x: 414, startPoint y: 178, endPoint x: 603, endPoint y: 178, distance: 189.0
click at [603, 178] on h3 "Your order was submitted and is currently in review. The order reference number…" at bounding box center [397, 179] width 534 height 13
drag, startPoint x: 603, startPoint y: 178, endPoint x: 417, endPoint y: 181, distance: 185.5
click at [417, 181] on h3 "Your order was submitted and is currently in review. The order reference number…" at bounding box center [397, 179] width 534 height 13
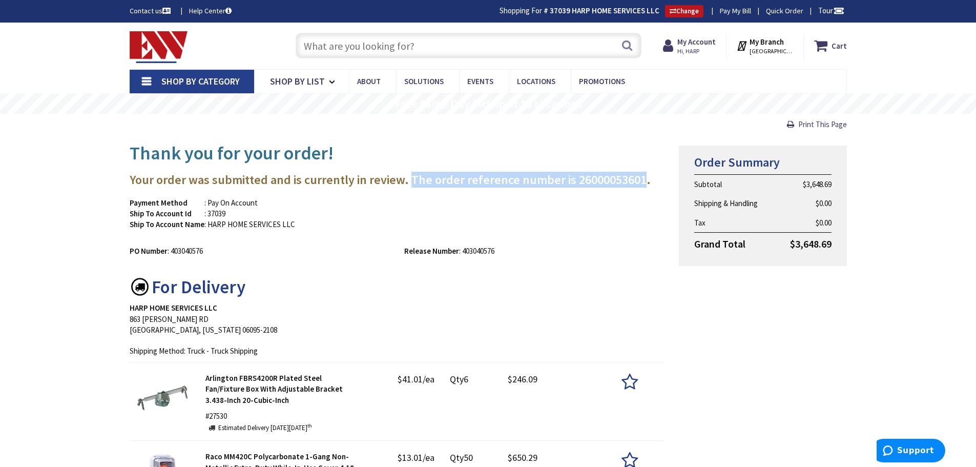
click at [417, 181] on h3 "Your order was submitted and is currently in review. The order reference number…" at bounding box center [397, 179] width 534 height 13
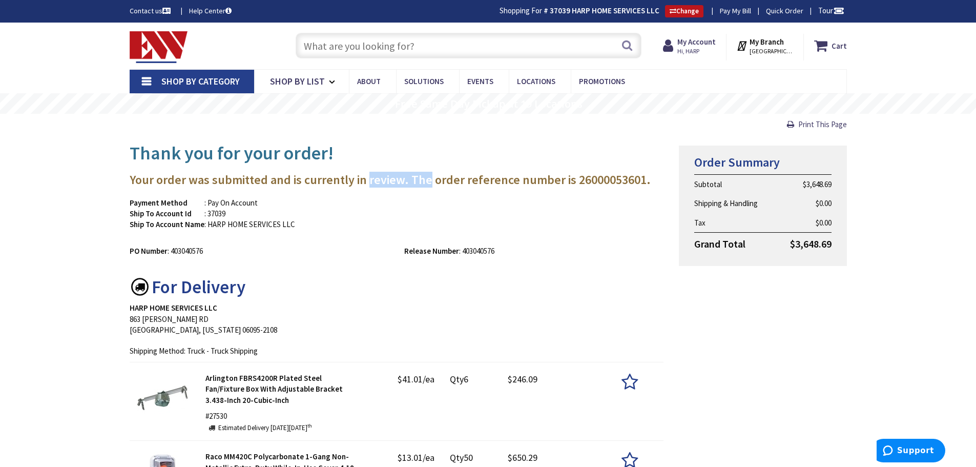
drag, startPoint x: 417, startPoint y: 181, endPoint x: 373, endPoint y: 179, distance: 44.1
click at [373, 179] on h3 "Your order was submitted and is currently in review. The order reference number…" at bounding box center [397, 179] width 534 height 13
drag, startPoint x: 373, startPoint y: 179, endPoint x: 392, endPoint y: 177, distance: 19.1
click at [392, 177] on h3 "Your order was submitted and is currently in review. The order reference number…" at bounding box center [397, 179] width 534 height 13
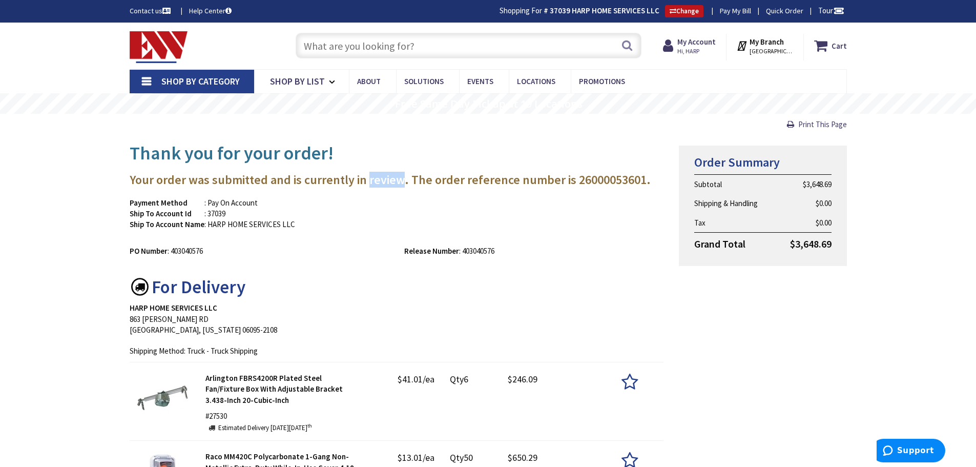
drag, startPoint x: 397, startPoint y: 171, endPoint x: 409, endPoint y: 179, distance: 14.1
click at [409, 179] on h3 "Your order was submitted and is currently in review. The order reference number…" at bounding box center [397, 179] width 534 height 13
drag, startPoint x: 409, startPoint y: 179, endPoint x: 373, endPoint y: 178, distance: 35.9
click at [373, 178] on h3 "Your order was submitted and is currently in review. The order reference number…" at bounding box center [397, 179] width 534 height 13
click at [374, 178] on h3 "Your order was submitted and is currently in review. The order reference number…" at bounding box center [397, 179] width 534 height 13
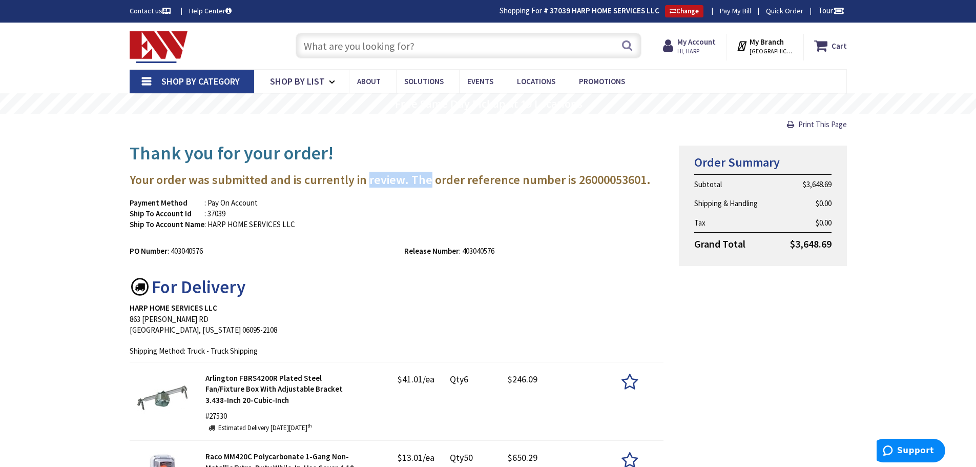
click at [374, 178] on h3 "Your order was submitted and is currently in review. The order reference number…" at bounding box center [397, 179] width 534 height 13
drag, startPoint x: 374, startPoint y: 178, endPoint x: 464, endPoint y: 186, distance: 89.5
click at [464, 186] on h3 "Your order was submitted and is currently in review. The order reference number…" at bounding box center [397, 179] width 534 height 13
drag, startPoint x: 464, startPoint y: 186, endPoint x: 383, endPoint y: 187, distance: 80.9
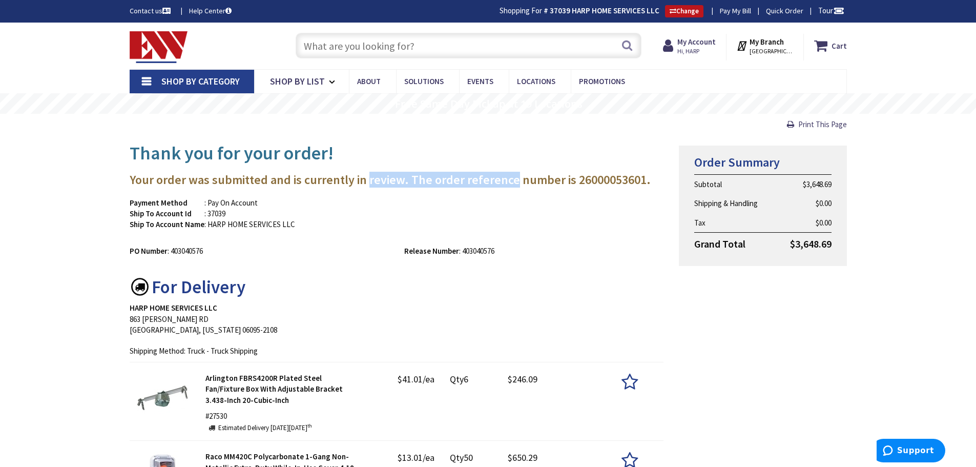
click at [383, 186] on h3 "Your order was submitted and is currently in review. The order reference number…" at bounding box center [397, 179] width 534 height 13
drag, startPoint x: 383, startPoint y: 187, endPoint x: 495, endPoint y: 186, distance: 112.2
click at [492, 186] on h3 "Your order was submitted and is currently in review. The order reference number…" at bounding box center [397, 179] width 534 height 13
click at [495, 186] on h3 "Your order was submitted and is currently in review. The order reference number…" at bounding box center [397, 179] width 534 height 13
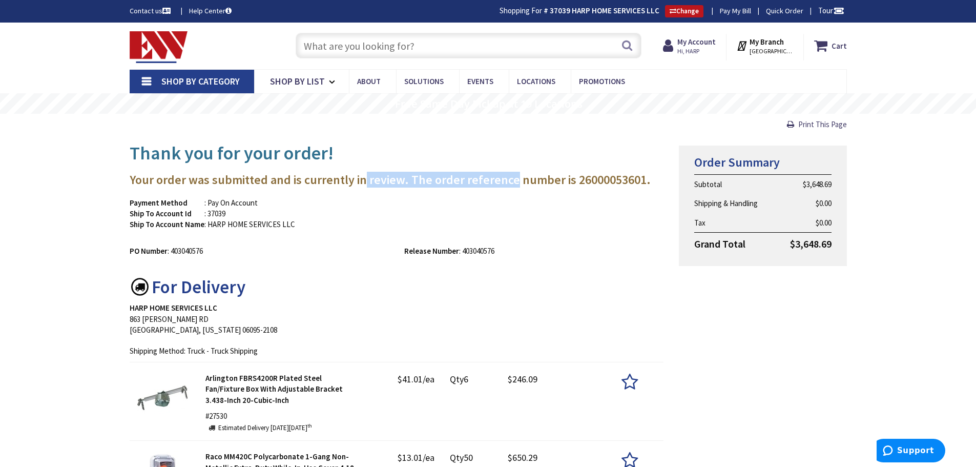
drag, startPoint x: 495, startPoint y: 186, endPoint x: 362, endPoint y: 185, distance: 133.2
click at [362, 185] on h3 "Your order was submitted and is currently in review. The order reference number…" at bounding box center [397, 179] width 534 height 13
drag, startPoint x: 362, startPoint y: 185, endPoint x: 491, endPoint y: 179, distance: 129.2
click at [491, 179] on h3 "Your order was submitted and is currently in review. The order reference number…" at bounding box center [397, 179] width 534 height 13
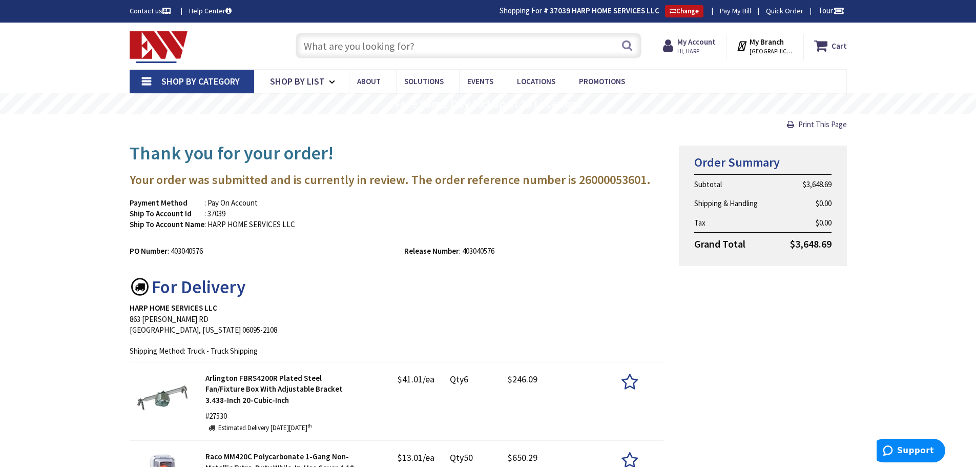
click at [341, 180] on h3 "Your order was submitted and is currently in review. The order reference number…" at bounding box center [397, 179] width 534 height 13
drag
click at [489, 176] on h3 "Your order was submitted and is currently in review. The order reference number…" at bounding box center [397, 179] width 534 height 13
click at [512, 176] on h3 "Your order was submitted and is currently in review. The order reference number…" at bounding box center [397, 179] width 534 height 13
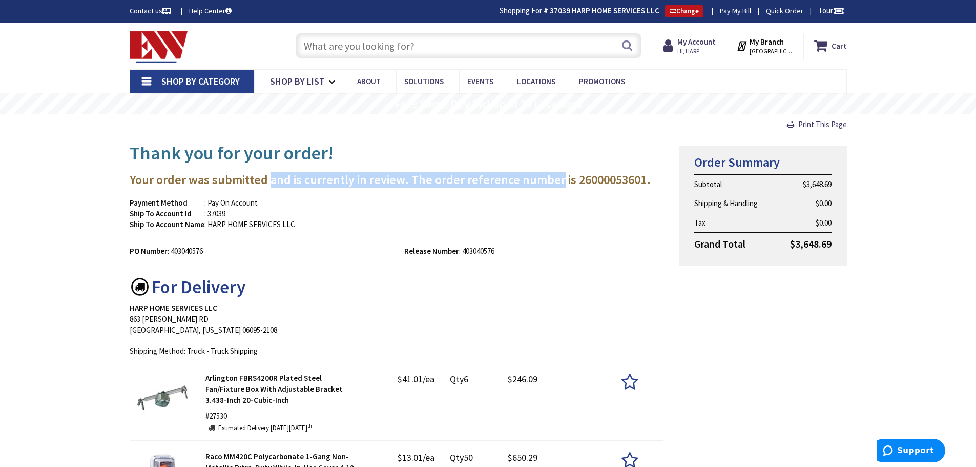
click at [283, 177] on h3 "Your order was submitted and is currently in review. The order reference number…" at bounding box center [397, 179] width 534 height 13
click at [535, 180] on h3 "Your order was submitted and is currently in review. The order reference number…" at bounding box center [397, 179] width 534 height 13
click at [536, 180] on h3 "Your order was submitted and is currently in review. The order reference number…" at bounding box center [397, 179] width 534 height 13
click at [273, 185] on h3 "Your order was submitted and is currently in review. The order reference number…" at bounding box center [397, 179] width 534 height 13
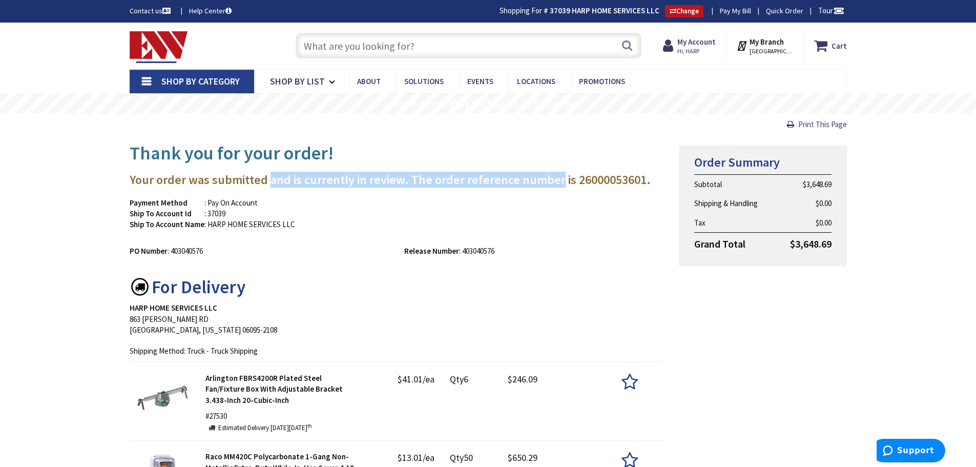
click at [273, 185] on h3 "Your order was submitted and is currently in review. The order reference number…" at bounding box center [397, 179] width 534 height 13
click at [507, 179] on h3 "Your order was submitted and is currently in review. The order reference number…" at bounding box center [397, 179] width 534 height 13
click at [332, 177] on h3 "Your order was submitted and is currently in review. The order reference number…" at bounding box center [397, 179] width 534 height 13
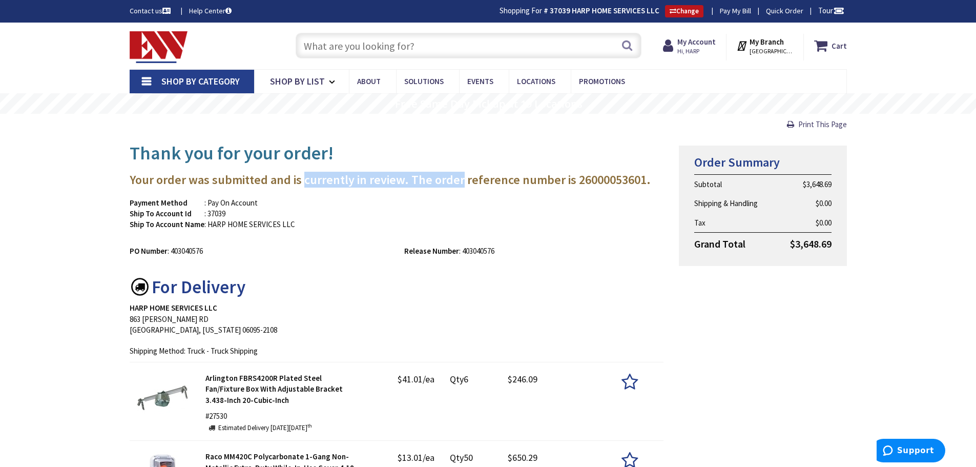
click at [455, 174] on h3 "Your order was submitted and is currently in review. The order reference number…" at bounding box center [397, 179] width 534 height 13
click at [305, 175] on h3 "Your order was submitted and is currently in review. The order reference number…" at bounding box center [397, 179] width 534 height 13
click at [487, 178] on h3 "Your order was submitted and is currently in review. The order reference number…" at bounding box center [397, 179] width 534 height 13
click at [440, 181] on h3 "Your order was submitted and is currently in review. The order reference number…" at bounding box center [397, 179] width 534 height 13
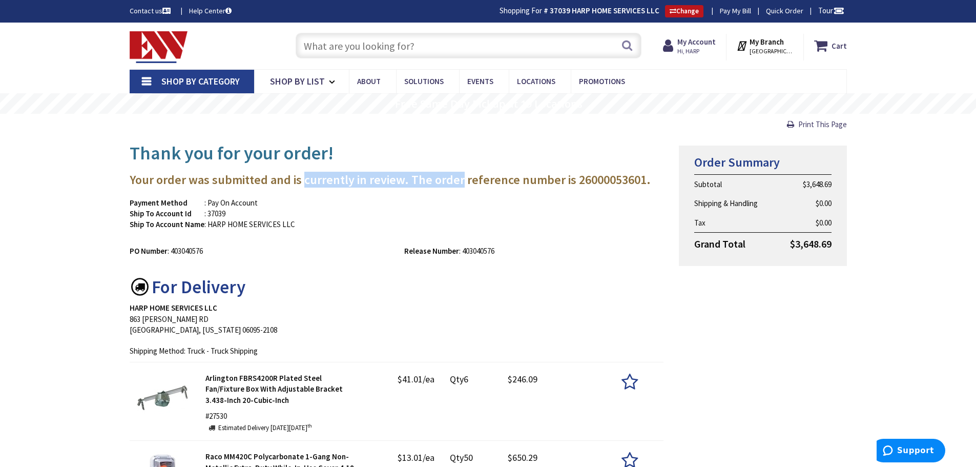
click at [341, 181] on h3 "Your order was submitted and is currently in review. The order reference number…" at bounding box center [397, 179] width 534 height 13
click at [404, 178] on h3 "Your order was submitted and is currently in review. The order reference number…" at bounding box center [397, 179] width 534 height 13
click at [419, 179] on h3 "Your order was submitted and is currently in review. The order reference number…" at bounding box center [397, 179] width 534 height 13
click at [391, 181] on h3 "Your order was submitted and is currently in review. The order reference number…" at bounding box center [397, 179] width 534 height 13
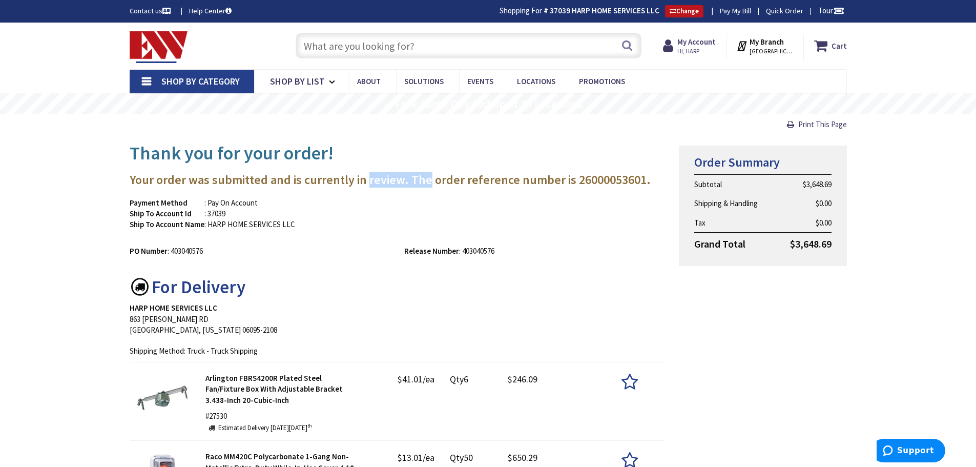
click at [421, 179] on h3 "Your order was submitted and is currently in review. The order reference number…" at bounding box center [397, 179] width 534 height 13
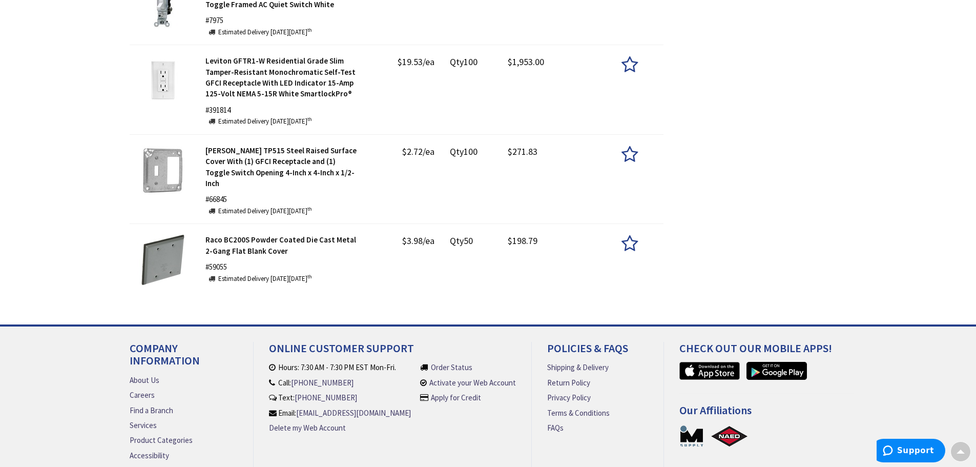
scroll to position [736, 0]
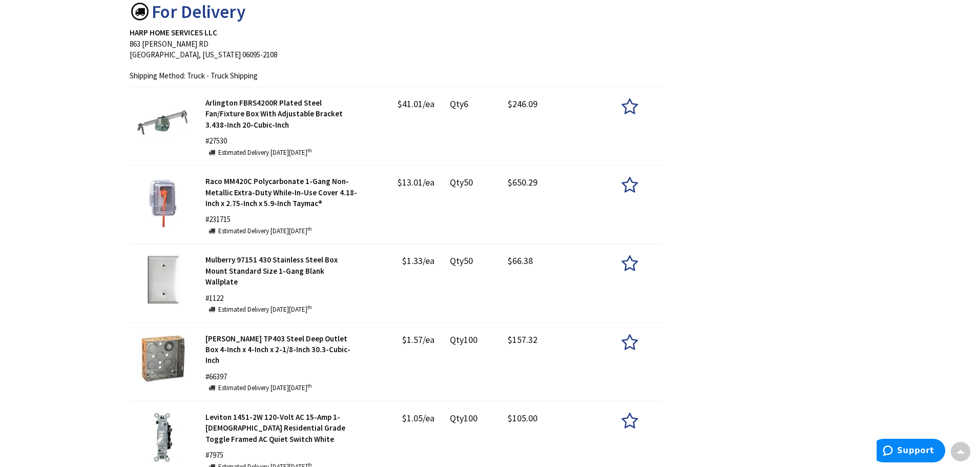
scroll to position [275, 0]
click at [733, 245] on div "Thank you for your order! Your order was submitted and is currently in review. …" at bounding box center [488, 299] width 732 height 876
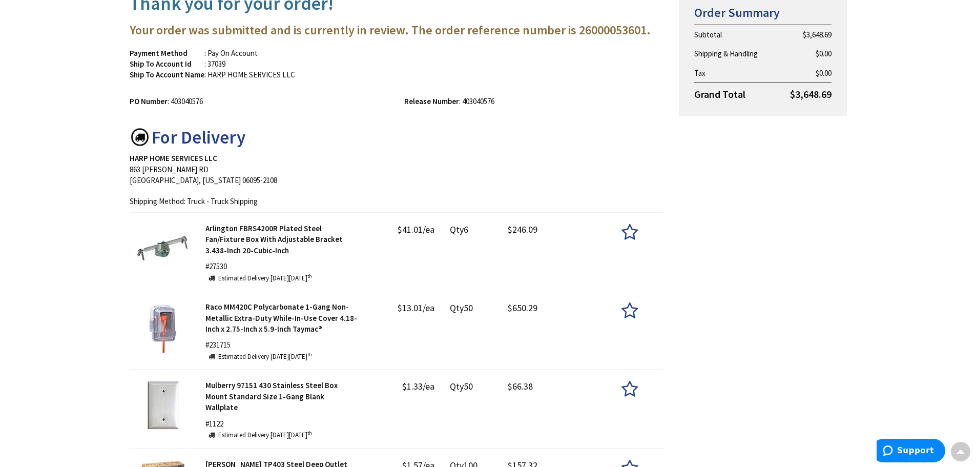
scroll to position [0, 0]
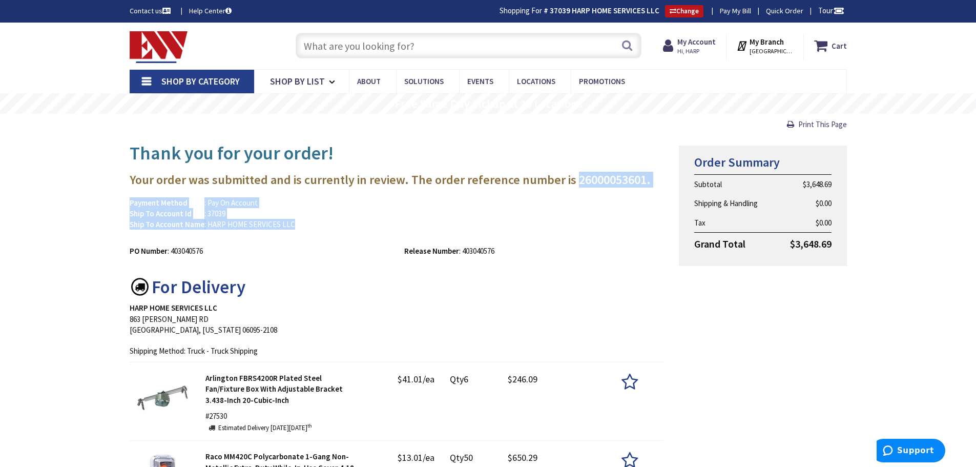
click at [569, 176] on h3 "Your order was submitted and is currently in review. The order reference number…" at bounding box center [397, 179] width 534 height 13
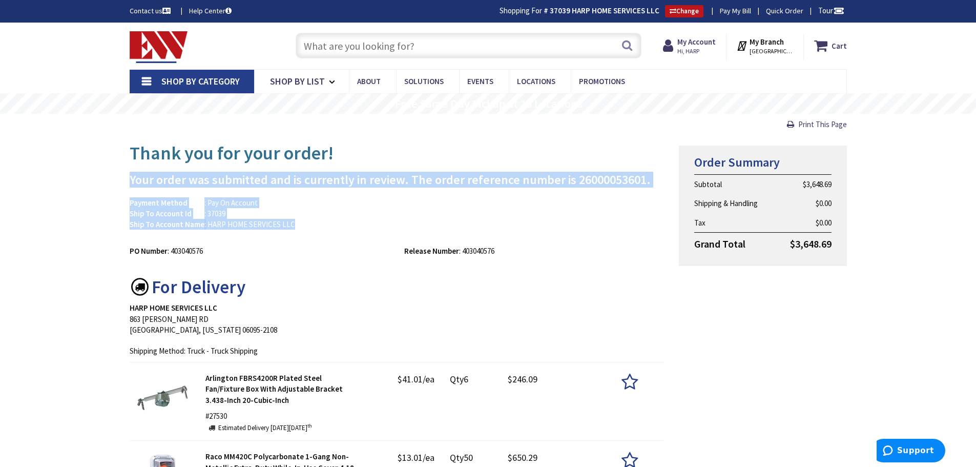
click at [582, 240] on div "PO Number : 403040576 Release Number : 403040576" at bounding box center [397, 248] width 550 height 16
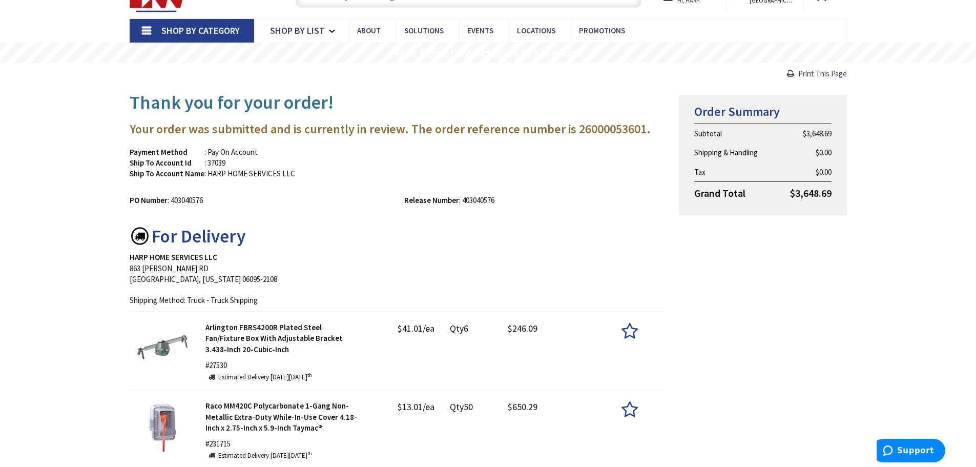
scroll to position [256, 0]
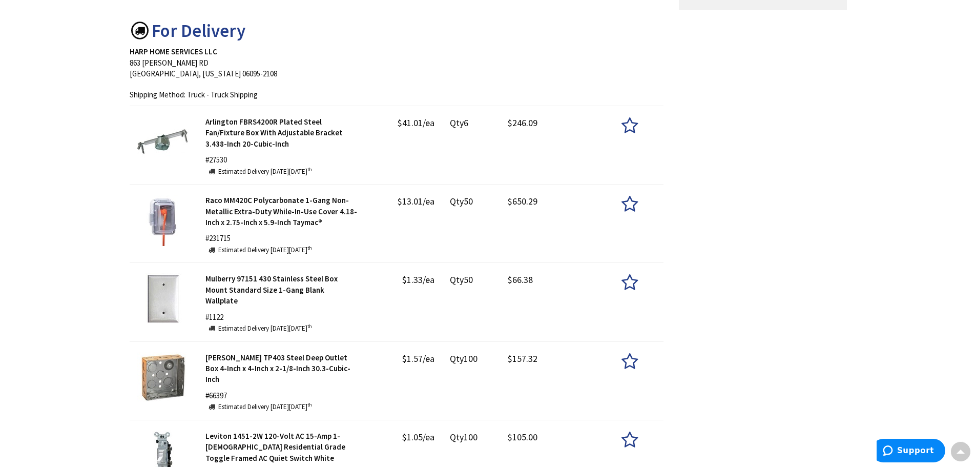
click at [817, 293] on div "Thank you for your order! Your order was submitted and is currently in review. …" at bounding box center [488, 317] width 732 height 876
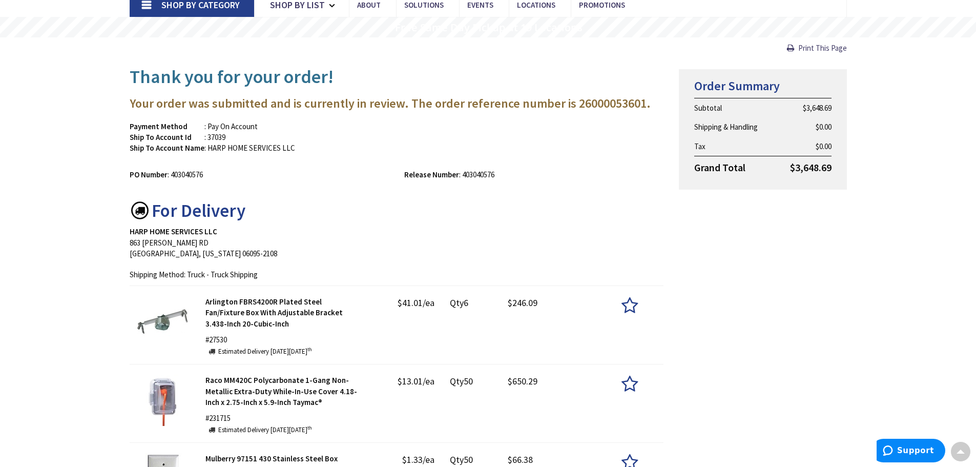
scroll to position [0, 0]
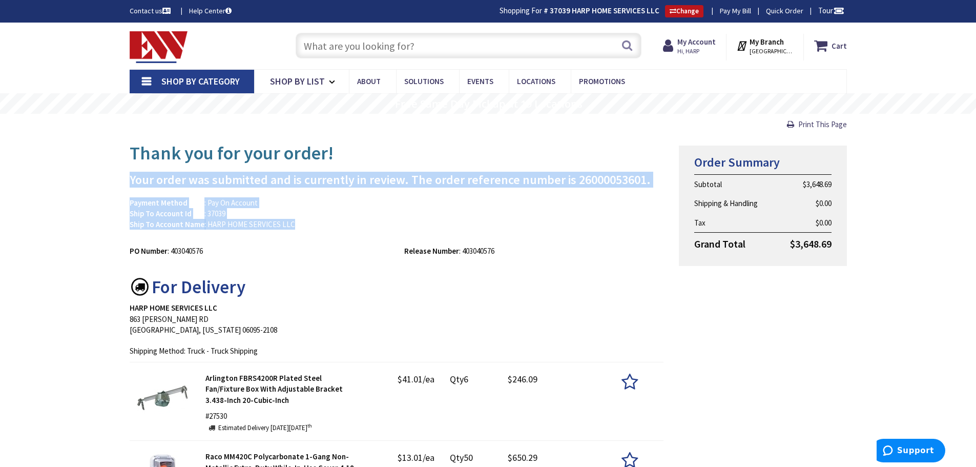
click at [615, 218] on div "Payment Method : Pay On Account Ship To Account Id : 37039 Ship To Account Name…" at bounding box center [397, 218] width 550 height 43
click at [587, 146] on h1 "Thank you for your order!" at bounding box center [397, 153] width 534 height 20
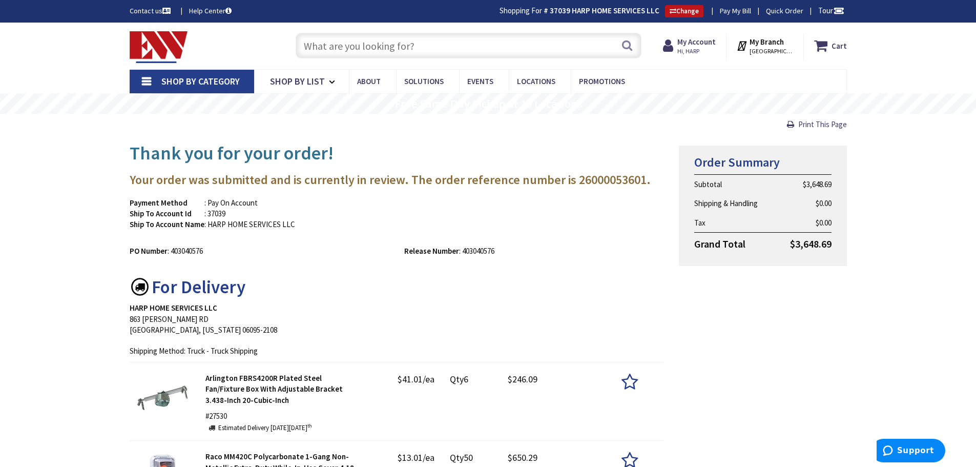
click at [587, 146] on h1 "Thank you for your order!" at bounding box center [397, 153] width 534 height 20
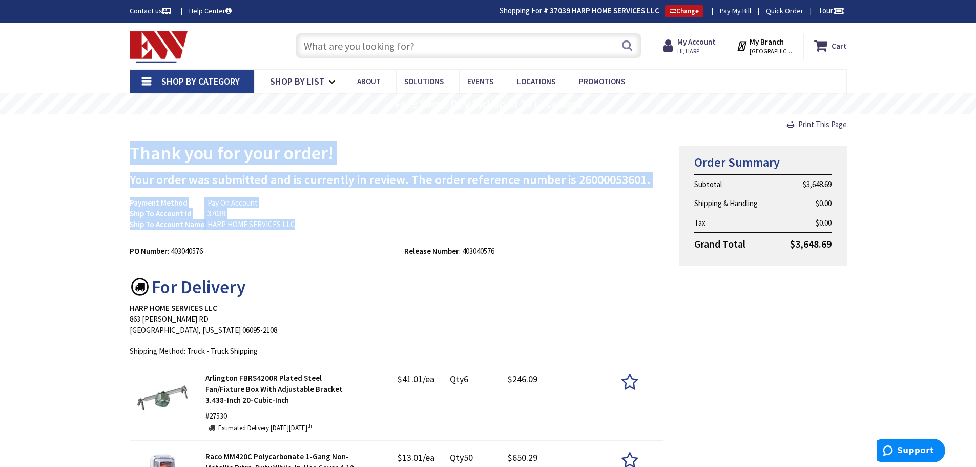
click at [590, 221] on div "Payment Method : Pay On Account Ship To Account Id : 37039 Ship To Account Name…" at bounding box center [397, 218] width 550 height 43
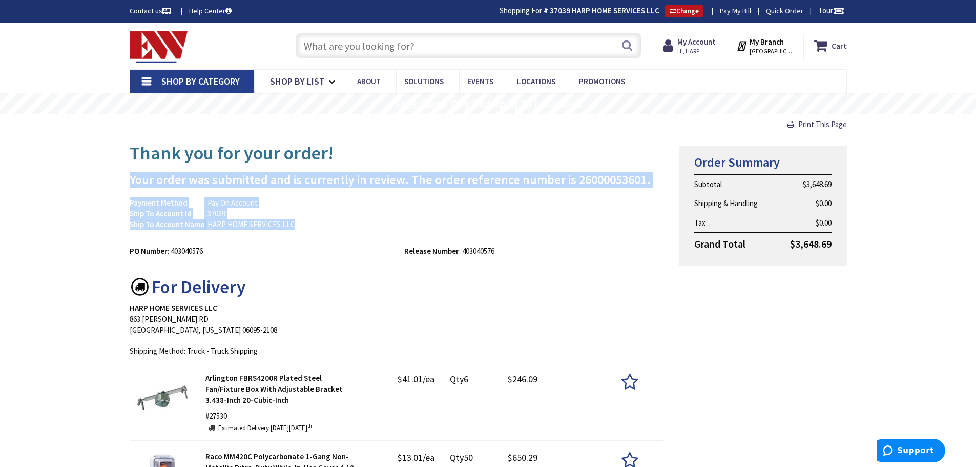
click at [563, 153] on h1 "Thank you for your order!" at bounding box center [397, 153] width 534 height 20
click at [573, 239] on div "Payment Method : Pay On Account Ship To Account Id : 37039 Ship To Account Name…" at bounding box center [397, 218] width 550 height 43
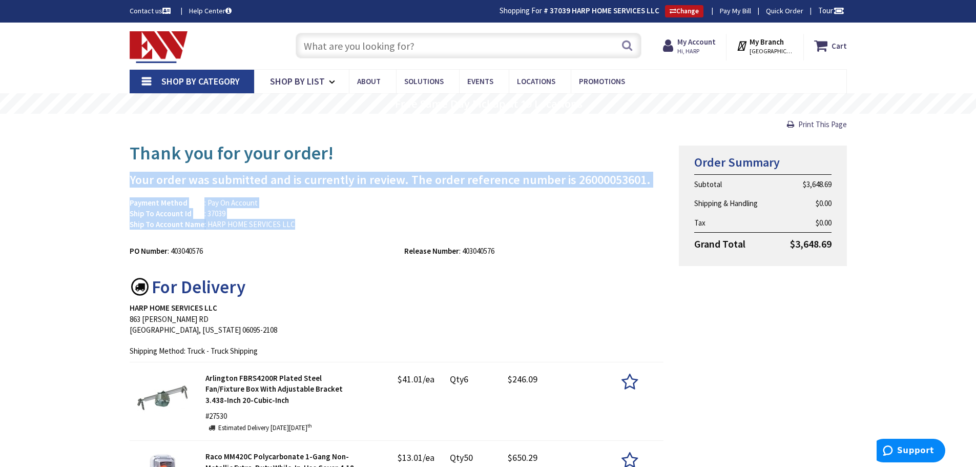
click at [553, 152] on h1 "Thank you for your order!" at bounding box center [397, 153] width 534 height 20
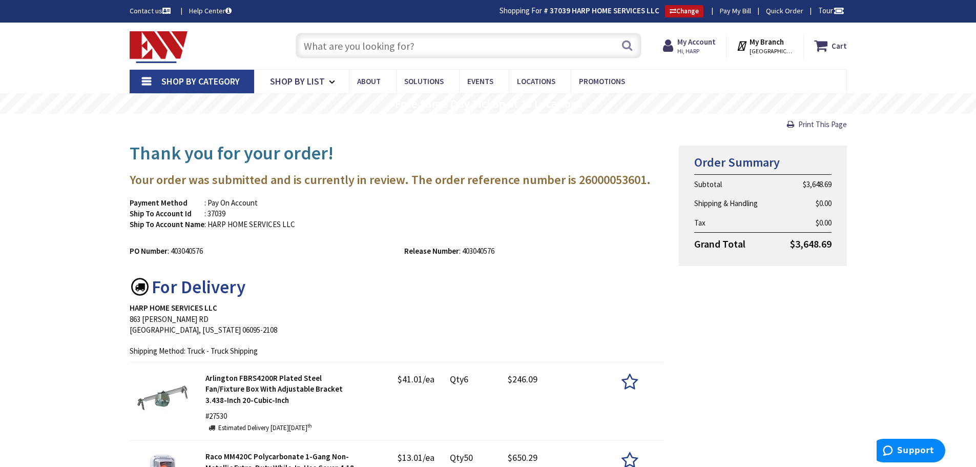
click at [553, 152] on h1 "Thank you for your order!" at bounding box center [397, 153] width 534 height 20
click at [571, 209] on div "Payment Method : Pay On Account Ship To Account Id : 37039 Ship To Account Name…" at bounding box center [397, 218] width 550 height 43
click at [491, 207] on div "Payment Method : Pay On Account Ship To Account Id : 37039 Ship To Account Name…" at bounding box center [397, 218] width 550 height 43
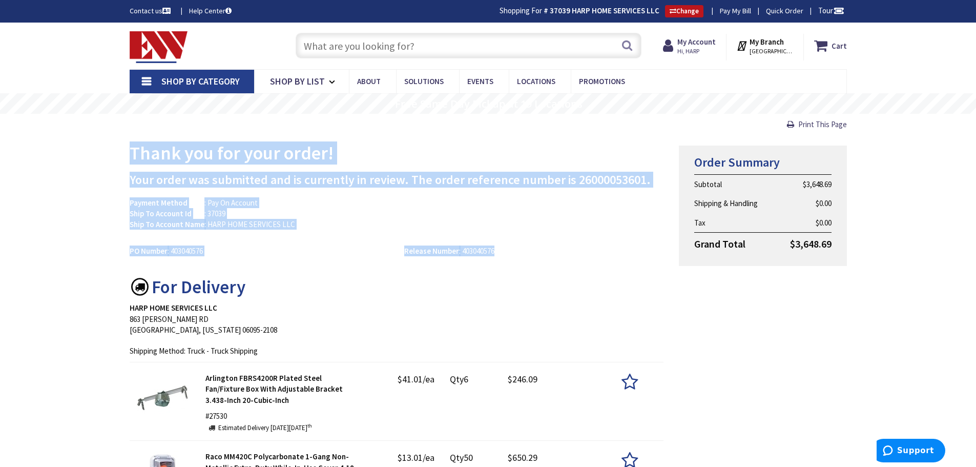
click at [520, 242] on div "PO Number : 403040576 Release Number : 403040576" at bounding box center [397, 248] width 550 height 16
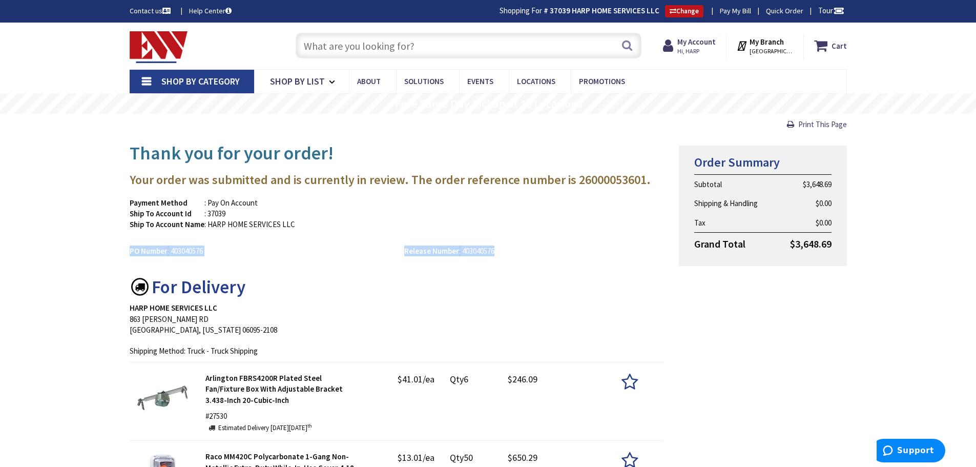
click at [518, 161] on h1 "Thank you for your order!" at bounding box center [397, 153] width 534 height 20
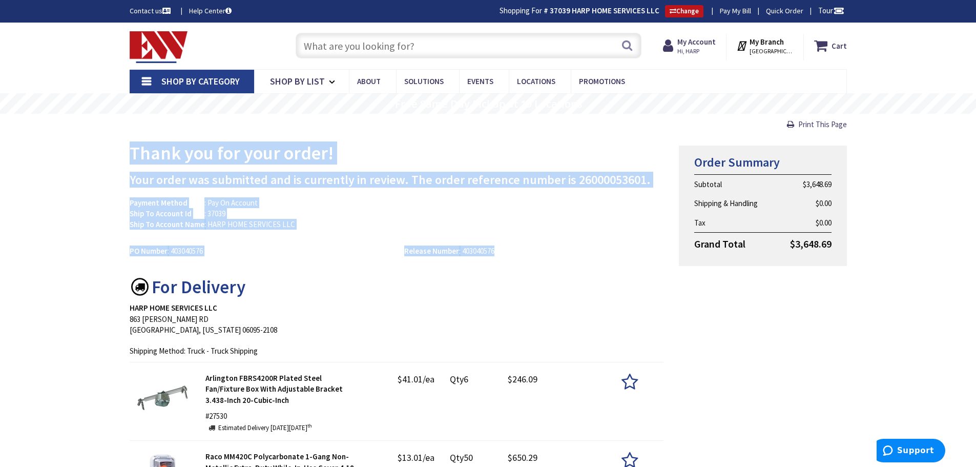
click at [538, 248] on div "Release Number : 403040576" at bounding box center [533, 250] width 275 height 11
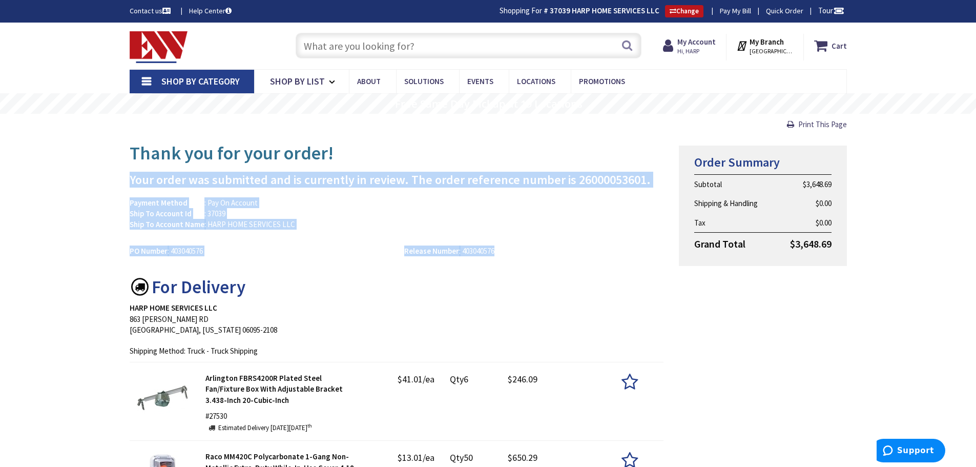
click at [528, 144] on h1 "Thank you for your order!" at bounding box center [397, 153] width 534 height 20
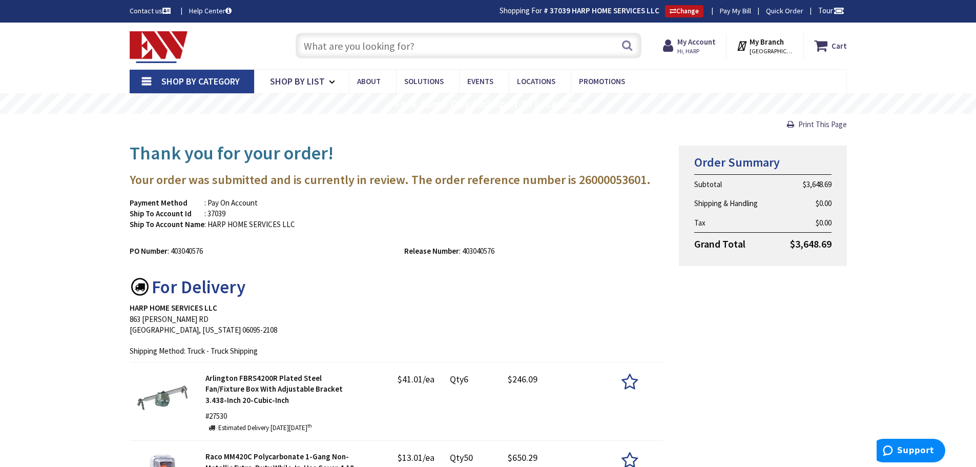
click at [528, 144] on h1 "Thank you for your order!" at bounding box center [397, 153] width 534 height 20
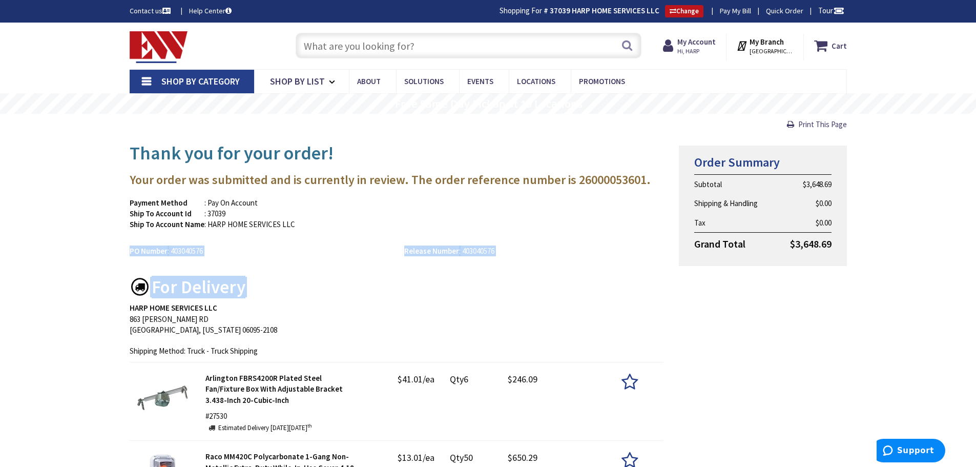
click at [541, 179] on h3 "Your order was submitted and is currently in review. The order reference number…" at bounding box center [397, 179] width 534 height 13
click at [535, 207] on div "Payment Method : Pay On Account Ship To Account Id : 37039 Ship To Account Name…" at bounding box center [397, 218] width 550 height 43
click at [548, 252] on div "Payment Method : Pay On Account Ship To Account Id : 37039 Ship To Account Name…" at bounding box center [397, 226] width 534 height 59
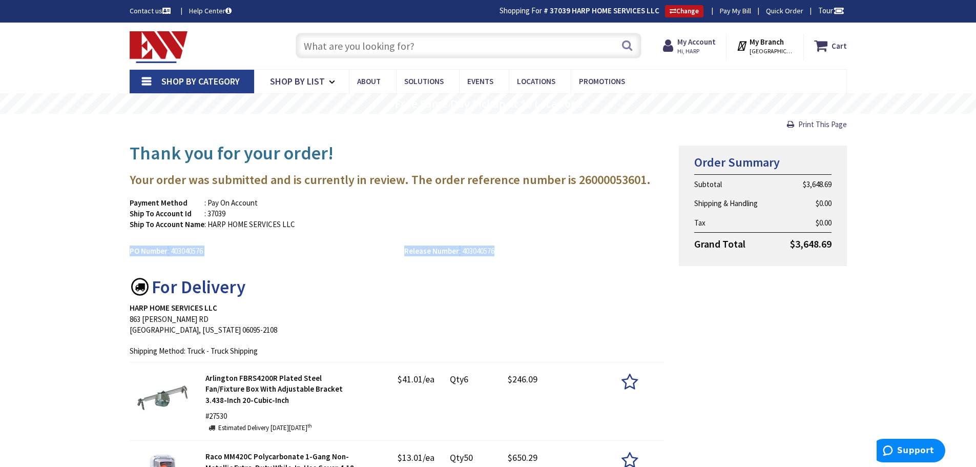
click at [548, 252] on div "Release Number : 403040576" at bounding box center [533, 250] width 275 height 11
click at [585, 180] on h3 "Your order was submitted and is currently in review. The order reference number…" at bounding box center [397, 179] width 534 height 13
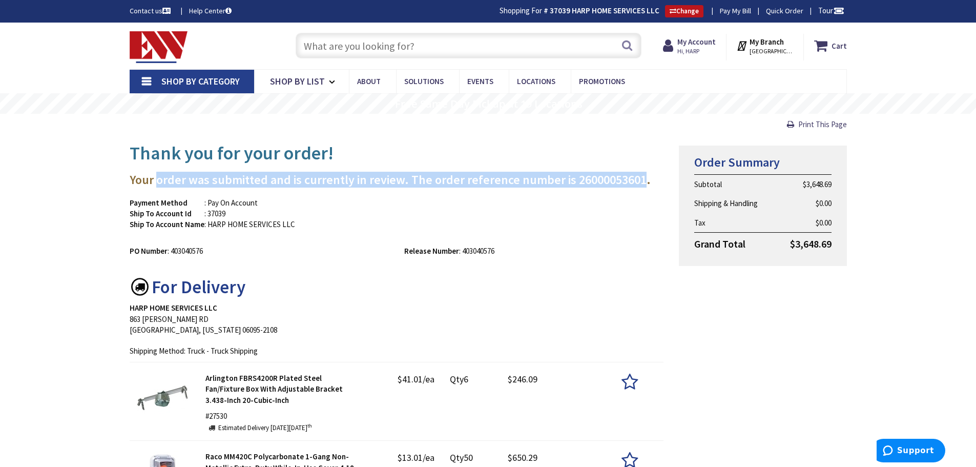
click at [155, 181] on h3 "Your order was submitted and is currently in review. The order reference number…" at bounding box center [397, 179] width 534 height 13
click at [559, 186] on h3 "Your order was submitted and is currently in review. The order reference number…" at bounding box center [397, 179] width 534 height 13
click at [185, 178] on h3 "Your order was submitted and is currently in review. The order reference number…" at bounding box center [397, 179] width 534 height 13
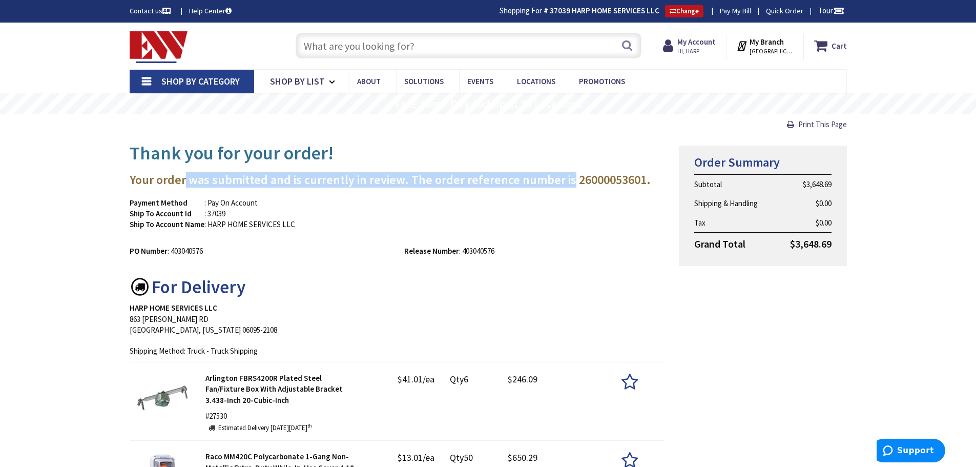
click at [195, 179] on h3 "Your order was submitted and is currently in review. The order reference number…" at bounding box center [397, 179] width 534 height 13
click at [482, 178] on h3 "Your order was submitted and is currently in review. The order reference number…" at bounding box center [397, 179] width 534 height 13
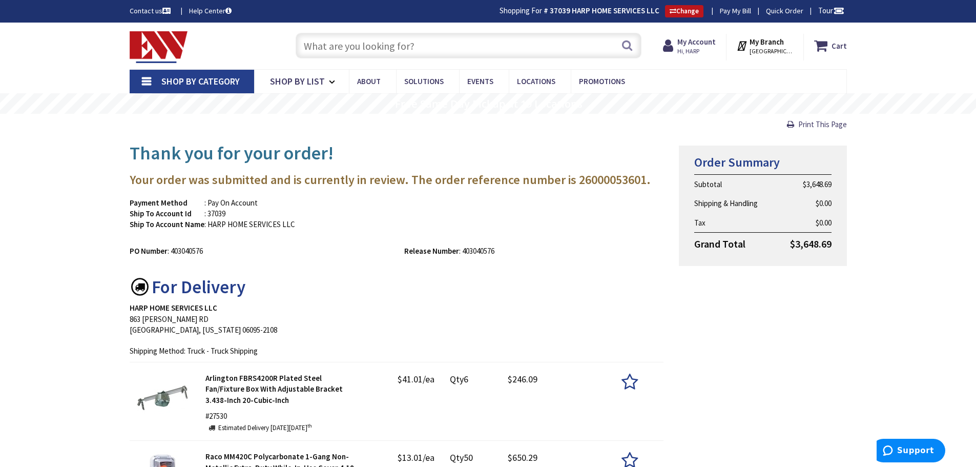
click at [482, 178] on h3 "Your order was submitted and is currently in review. The order reference number…" at bounding box center [397, 179] width 534 height 13
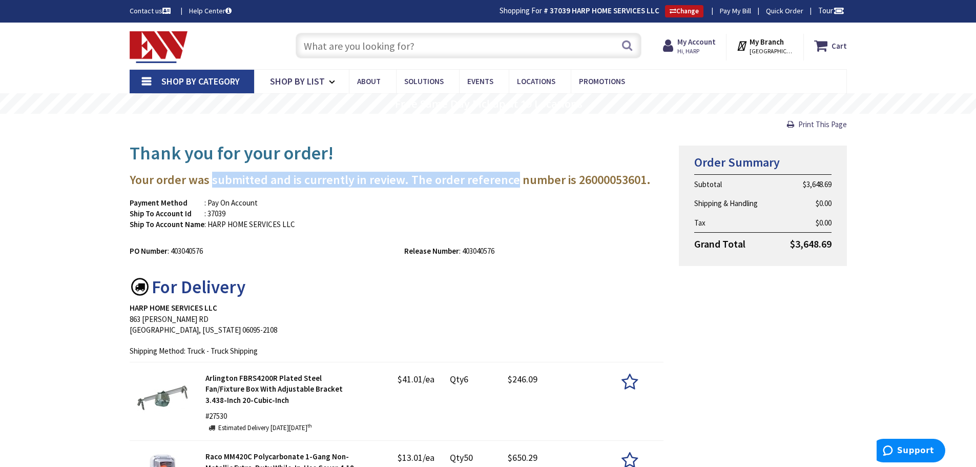
click at [249, 177] on h3 "Your order was submitted and is currently in review. The order reference number…" at bounding box center [397, 179] width 534 height 13
click at [516, 180] on h3 "Your order was submitted and is currently in review. The order reference number…" at bounding box center [397, 179] width 534 height 13
click at [517, 180] on h3 "Your order was submitted and is currently in review. The order reference number…" at bounding box center [397, 179] width 534 height 13
click at [233, 176] on h3 "Your order was submitted and is currently in review. The order reference number…" at bounding box center [397, 179] width 534 height 13
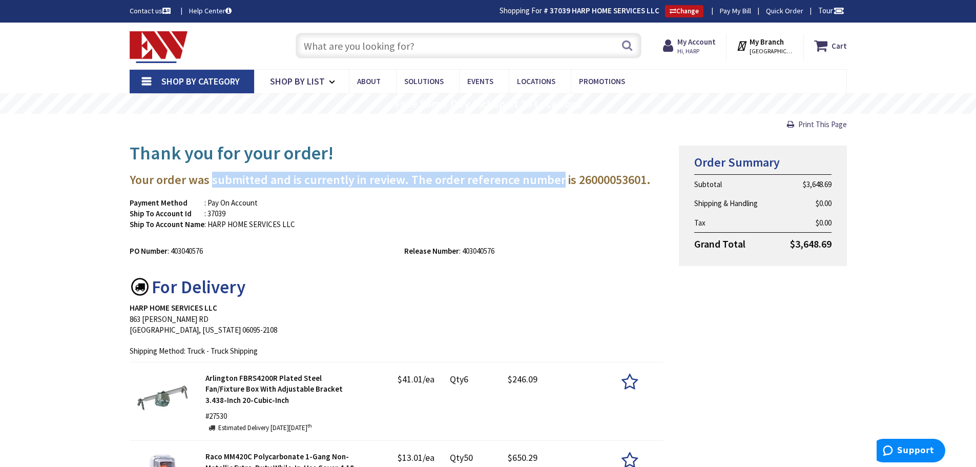
click at [233, 176] on h3 "Your order was submitted and is currently in review. The order reference number…" at bounding box center [397, 179] width 534 height 13
click at [541, 179] on h3 "Your order was submitted and is currently in review. The order reference number…" at bounding box center [397, 179] width 534 height 13
click at [540, 179] on h3 "Your order was submitted and is currently in review. The order reference number…" at bounding box center [397, 179] width 534 height 13
click at [227, 184] on h3 "Your order was submitted and is currently in review. The order reference number…" at bounding box center [397, 179] width 534 height 13
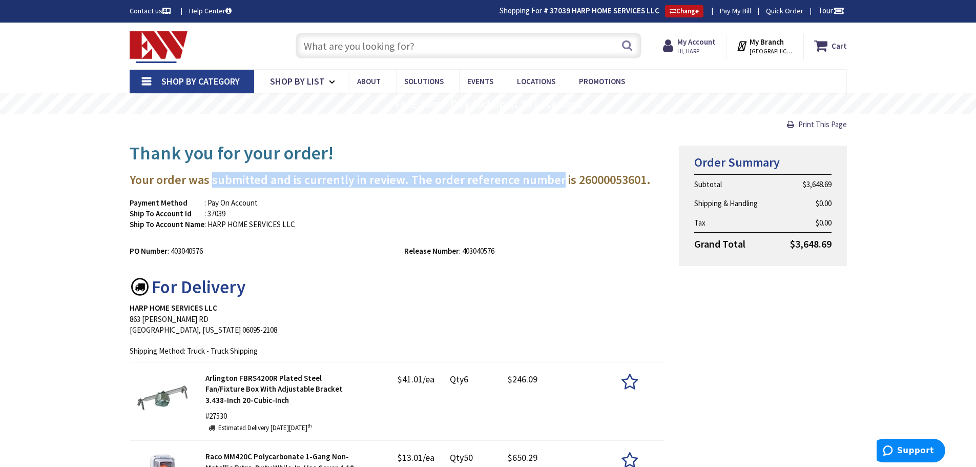
click at [548, 182] on h3 "Your order was submitted and is currently in review. The order reference number…" at bounding box center [397, 179] width 534 height 13
click at [259, 179] on h3 "Your order was submitted and is currently in review. The order reference number…" at bounding box center [397, 179] width 534 height 13
click at [300, 180] on h3 "Your order was submitted and is currently in review. The order reference number…" at bounding box center [397, 179] width 534 height 13
click at [500, 185] on h3 "Your order was submitted and is currently in review. The order reference number…" at bounding box center [397, 179] width 534 height 13
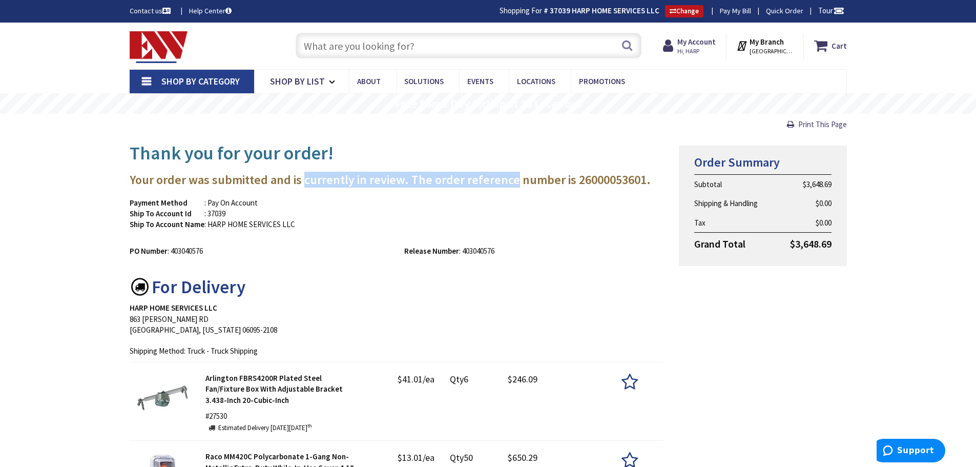
click at [500, 185] on h3 "Your order was submitted and is currently in review. The order reference number…" at bounding box center [397, 179] width 534 height 13
click at [339, 181] on h3 "Your order was submitted and is currently in review. The order reference number…" at bounding box center [397, 179] width 534 height 13
click at [484, 179] on h3 "Your order was submitted and is currently in review. The order reference number…" at bounding box center [397, 179] width 534 height 13
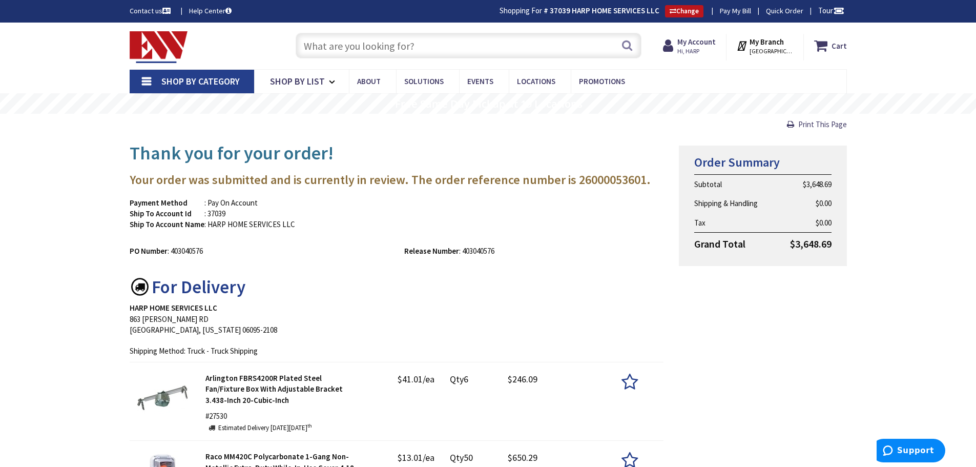
click at [446, 180] on h3 "Your order was submitted and is currently in review. The order reference number…" at bounding box center [397, 179] width 534 height 13
click at [347, 183] on h3 "Your order was submitted and is currently in review. The order reference number…" at bounding box center [397, 179] width 534 height 13
click at [472, 181] on h3 "Your order was submitted and is currently in review. The order reference number…" at bounding box center [397, 179] width 534 height 13
click at [473, 181] on h3 "Your order was submitted and is currently in review. The order reference number…" at bounding box center [397, 179] width 534 height 13
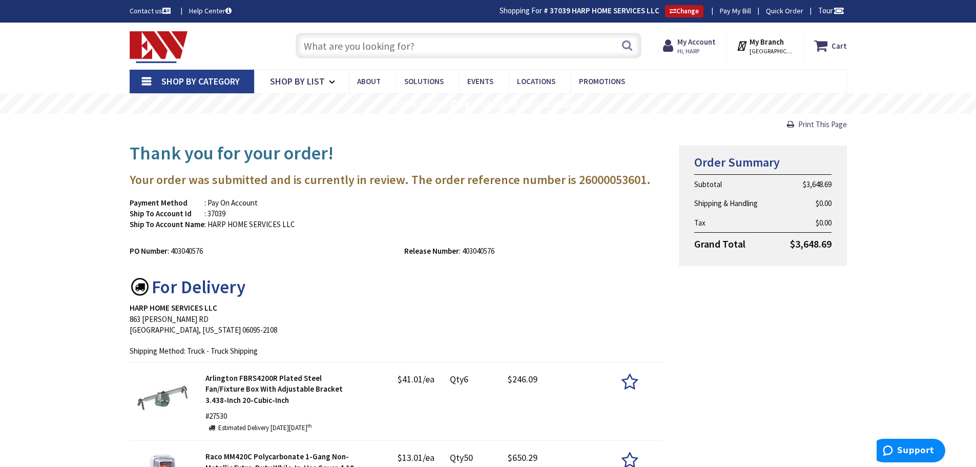
click at [457, 182] on h3 "Your order was submitted and is currently in review. The order reference number…" at bounding box center [397, 179] width 534 height 13
click at [356, 175] on h3 "Your order was submitted and is currently in review. The order reference number…" at bounding box center [397, 179] width 534 height 13
click at [468, 173] on h3 "Your order was submitted and is currently in review. The order reference number…" at bounding box center [397, 179] width 534 height 13
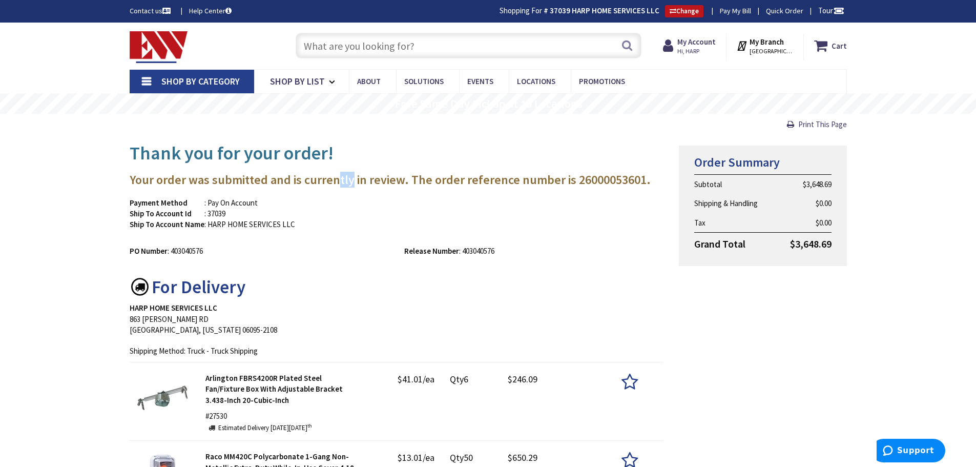
click at [333, 178] on h3 "Your order was submitted and is currently in review. The order reference number…" at bounding box center [397, 179] width 534 height 13
click at [493, 180] on h3 "Your order was submitted and is currently in review. The order reference number…" at bounding box center [397, 179] width 534 height 13
click at [309, 177] on h3 "Your order was submitted and is currently in review. The order reference number…" at bounding box center [397, 179] width 534 height 13
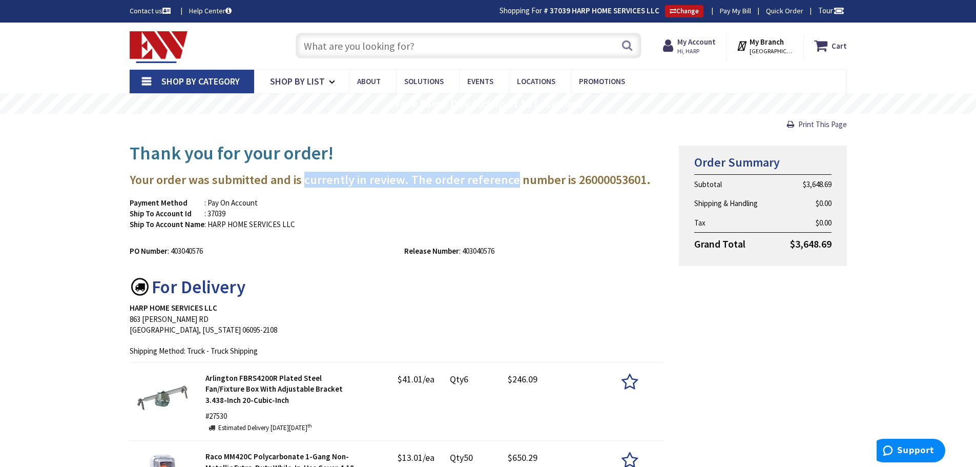
click at [310, 177] on h3 "Your order was submitted and is currently in review. The order reference number…" at bounding box center [397, 179] width 534 height 13
click at [489, 184] on h3 "Your order was submitted and is currently in review. The order reference number…" at bounding box center [397, 179] width 534 height 13
click at [326, 182] on h3 "Your order was submitted and is currently in review. The order reference number…" at bounding box center [397, 179] width 534 height 13
click at [565, 200] on div "Payment Method : Pay On Account Ship To Account Id : 37039 Ship To Account Name…" at bounding box center [397, 218] width 550 height 43
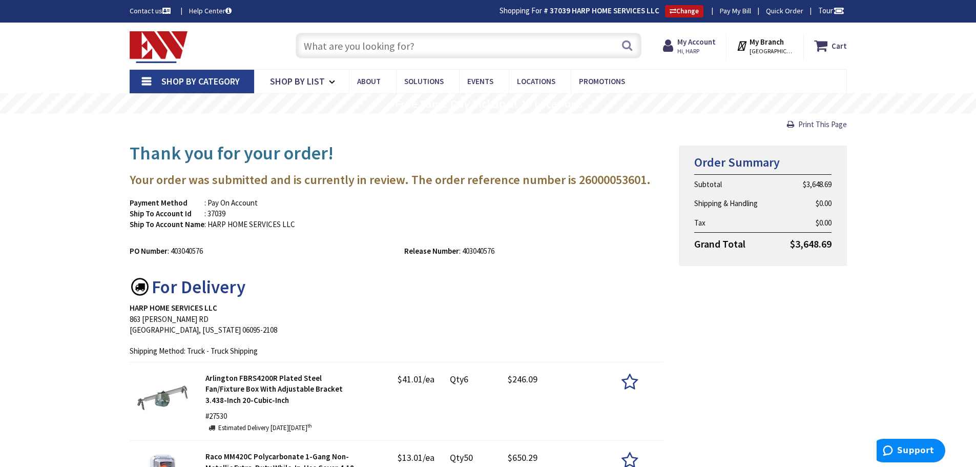
click at [442, 174] on h3 "Your order was submitted and is currently in review. The order reference number…" at bounding box center [397, 179] width 534 height 13
click at [349, 179] on h3 "Your order was submitted and is currently in review. The order reference number…" at bounding box center [397, 179] width 534 height 13
click at [445, 181] on h3 "Your order was submitted and is currently in review. The order reference number…" at bounding box center [397, 179] width 534 height 13
click at [451, 182] on h3 "Your order was submitted and is currently in review. The order reference number…" at bounding box center [397, 179] width 534 height 13
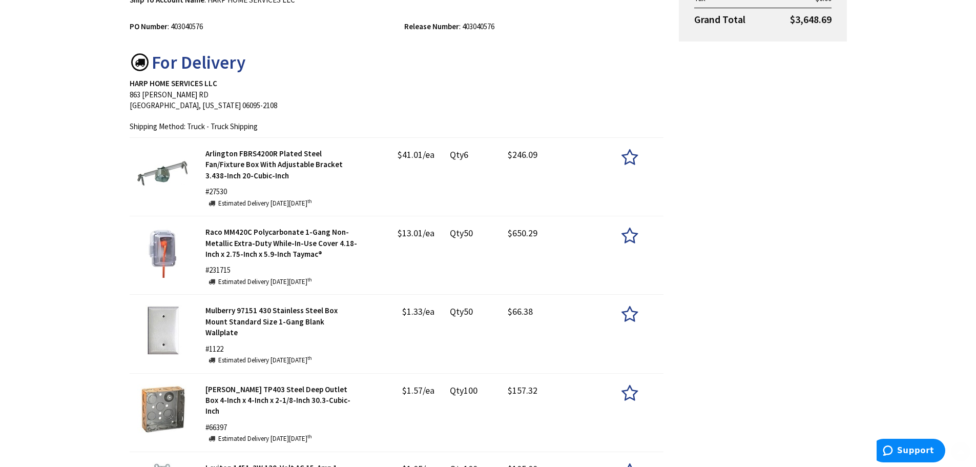
scroll to position [307, 0]
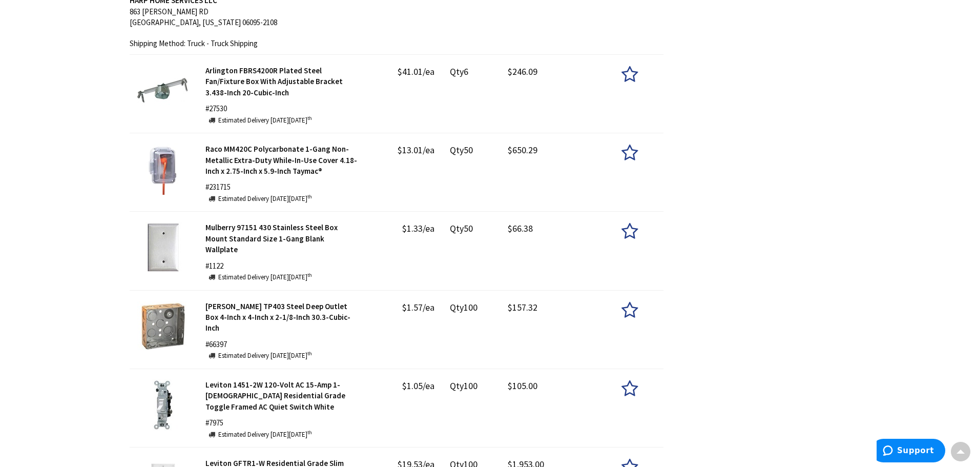
click at [702, 188] on div "Thank you for your order! Your order was submitted and is currently in review. …" at bounding box center [488, 266] width 732 height 876
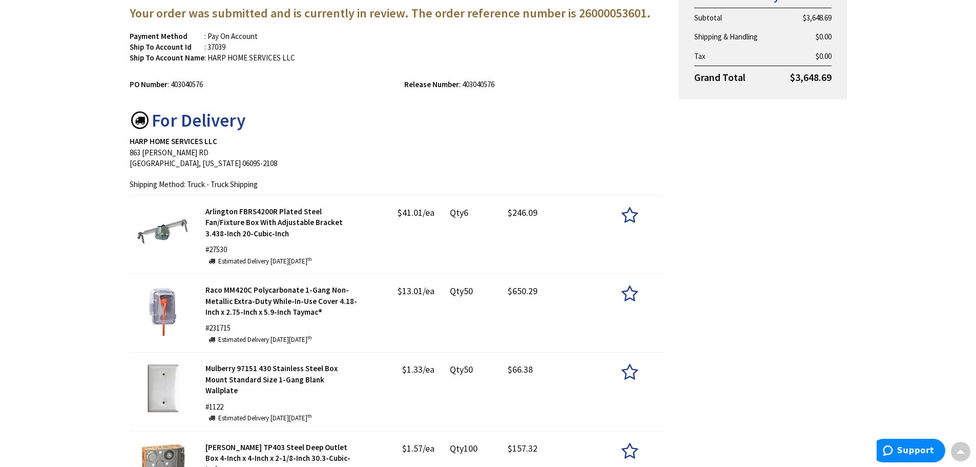
scroll to position [0, 0]
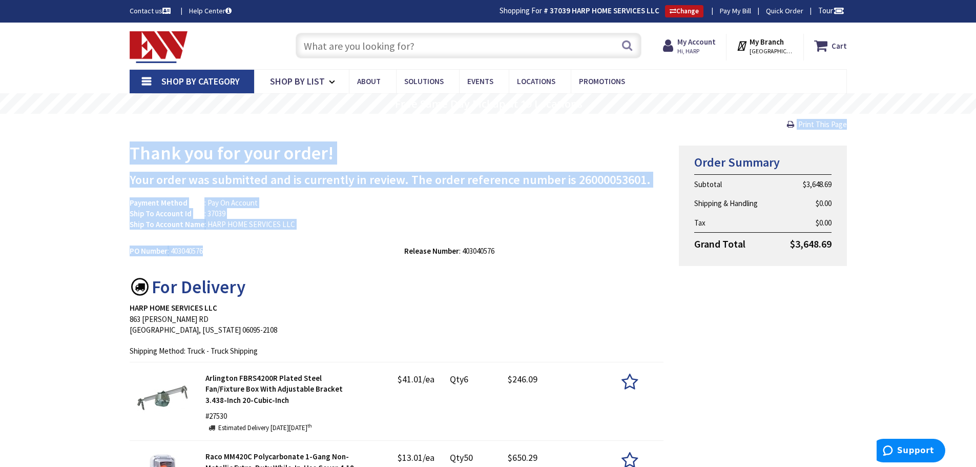
drag, startPoint x: 634, startPoint y: 254, endPoint x: 623, endPoint y: 122, distance: 132.6
click at [614, 148] on h1 "Thank you for your order!" at bounding box center [397, 153] width 534 height 20
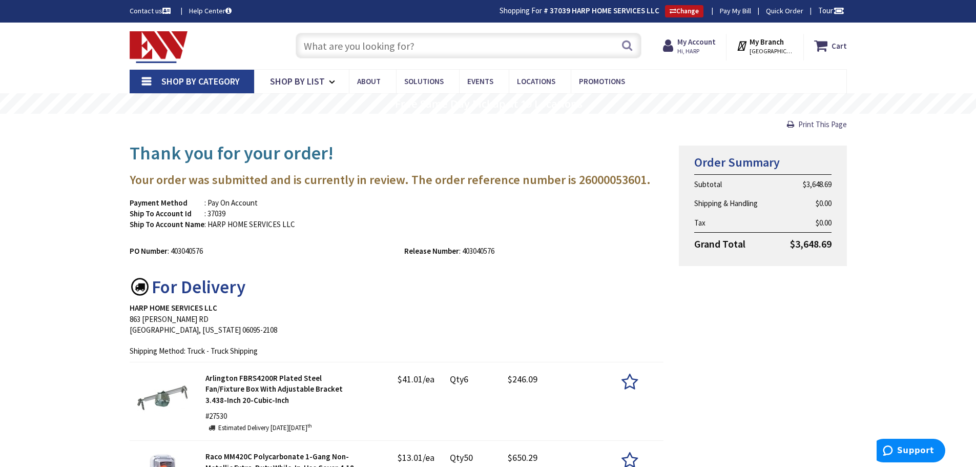
click at [614, 148] on h1 "Thank you for your order!" at bounding box center [397, 153] width 534 height 20
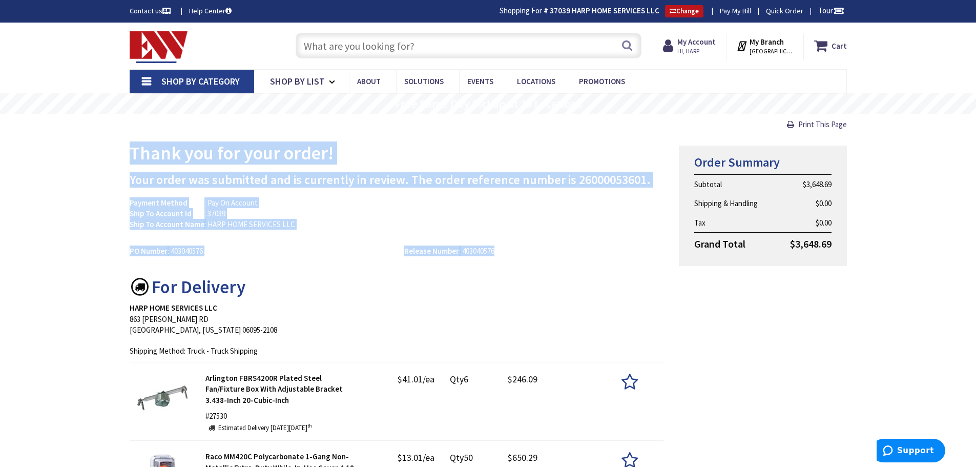
drag, startPoint x: 614, startPoint y: 148, endPoint x: 601, endPoint y: 276, distance: 128.7
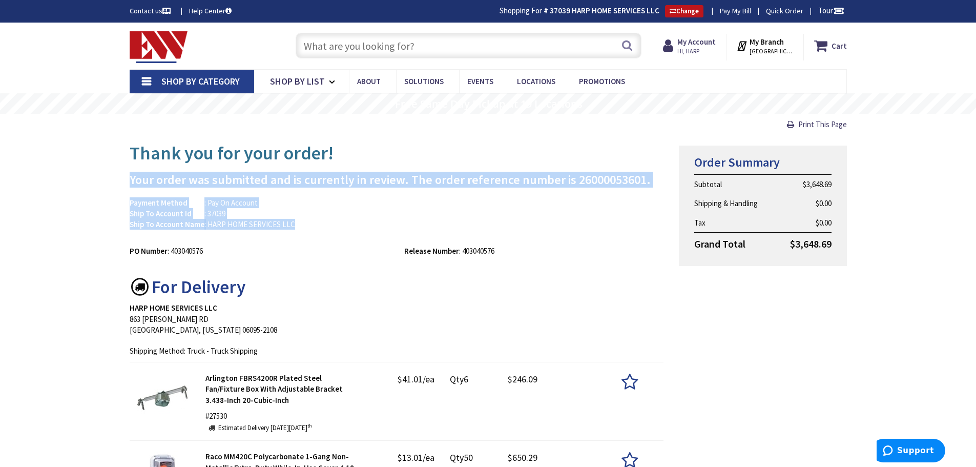
drag, startPoint x: 551, startPoint y: 164, endPoint x: 567, endPoint y: 240, distance: 77.1
click at [568, 240] on div "PO Number : 403040576 Release Number : 403040576" at bounding box center [397, 248] width 550 height 16
click at [569, 219] on div "Payment Method : Pay On Account Ship To Account Id : 37039 Ship To Account Name…" at bounding box center [397, 218] width 550 height 43
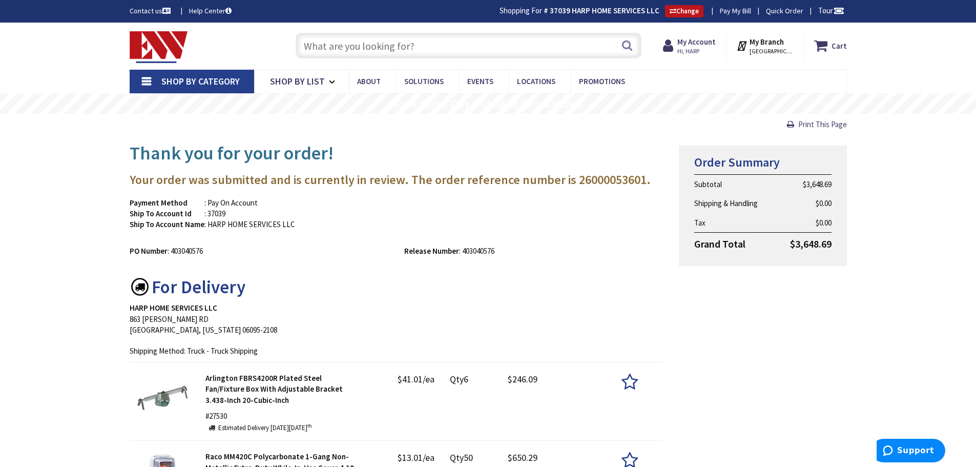
click at [569, 219] on div "Payment Method : Pay On Account Ship To Account Id : 37039 Ship To Account Name…" at bounding box center [397, 218] width 550 height 43
click at [557, 156] on h1 "Thank you for your order!" at bounding box center [397, 153] width 534 height 20
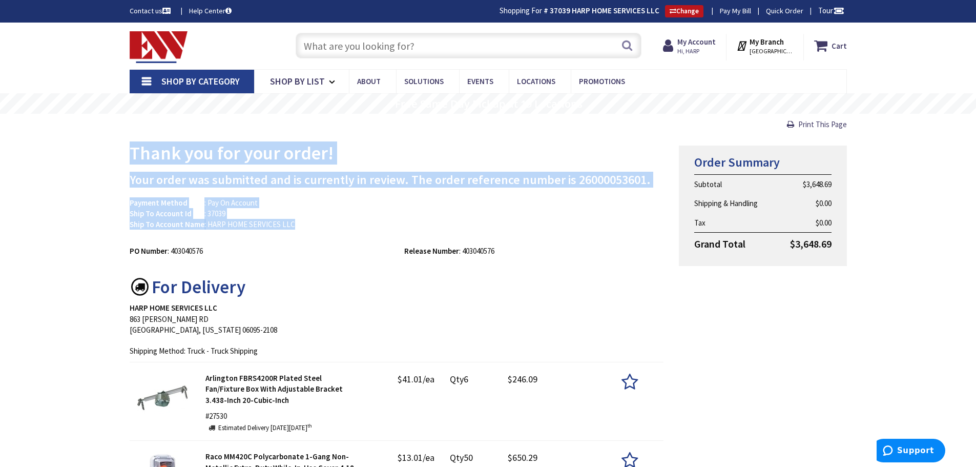
drag, startPoint x: 557, startPoint y: 156, endPoint x: 558, endPoint y: 227, distance: 71.2
click at [558, 227] on div "Payment Method : Pay On Account Ship To Account Id : 37039 Ship To Account Name…" at bounding box center [397, 218] width 550 height 43
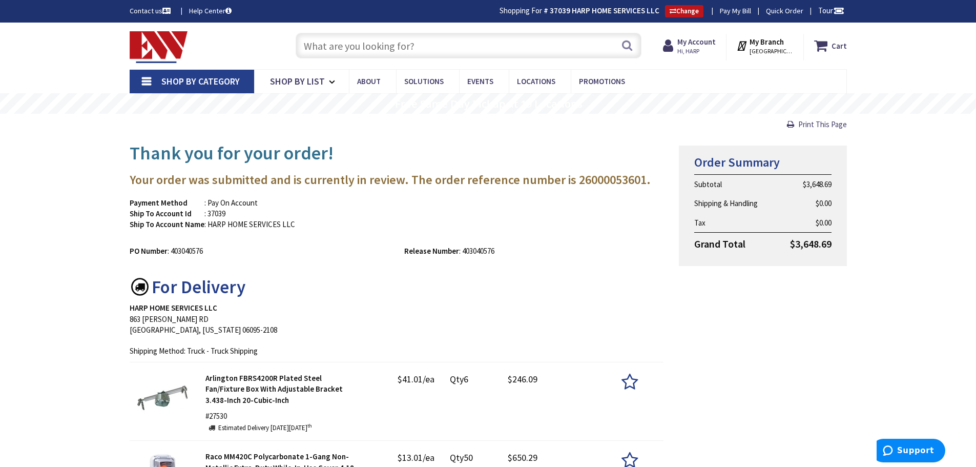
drag, startPoint x: 559, startPoint y: 221, endPoint x: 552, endPoint y: 112, distance: 108.9
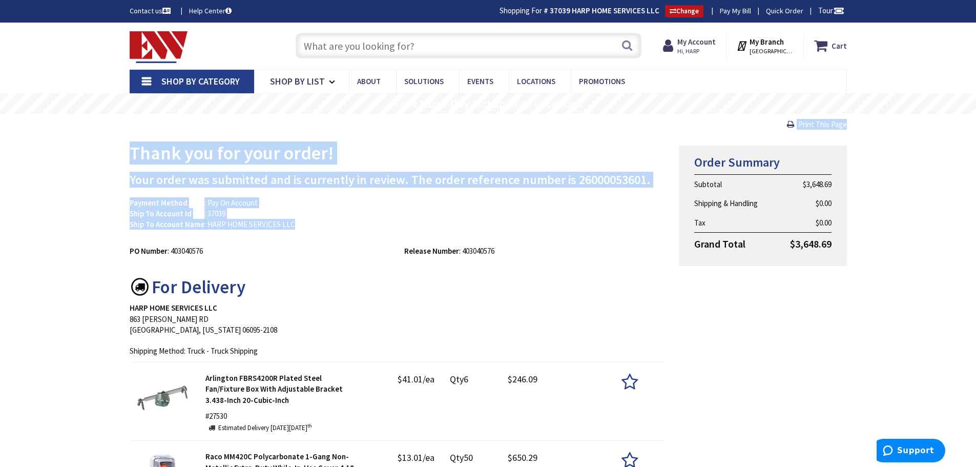
click at [550, 153] on h1 "Thank you for your order!" at bounding box center [397, 153] width 534 height 20
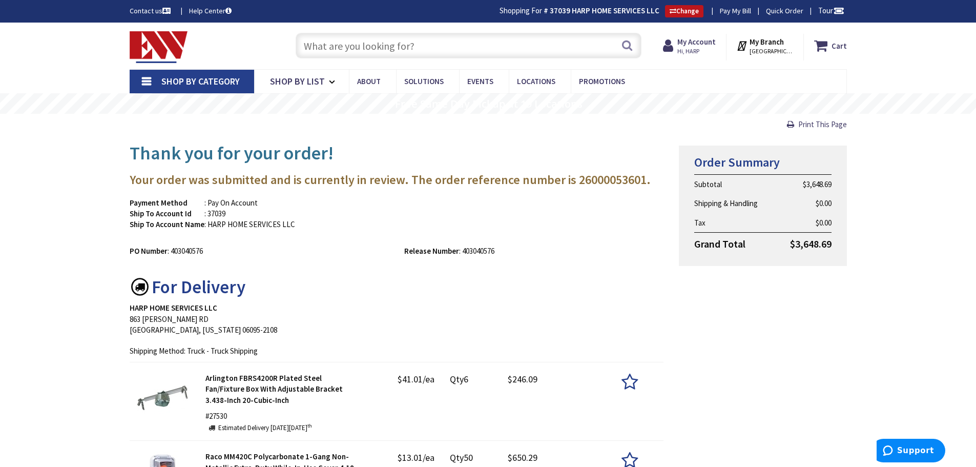
click at [550, 153] on h1 "Thank you for your order!" at bounding box center [397, 153] width 534 height 20
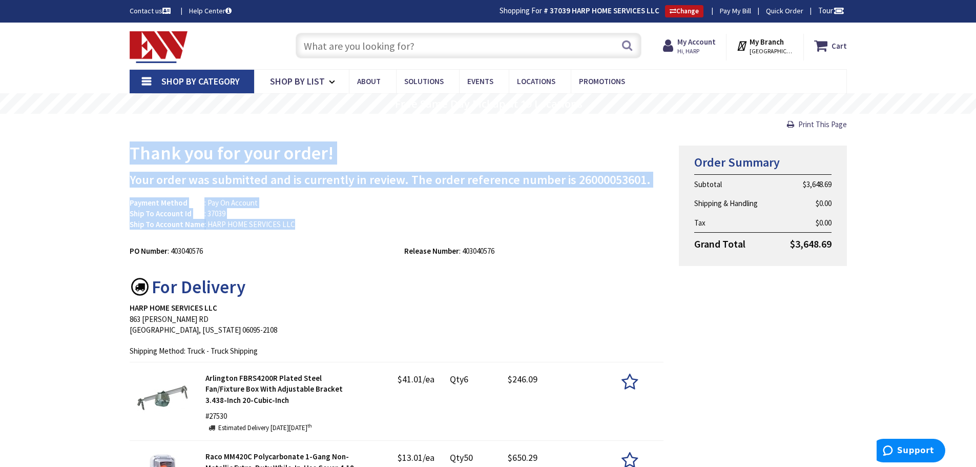
drag, startPoint x: 550, startPoint y: 153, endPoint x: 584, endPoint y: 236, distance: 89.8
click at [584, 236] on div "Payment Method : Pay On Account Ship To Account Id : 37039 Ship To Account Name…" at bounding box center [397, 218] width 550 height 43
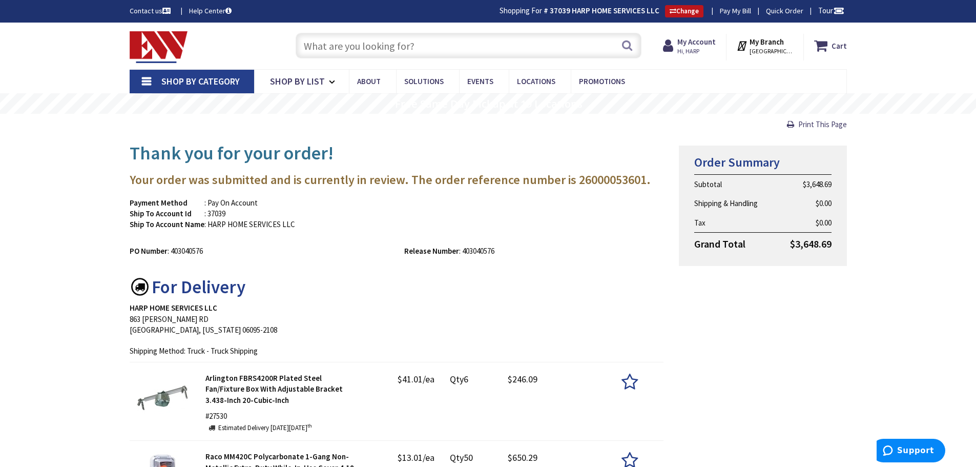
click at [339, 201] on div "Payment Method : Pay On Account Ship To Account Id : 37039 Ship To Account Name…" at bounding box center [259, 213] width 275 height 33
drag, startPoint x: 339, startPoint y: 201, endPoint x: 343, endPoint y: 207, distance: 7.1
click at [343, 207] on div "Payment Method : Pay On Account Ship To Account Id : 37039 Ship To Account Name…" at bounding box center [259, 213] width 275 height 33
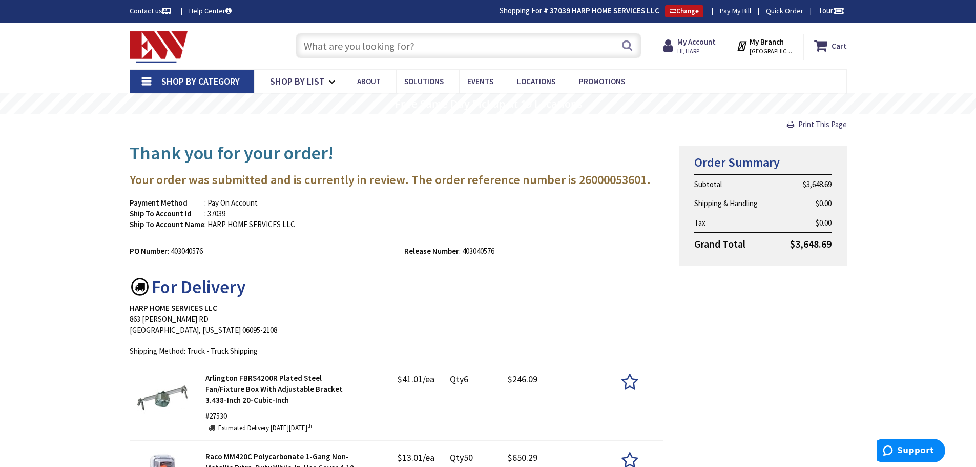
click at [432, 176] on h3 "Your order was submitted and is currently in review. The order reference number…" at bounding box center [397, 179] width 534 height 13
drag, startPoint x: 432, startPoint y: 176, endPoint x: 517, endPoint y: 172, distance: 85.1
click at [517, 173] on h3 "Your order was submitted and is currently in review. The order reference number…" at bounding box center [397, 179] width 534 height 13
drag, startPoint x: 517, startPoint y: 172, endPoint x: 415, endPoint y: 175, distance: 102.0
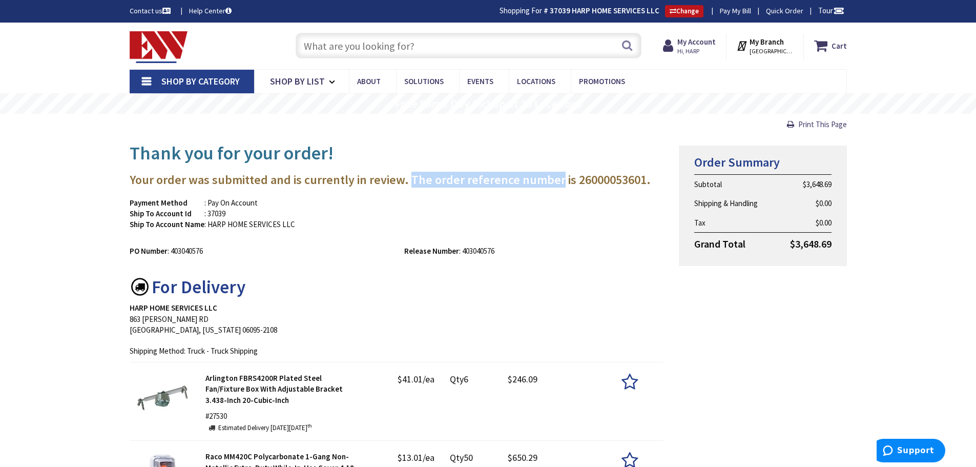
click at [415, 175] on h3 "Your order was submitted and is currently in review. The order reference number…" at bounding box center [397, 179] width 534 height 13
click at [414, 175] on h3 "Your order was submitted and is currently in review. The order reference number…" at bounding box center [397, 179] width 534 height 13
drag, startPoint x: 414, startPoint y: 175, endPoint x: 511, endPoint y: 171, distance: 96.4
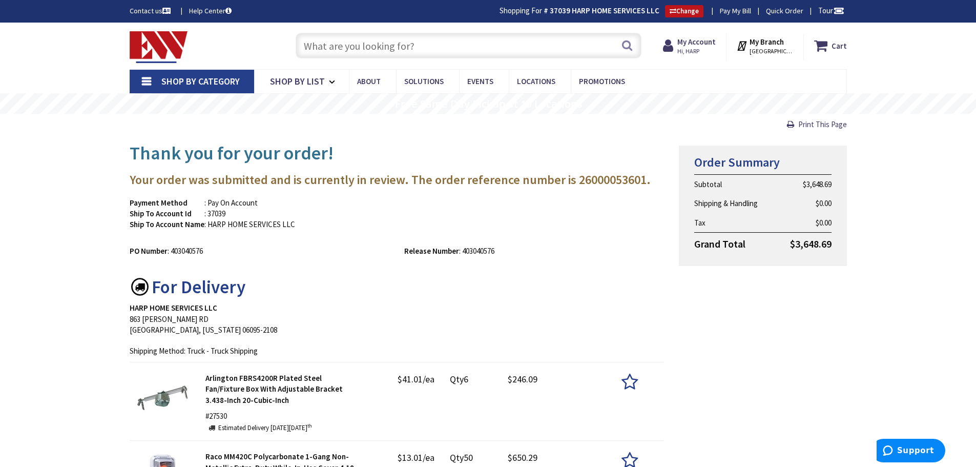
click at [601, 243] on div "PO Number : 403040576 Release Number : 403040576" at bounding box center [397, 248] width 550 height 16
drag, startPoint x: 601, startPoint y: 243, endPoint x: 598, endPoint y: 178, distance: 64.6
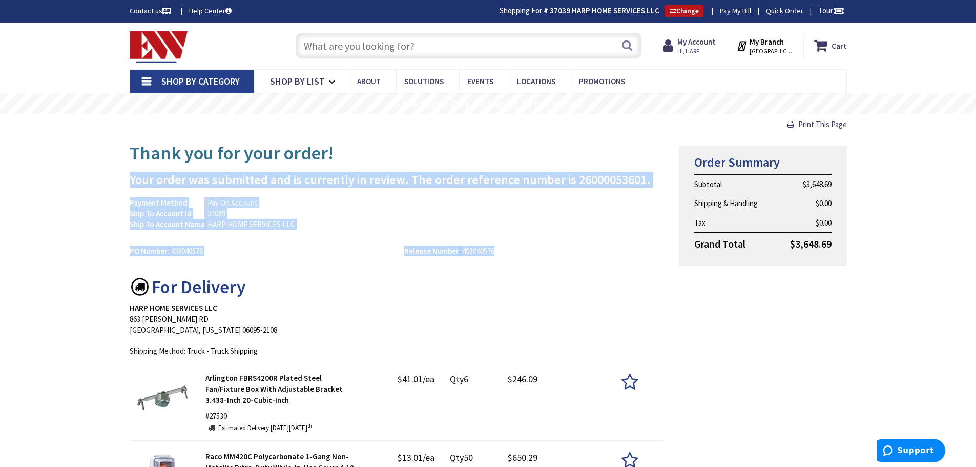
click at [598, 178] on h3 "Your order was submitted and is currently in review. The order reference number…" at bounding box center [397, 179] width 534 height 13
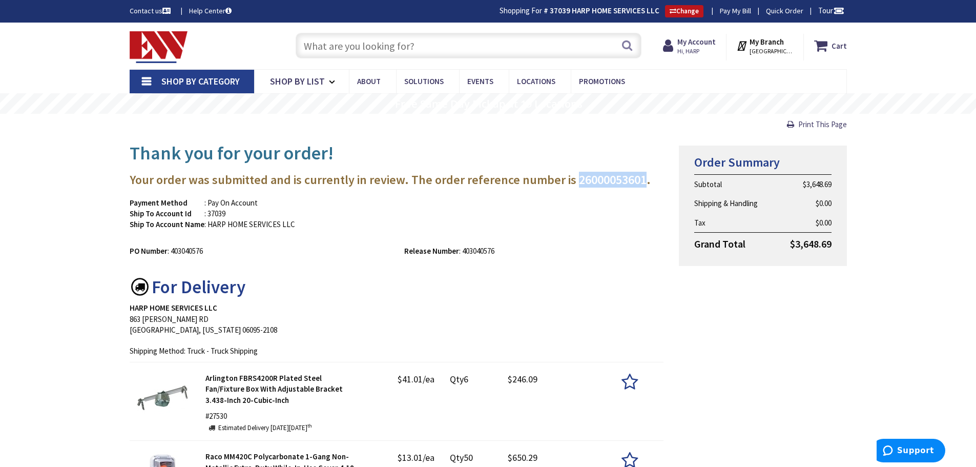
click at [598, 178] on h3 "Your order was submitted and is currently in review. The order reference number…" at bounding box center [397, 179] width 534 height 13
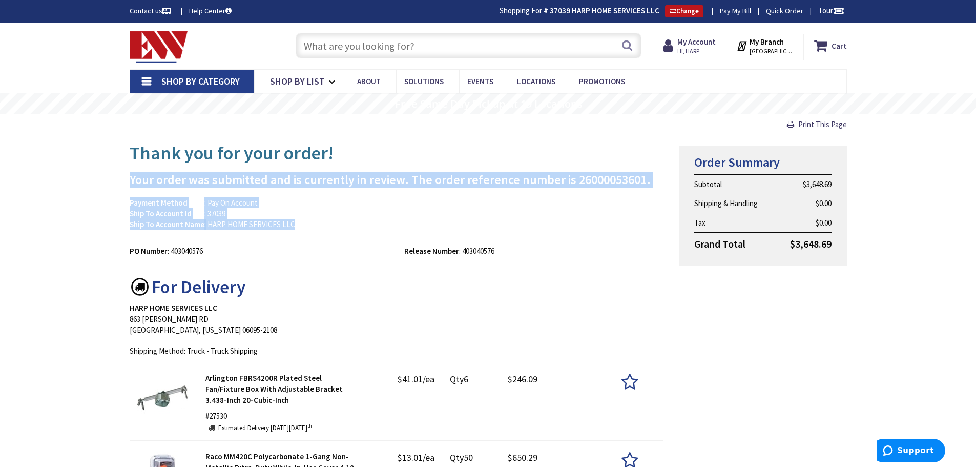
drag, startPoint x: 598, startPoint y: 178, endPoint x: 603, endPoint y: 226, distance: 48.5
click at [603, 226] on div "Payment Method : Pay On Account Ship To Account Id : 37039 Ship To Account Name…" at bounding box center [397, 218] width 550 height 43
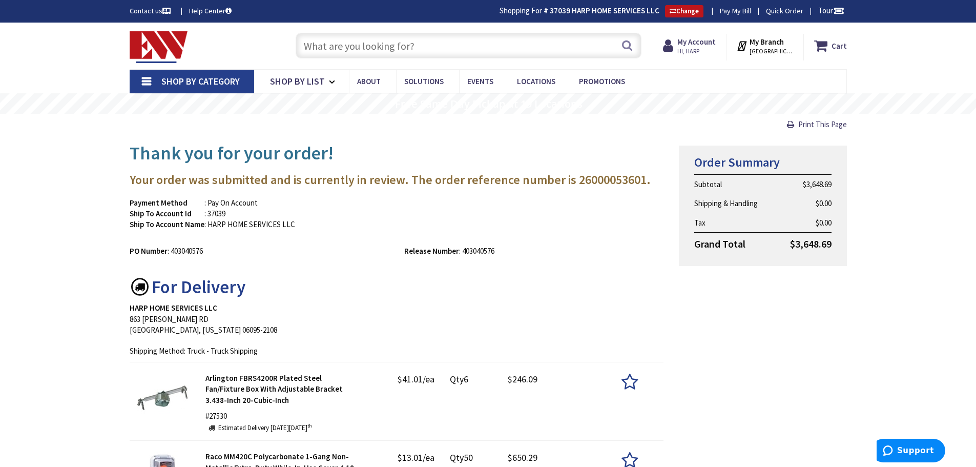
drag, startPoint x: 603, startPoint y: 226, endPoint x: 592, endPoint y: 146, distance: 80.2
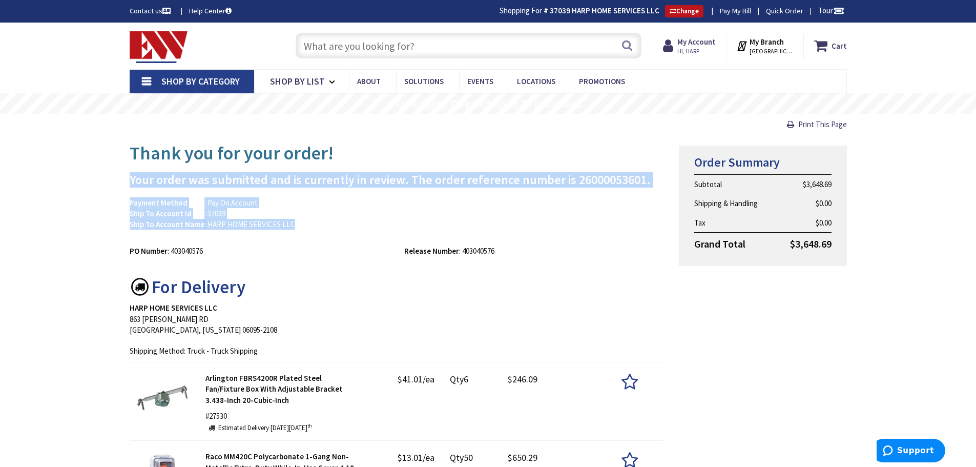
click at [592, 146] on h1 "Thank you for your order!" at bounding box center [397, 153] width 534 height 20
drag, startPoint x: 592, startPoint y: 146, endPoint x: 597, endPoint y: 226, distance: 80.5
click at [597, 226] on div "Payment Method : Pay On Account Ship To Account Id : 37039 Ship To Account Name…" at bounding box center [397, 218] width 550 height 43
drag, startPoint x: 597, startPoint y: 226, endPoint x: 594, endPoint y: 135, distance: 91.7
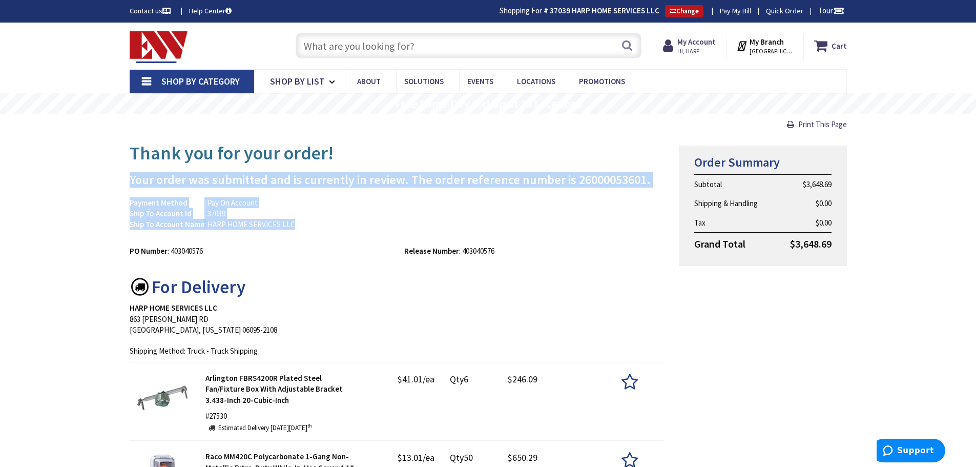
click at [603, 224] on div "Payment Method : Pay On Account Ship To Account Id : 37039 Ship To Account Name…" at bounding box center [397, 218] width 550 height 43
drag, startPoint x: 603, startPoint y: 224, endPoint x: 603, endPoint y: 133, distance: 90.7
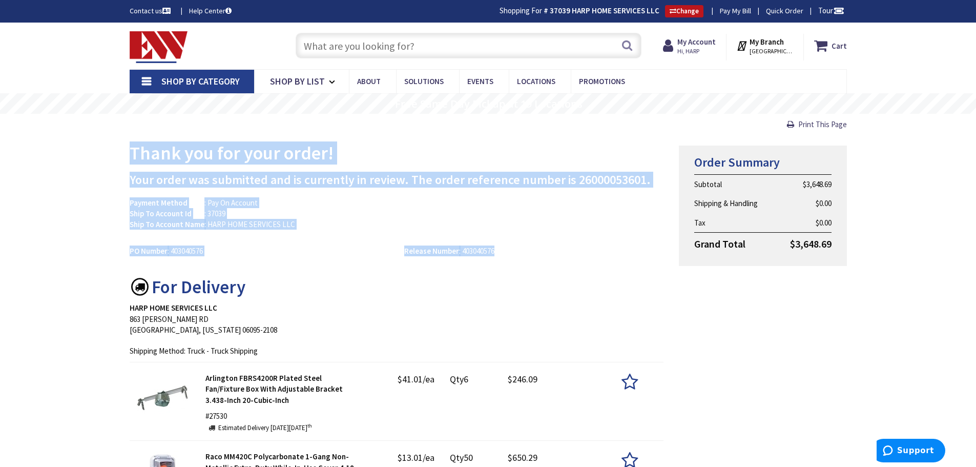
drag, startPoint x: 603, startPoint y: 130, endPoint x: 601, endPoint y: 240, distance: 109.6
click at [601, 240] on div "PO Number : 403040576 Release Number : 403040576" at bounding box center [397, 248] width 550 height 16
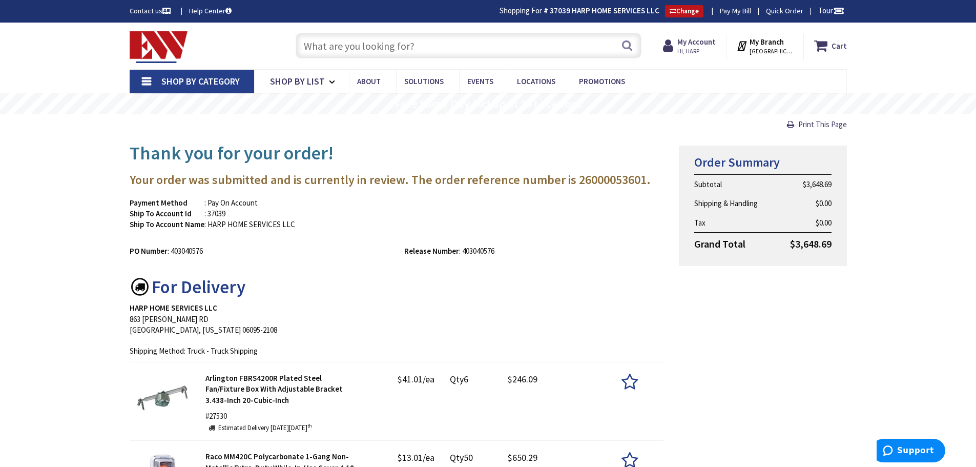
click at [601, 240] on div "PO Number : 403040576 Release Number : 403040576" at bounding box center [397, 248] width 550 height 16
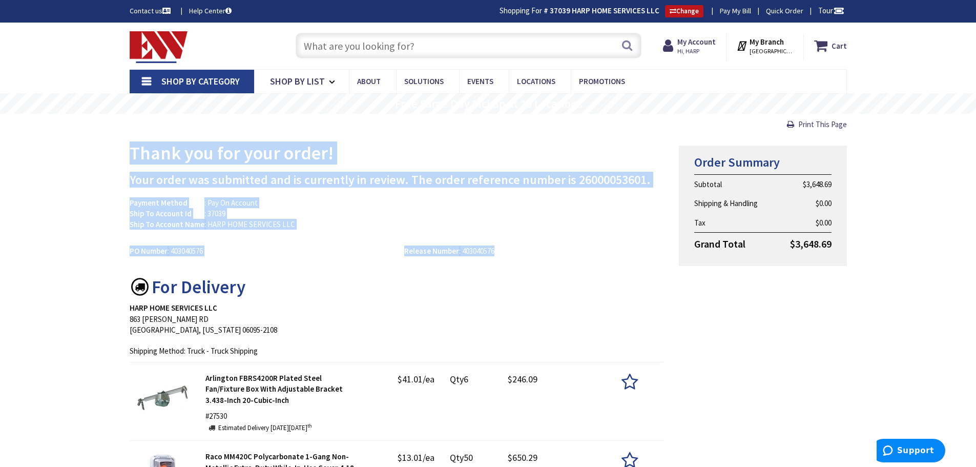
drag, startPoint x: 601, startPoint y: 240, endPoint x: 569, endPoint y: 150, distance: 95.7
click at [569, 150] on h1 "Thank you for your order!" at bounding box center [397, 153] width 534 height 20
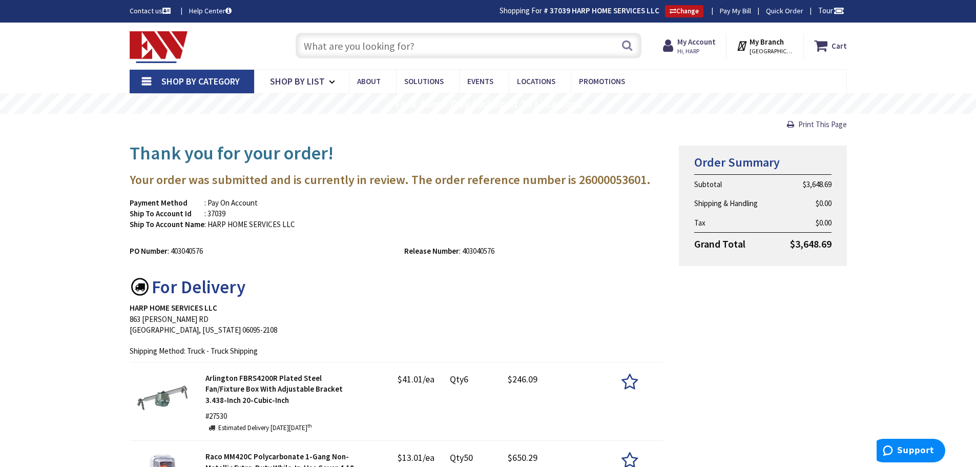
click at [569, 150] on h1 "Thank you for your order!" at bounding box center [397, 153] width 534 height 20
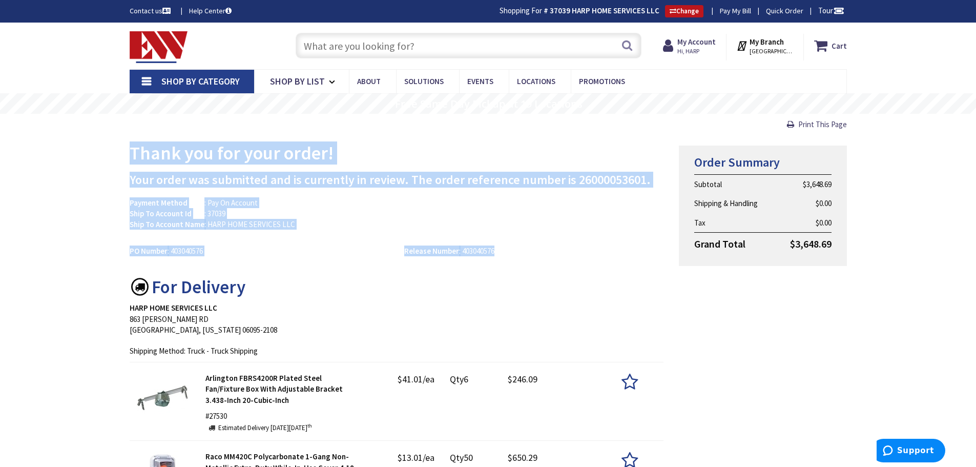
drag, startPoint x: 569, startPoint y: 150, endPoint x: 572, endPoint y: 251, distance: 102.0
click at [572, 251] on div "Release Number : 403040576" at bounding box center [533, 250] width 275 height 11
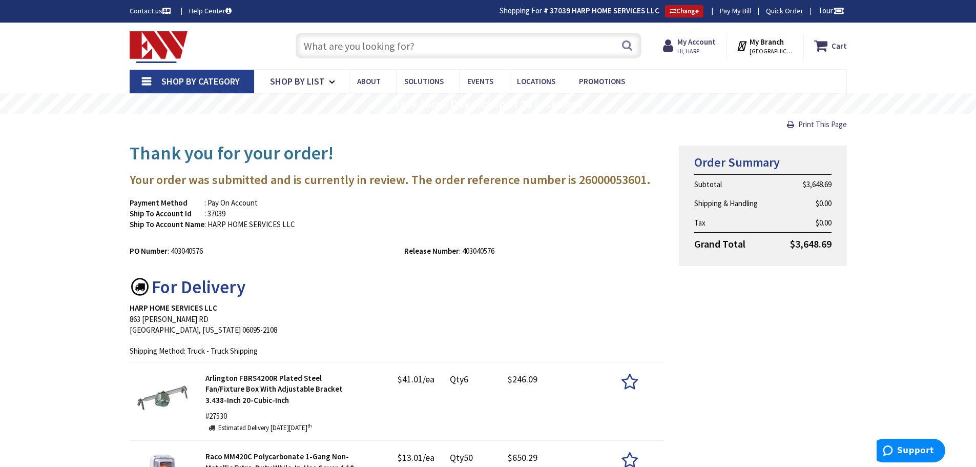
click at [572, 251] on div "Release Number : 403040576" at bounding box center [533, 250] width 275 height 11
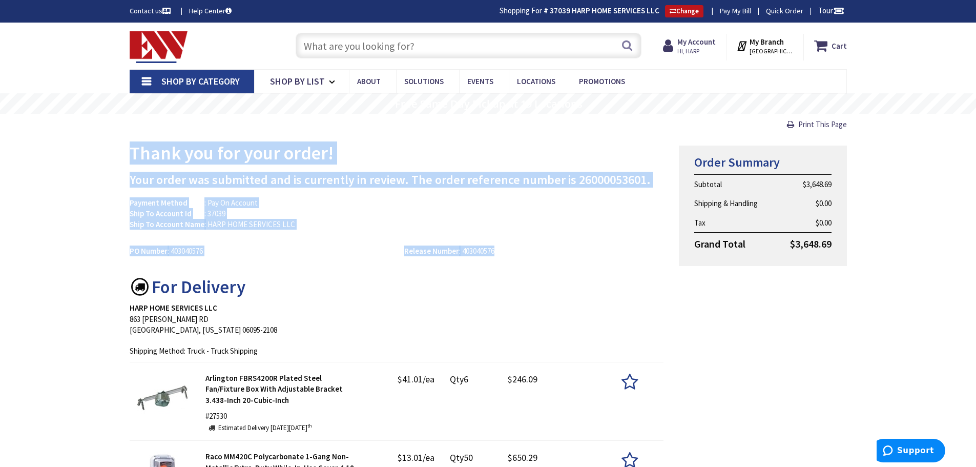
drag, startPoint x: 572, startPoint y: 251, endPoint x: 134, endPoint y: 158, distance: 447.7
click at [134, 157] on h1 "Thank you for your order!" at bounding box center [397, 153] width 534 height 20
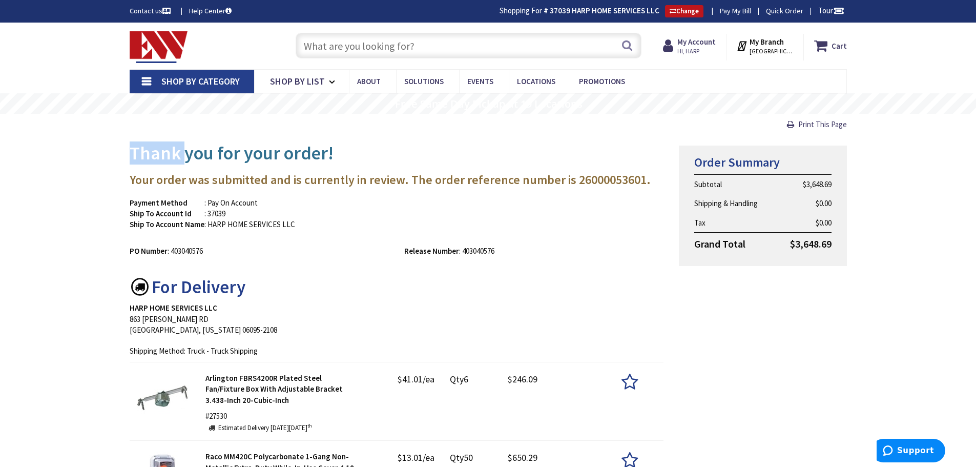
click at [134, 157] on h1 "Thank you for your order!" at bounding box center [397, 153] width 534 height 20
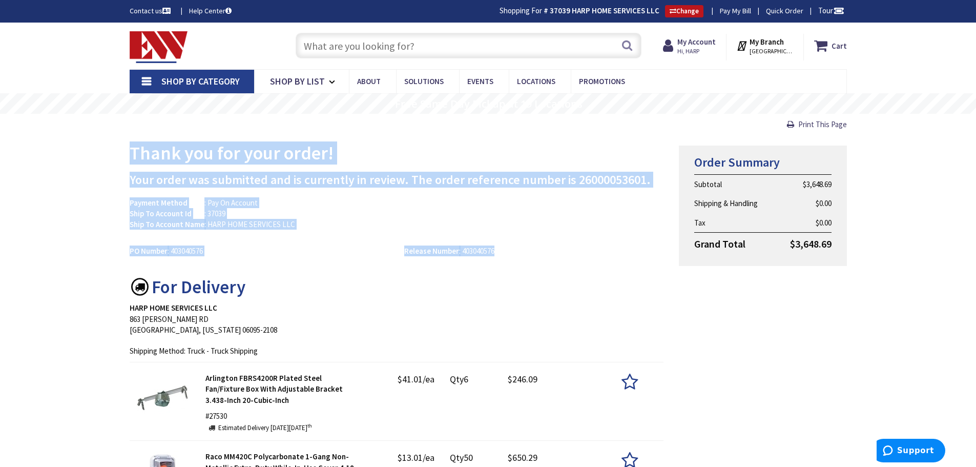
drag, startPoint x: 134, startPoint y: 157, endPoint x: 524, endPoint y: 254, distance: 402.0
click at [524, 254] on div "Release Number : 403040576" at bounding box center [533, 250] width 275 height 11
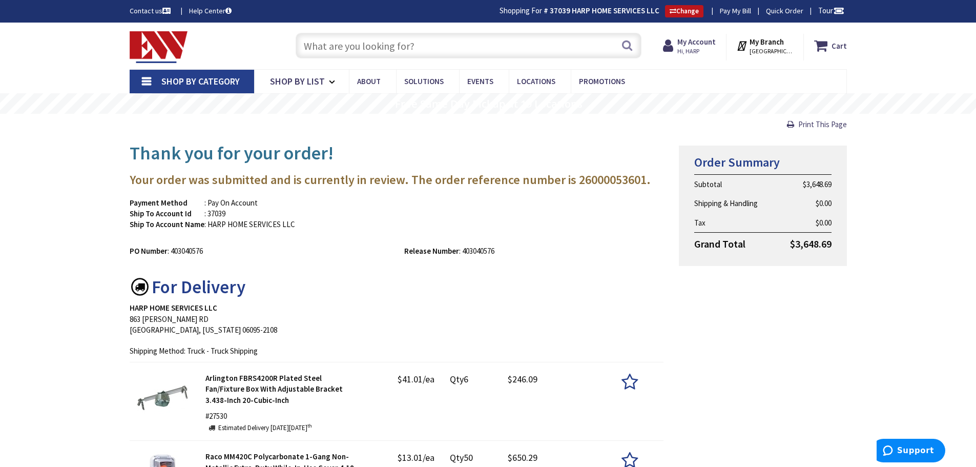
click at [405, 173] on h3 "Your order was submitted and is currently in review. The order reference number…" at bounding box center [397, 179] width 534 height 13
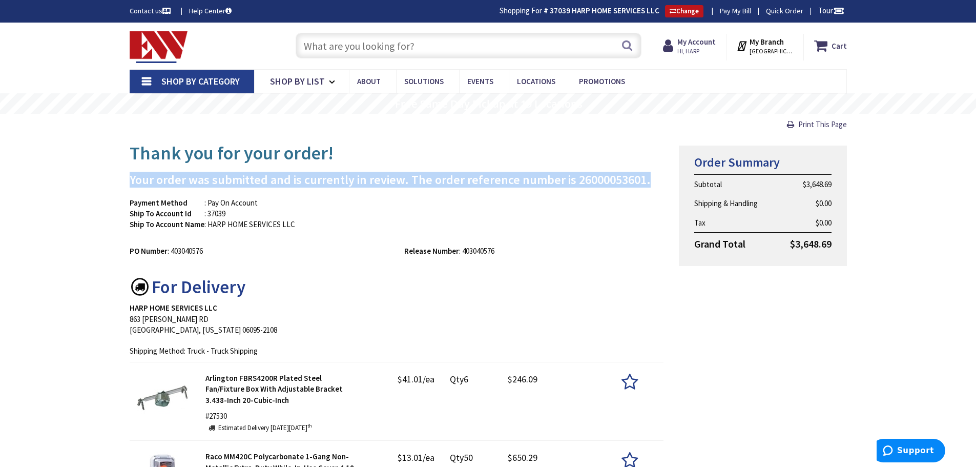
drag, startPoint x: 405, startPoint y: 172, endPoint x: 565, endPoint y: 176, distance: 160.4
click at [551, 178] on h3 "Your order was submitted and is currently in review. The order reference number…" at bounding box center [397, 179] width 534 height 13
click at [581, 175] on h3 "Your order was submitted and is currently in review. The order reference number…" at bounding box center [397, 179] width 534 height 13
